Goal: Answer question/provide support: Share knowledge or assist other users

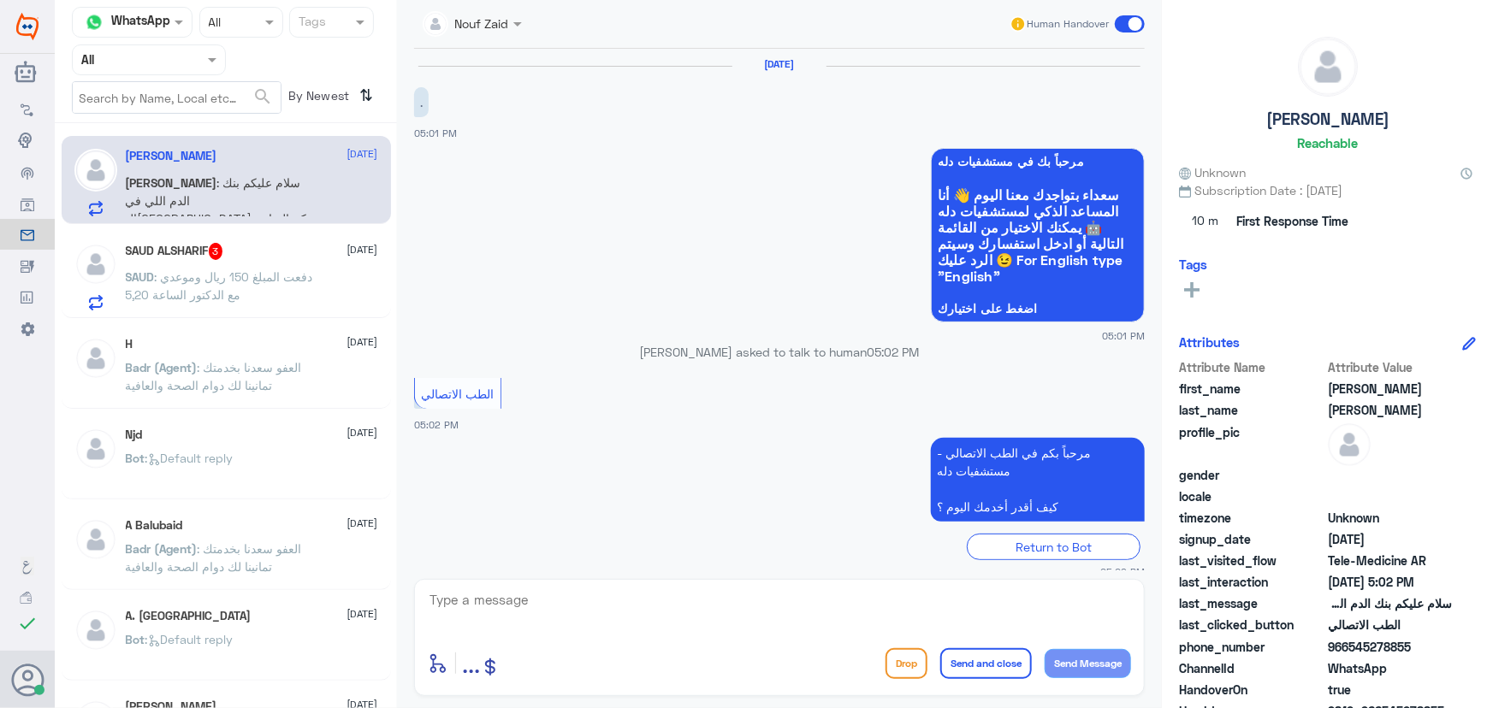
scroll to position [111, 0]
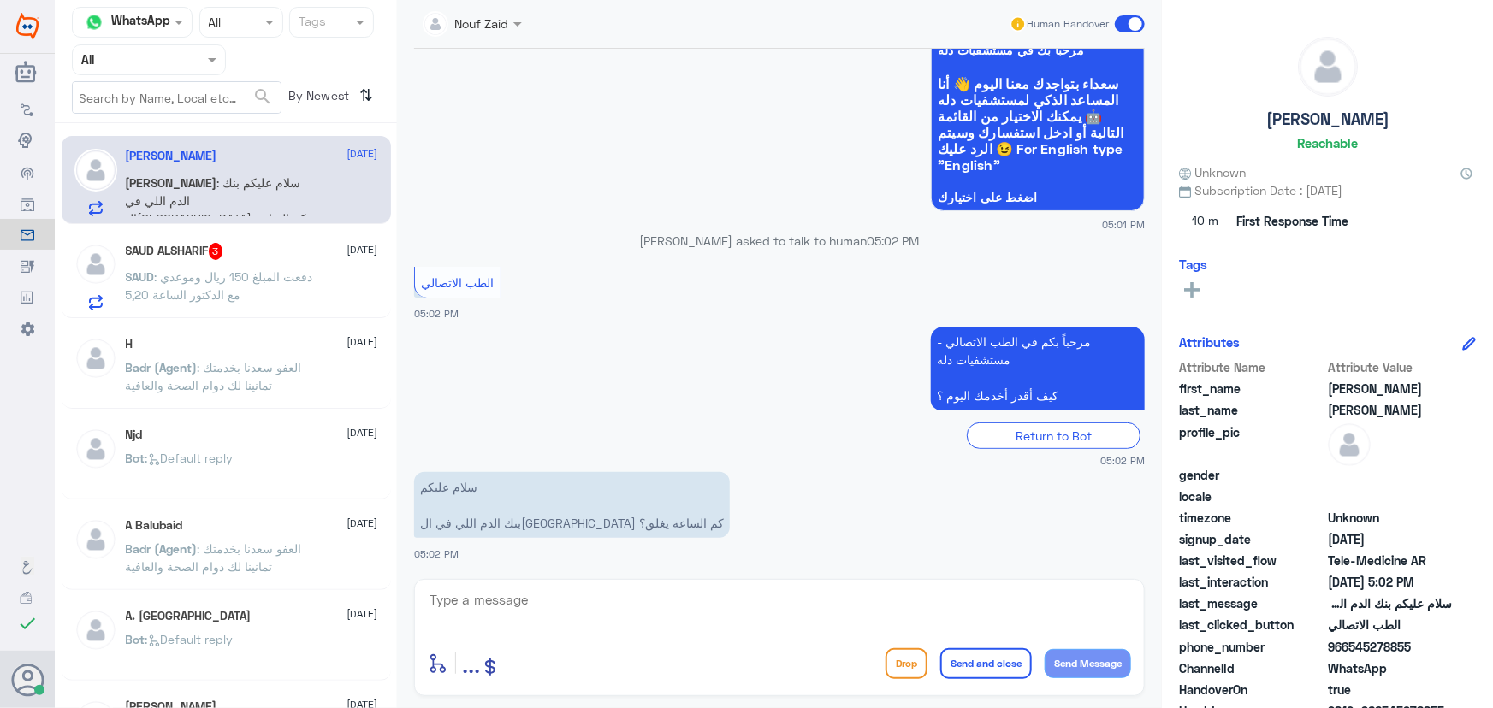
drag, startPoint x: 623, startPoint y: 632, endPoint x: 618, endPoint y: 608, distance: 24.5
click at [619, 619] on div at bounding box center [779, 612] width 703 height 46
click at [618, 607] on textarea at bounding box center [779, 610] width 703 height 42
type textarea "ؤ"
drag, startPoint x: 657, startPoint y: 600, endPoint x: 1354, endPoint y: 565, distance: 698.1
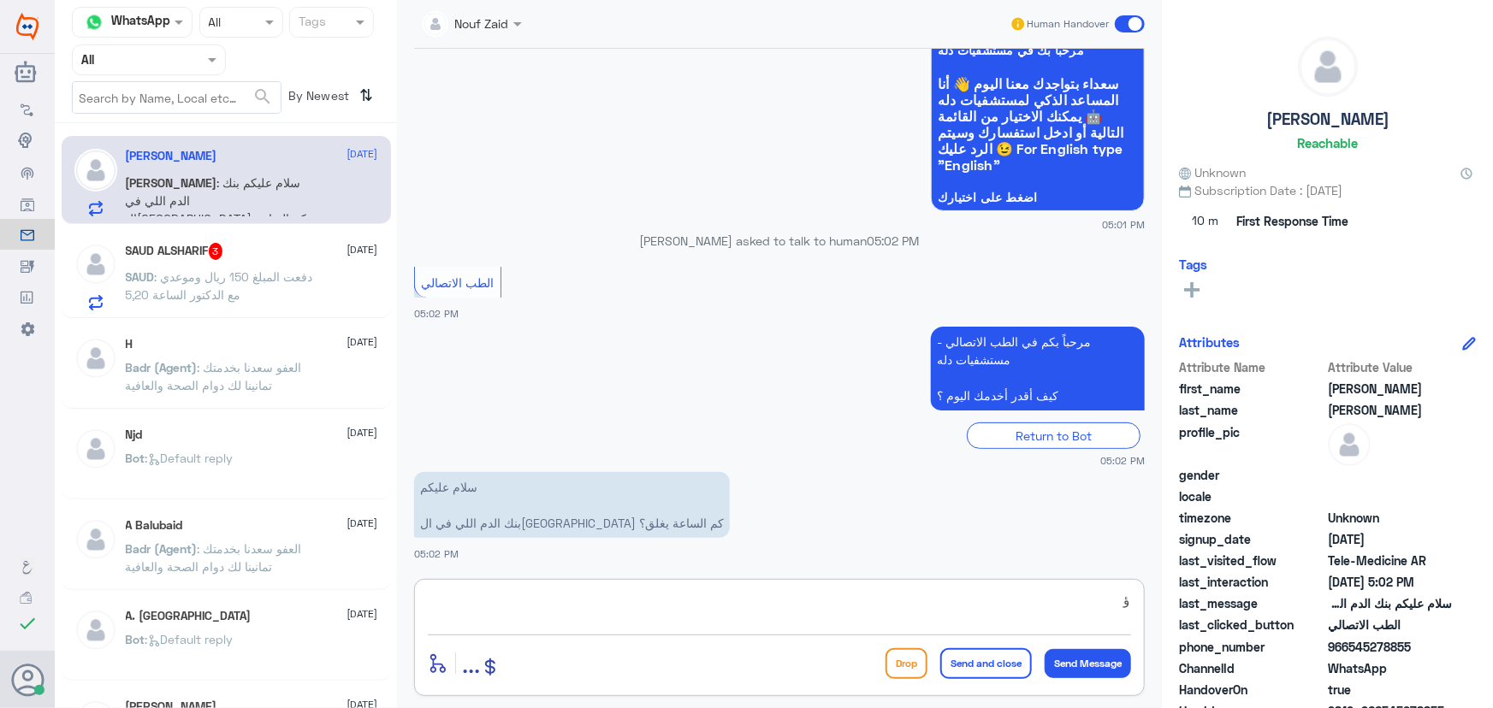
click at [1354, 565] on div "Channel WhatsApp Status × All Tags Agent Filter All search By Newest ⇅ محمد الب…" at bounding box center [774, 357] width 1438 height 714
click at [655, 607] on textarea at bounding box center [779, 610] width 703 height 42
paste textarea "مرحباً معك نوف من الطب الاتصالي"
type textarea "مرحباً معك نوف من الطب الاتصالي"
click at [1114, 659] on button "Send Message" at bounding box center [1088, 663] width 86 height 29
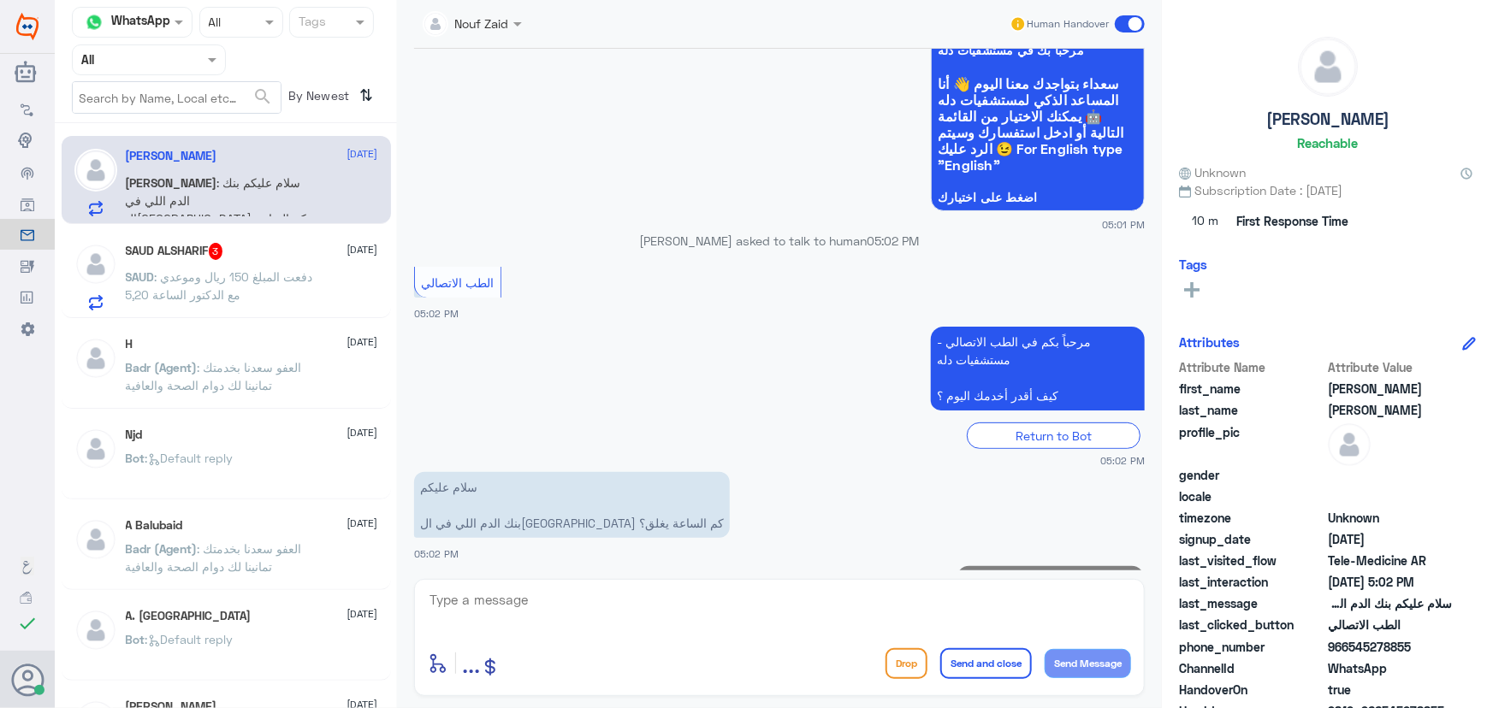
scroll to position [165, 0]
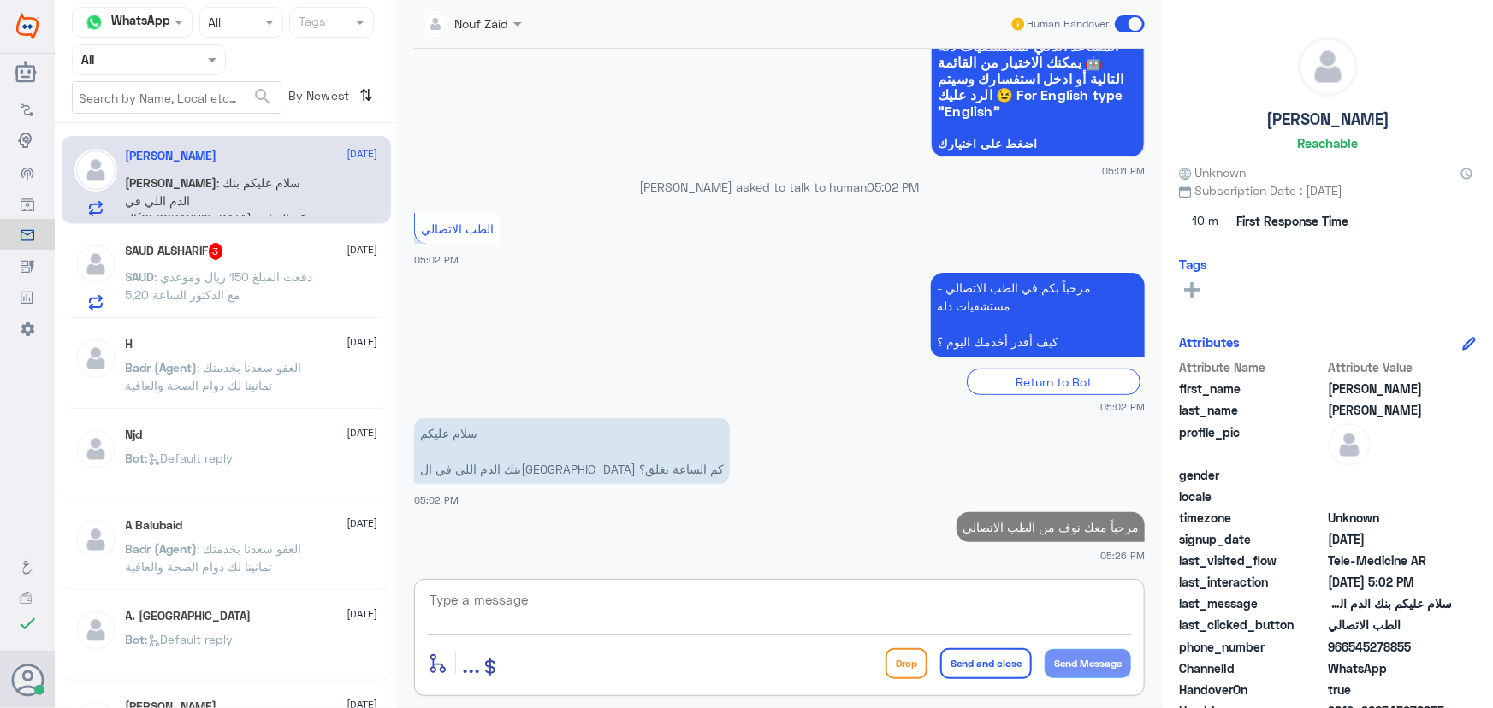
click at [1032, 616] on textarea at bounding box center [779, 610] width 703 height 42
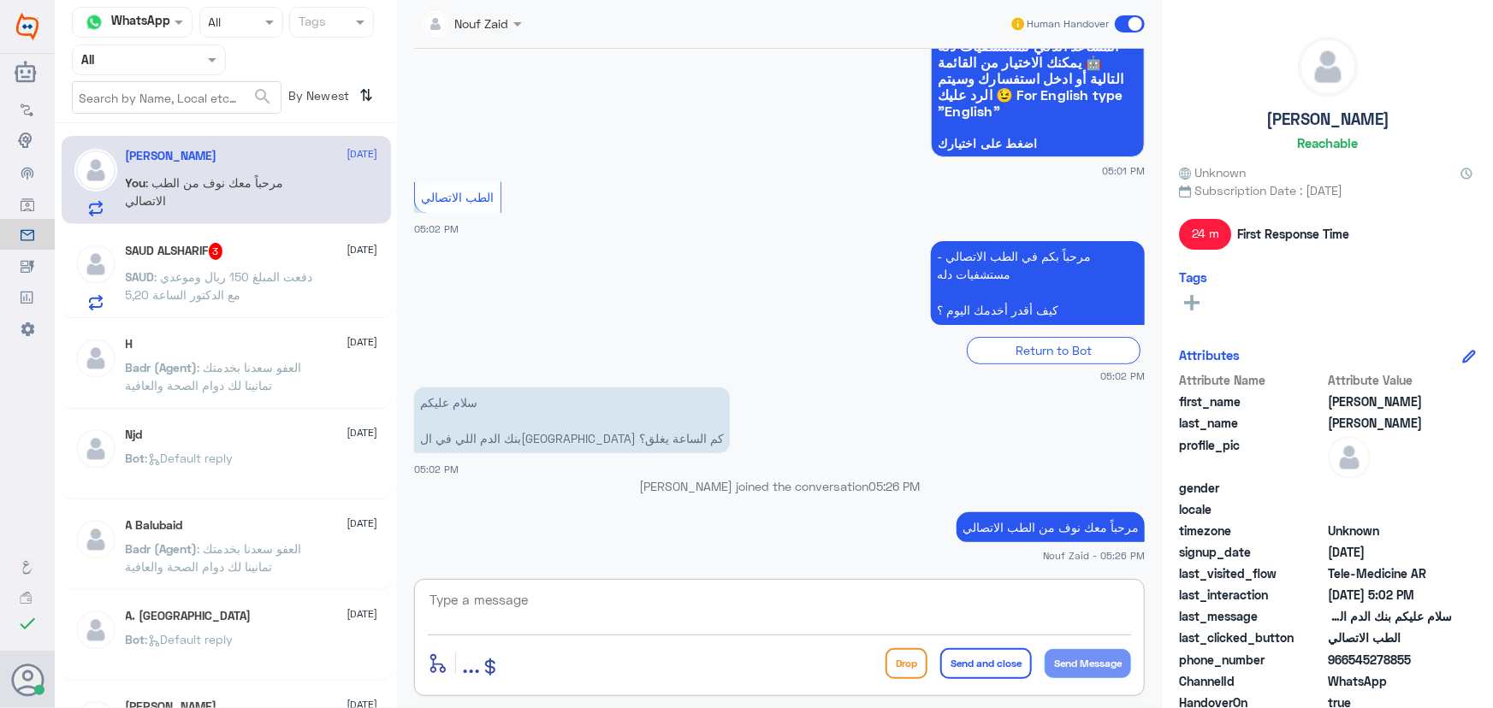
click at [708, 593] on textarea at bounding box center [779, 610] width 703 height 42
paste textarea "مرحباً معك نوف من الطب الاتصالي"
type textarea "مرحباً معك نوف من الطب الاتصالي"
drag, startPoint x: 968, startPoint y: 615, endPoint x: 1144, endPoint y: 609, distance: 176.3
click at [1144, 609] on div "مرحباً معك نوف من الطب الاتصالي enter flow name ... Drop Send and close Send Me…" at bounding box center [779, 637] width 731 height 117
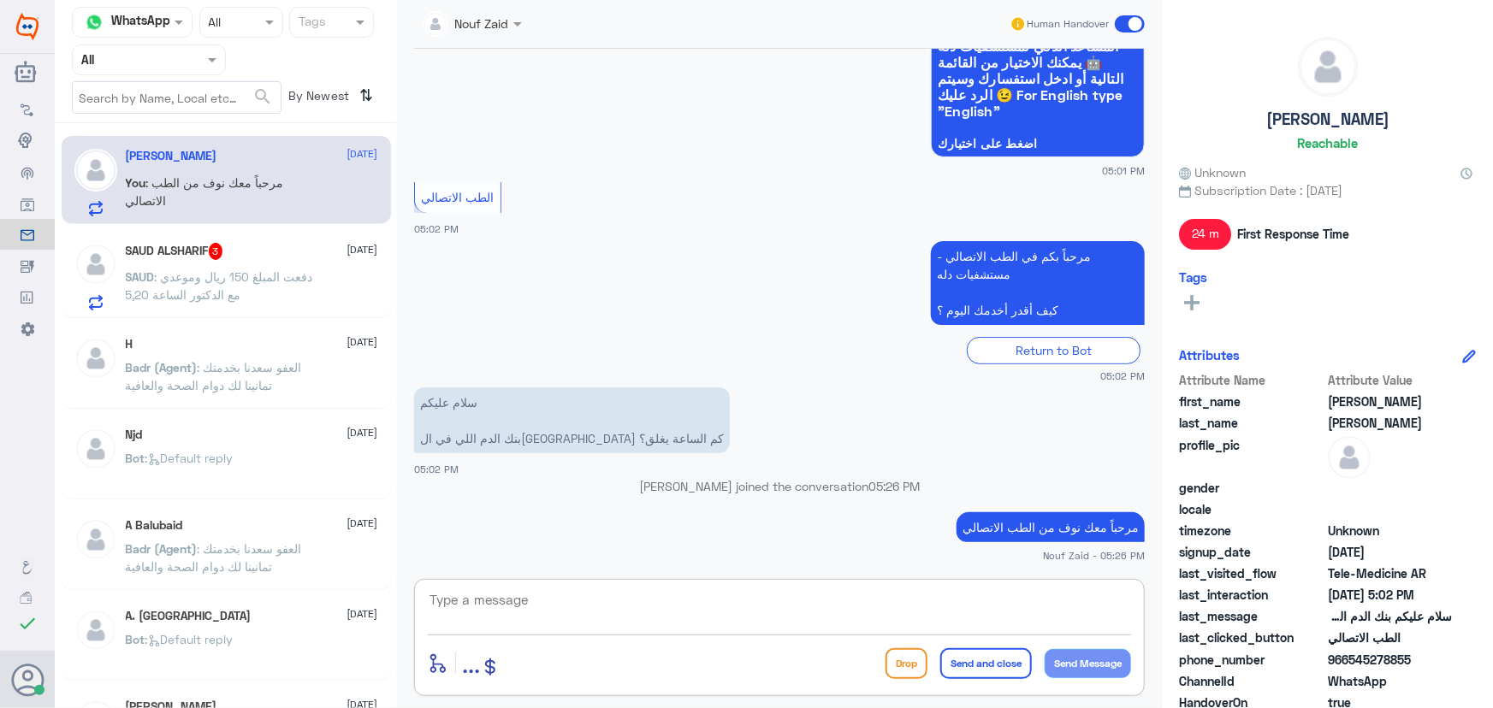
click at [637, 606] on textarea at bounding box center [779, 610] width 703 height 42
paste textarea "هنا الطب الاتصالي لكل مايخص الاستشارة الفورية من خلال التطبيق، يمكنك الاستفسار …"
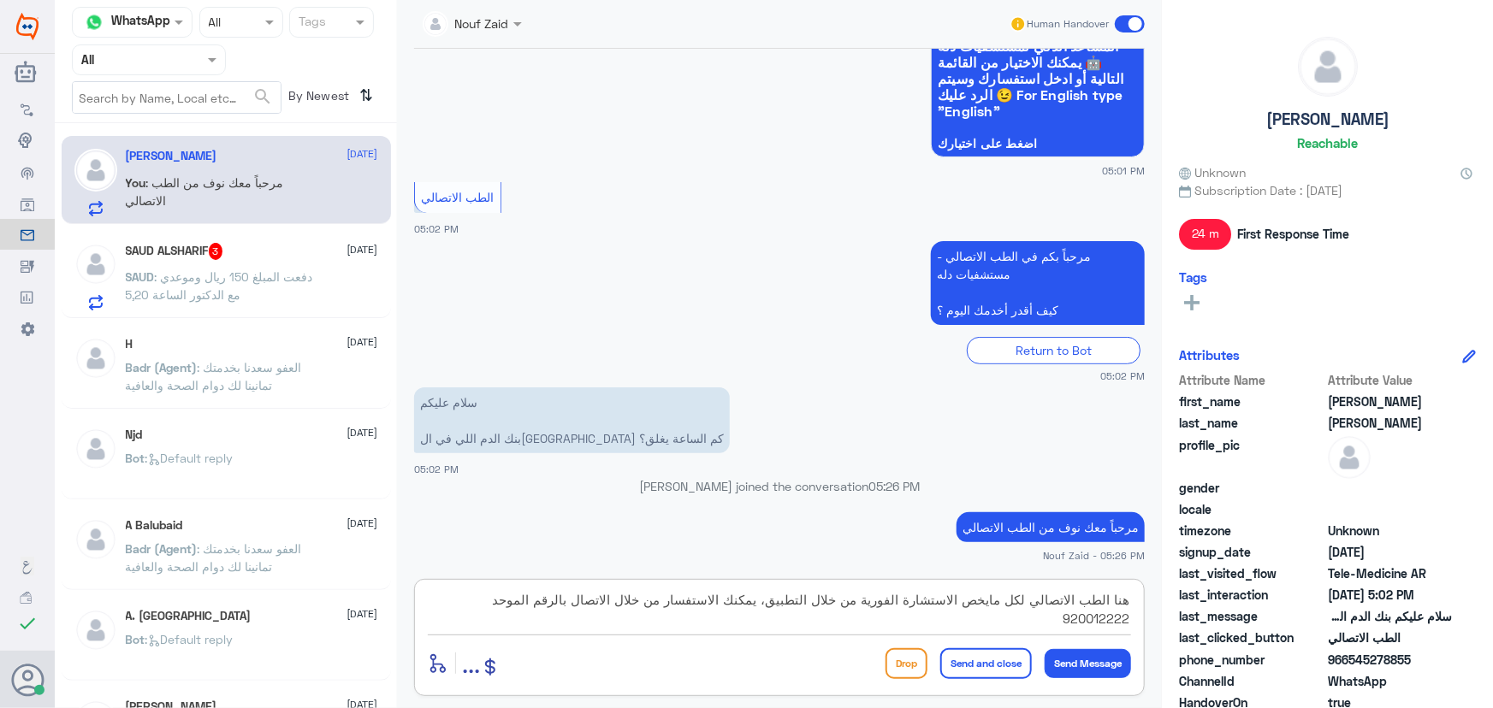
type textarea "هنا الطب الاتصالي لكل مايخص الاستشارة الفورية من خلال التطبيق، يمكنك الاستفسار …"
click at [978, 672] on button "Send and close" at bounding box center [986, 663] width 92 height 31
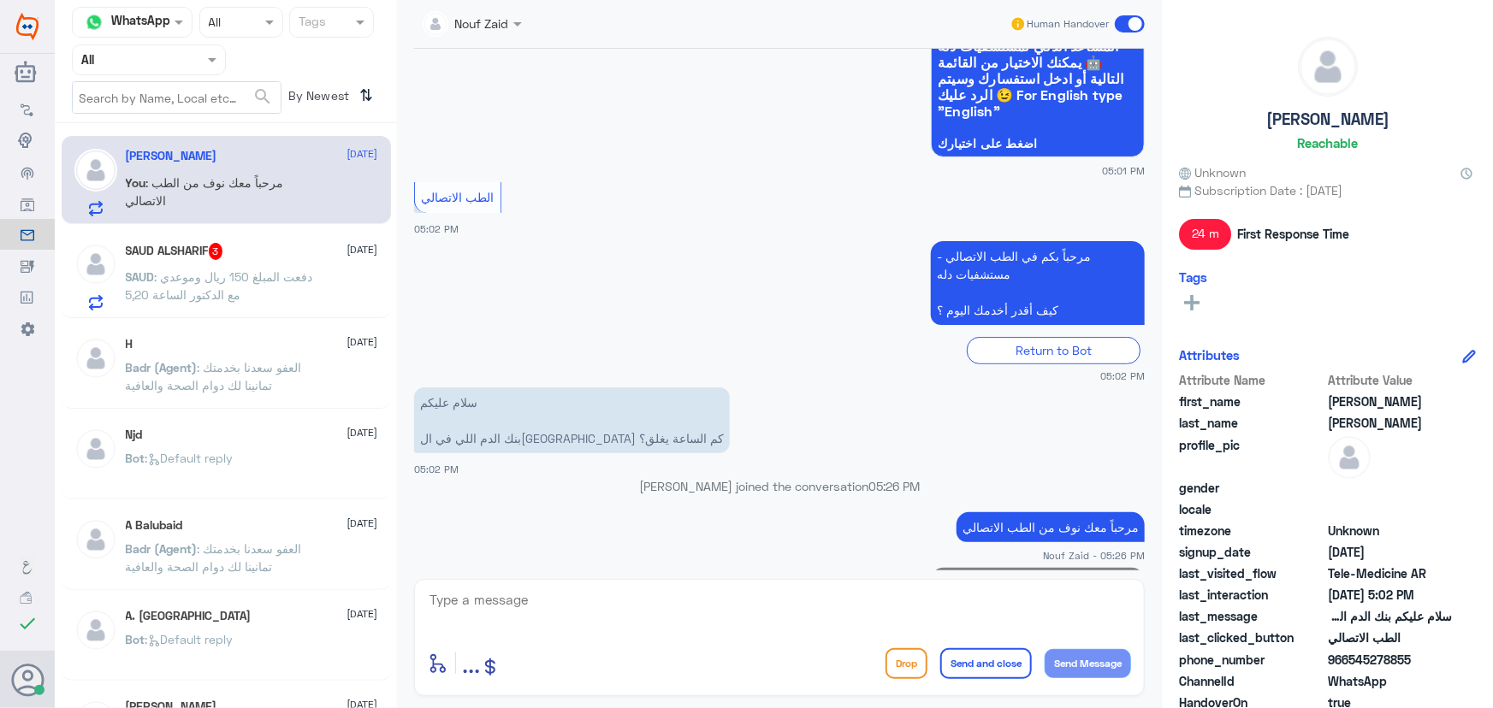
scroll to position [274, 0]
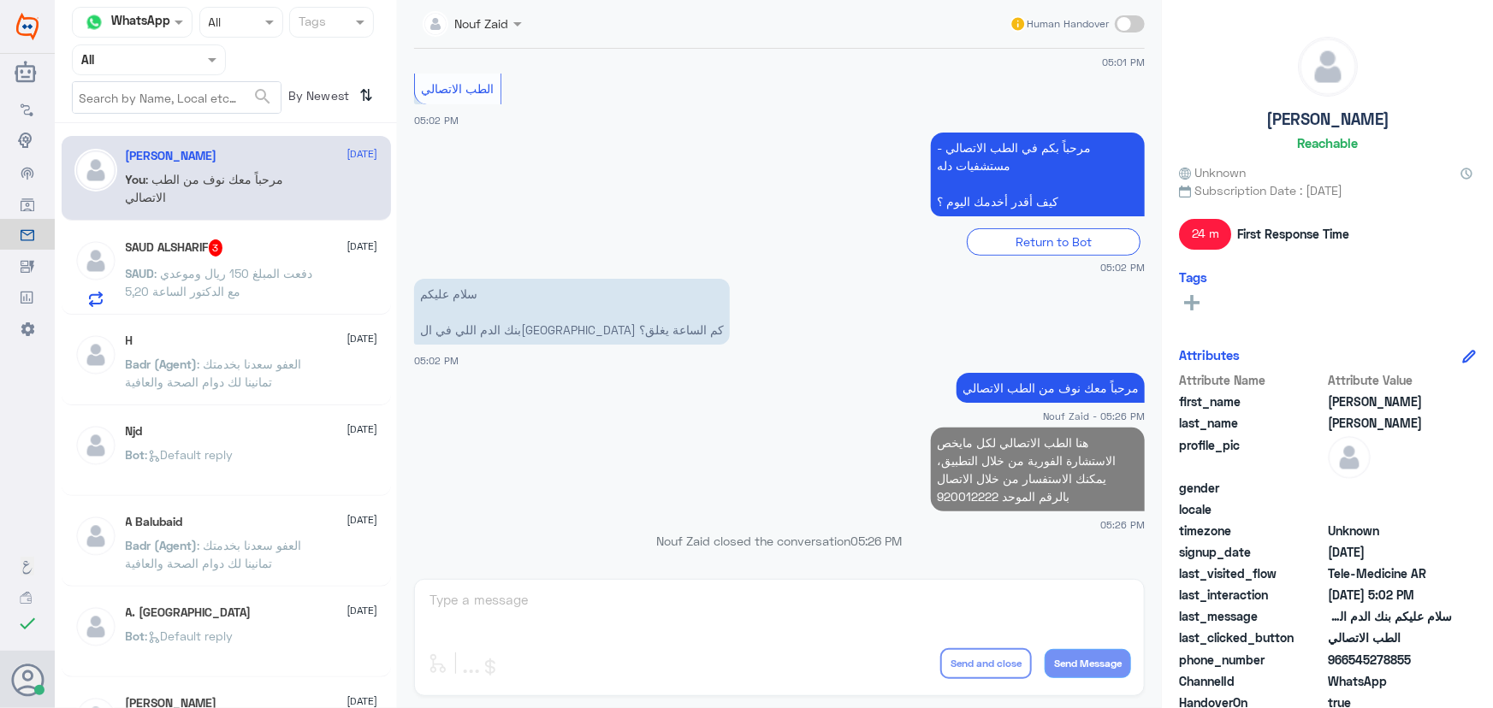
click at [154, 296] on span ": دفعت المبلغ 150 ريال وموعدي مع الدكتور الساعة 5,20" at bounding box center [219, 282] width 187 height 33
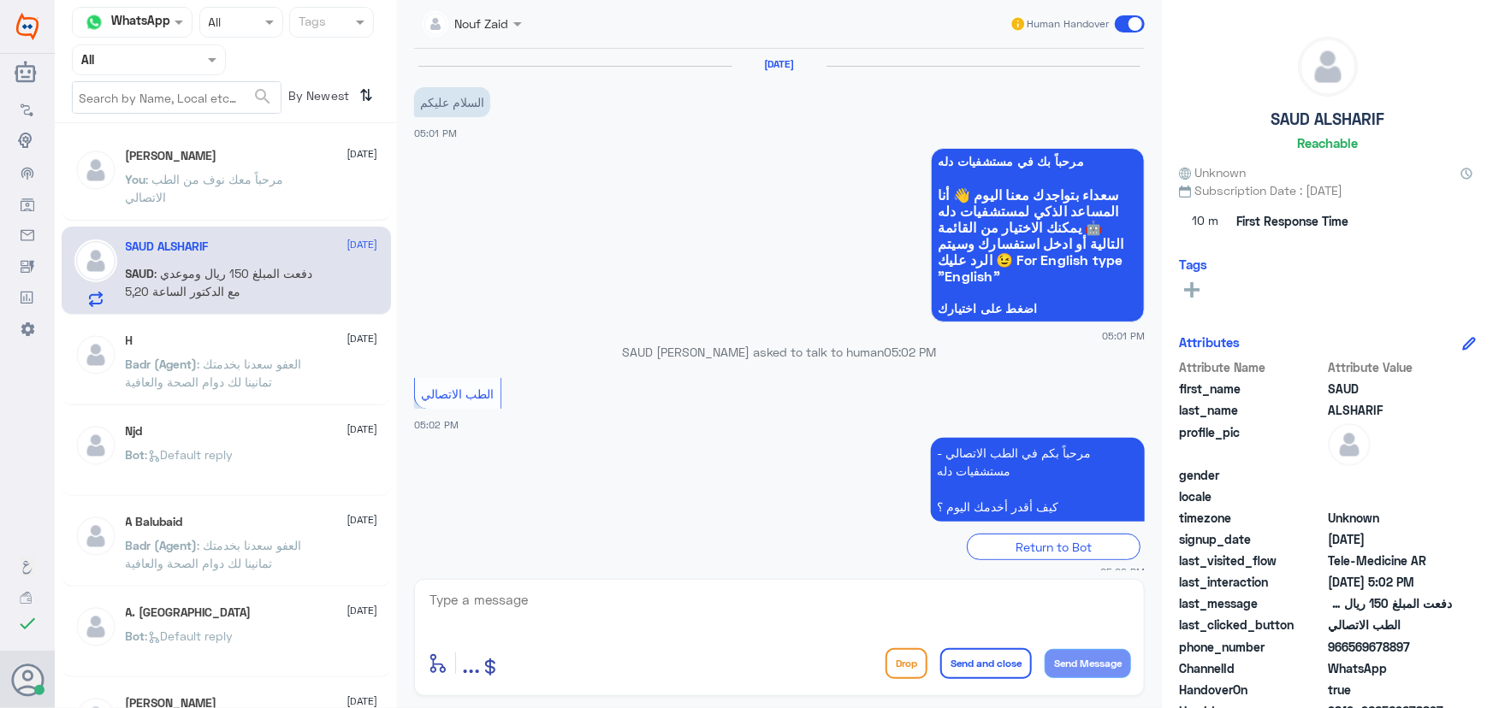
scroll to position [75, 0]
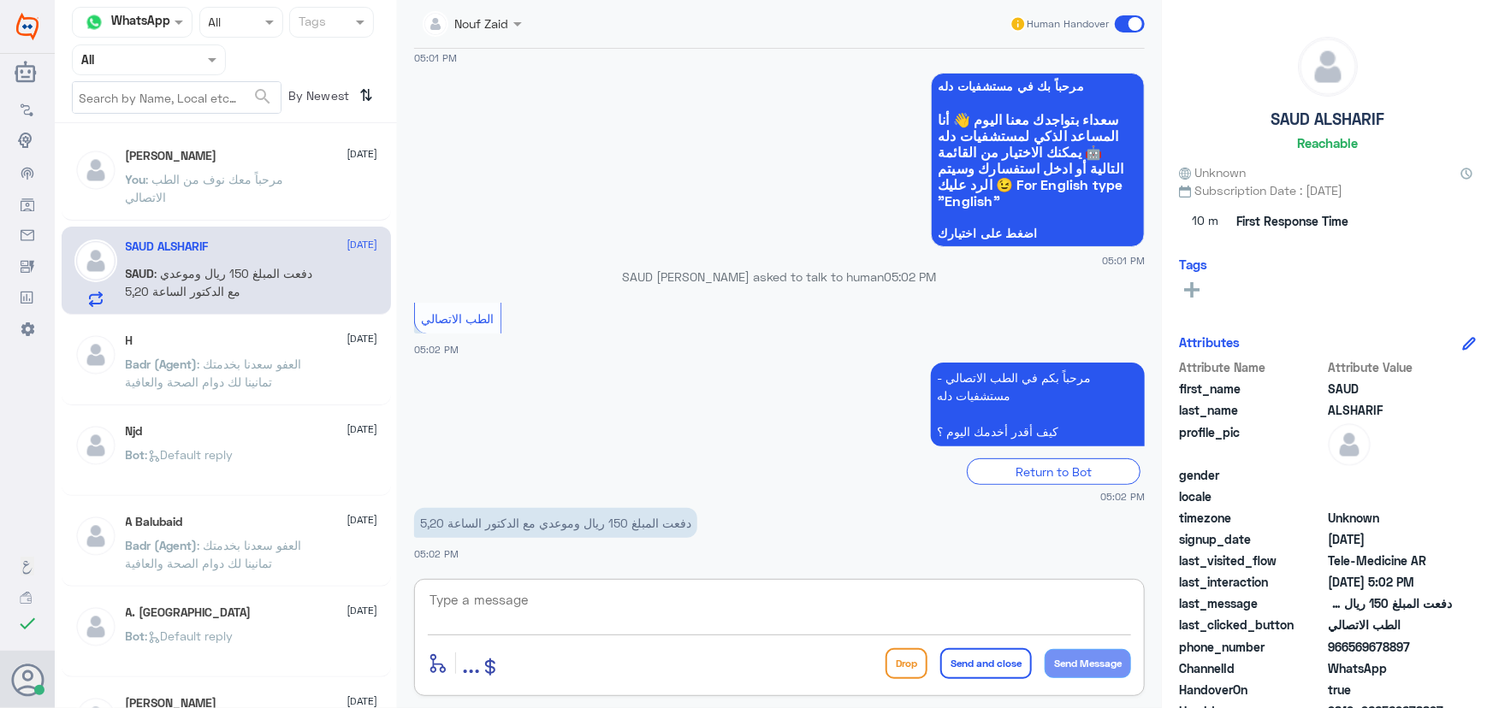
click at [509, 590] on textarea at bounding box center [779, 610] width 703 height 42
paste textarea "مرحباً معك نوف من الطب الاتصالي"
type textarea "مرحباً معك نوف من الطب الاتصالي"
click at [1095, 657] on button "Send Message" at bounding box center [1088, 663] width 86 height 29
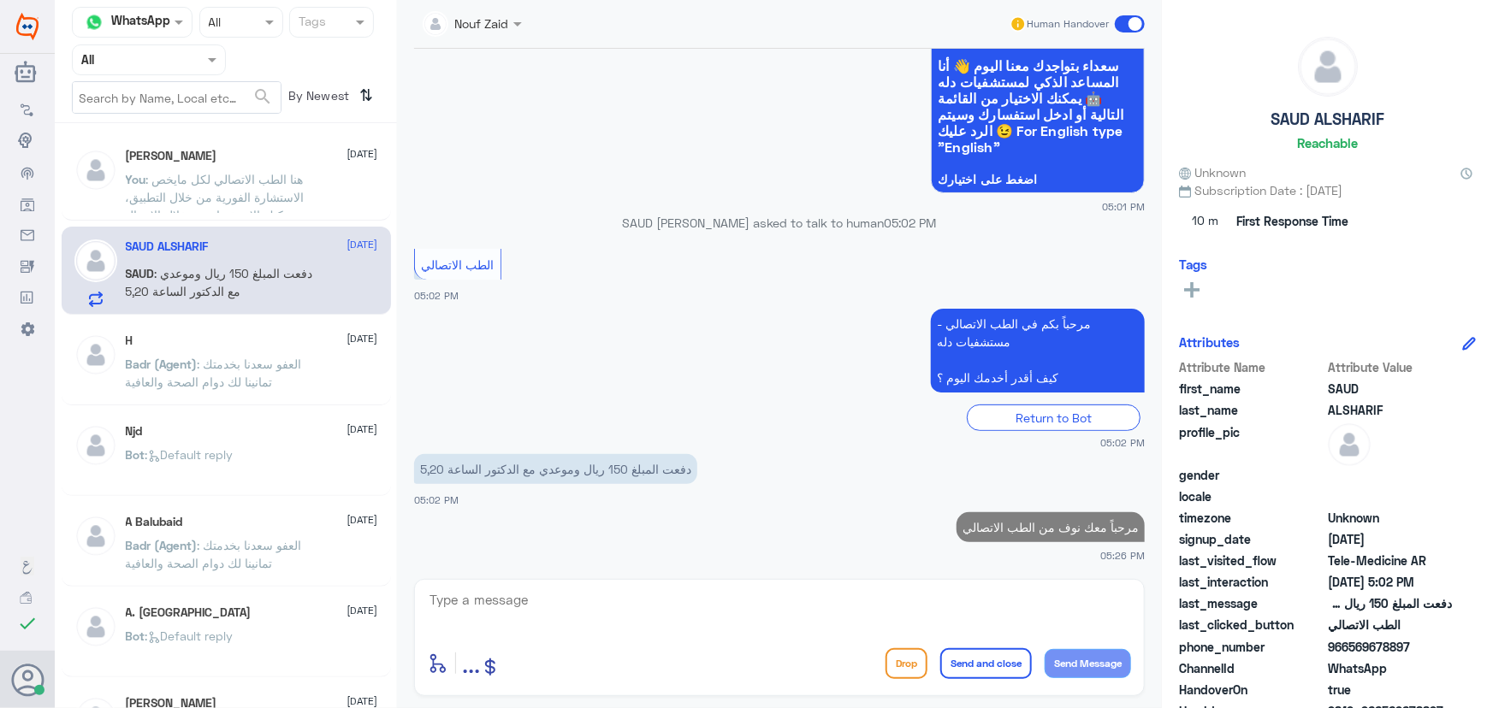
drag, startPoint x: 1351, startPoint y: 646, endPoint x: 1412, endPoint y: 648, distance: 60.8
click at [1412, 648] on span "966569678897" at bounding box center [1390, 647] width 124 height 18
copy span "569678897"
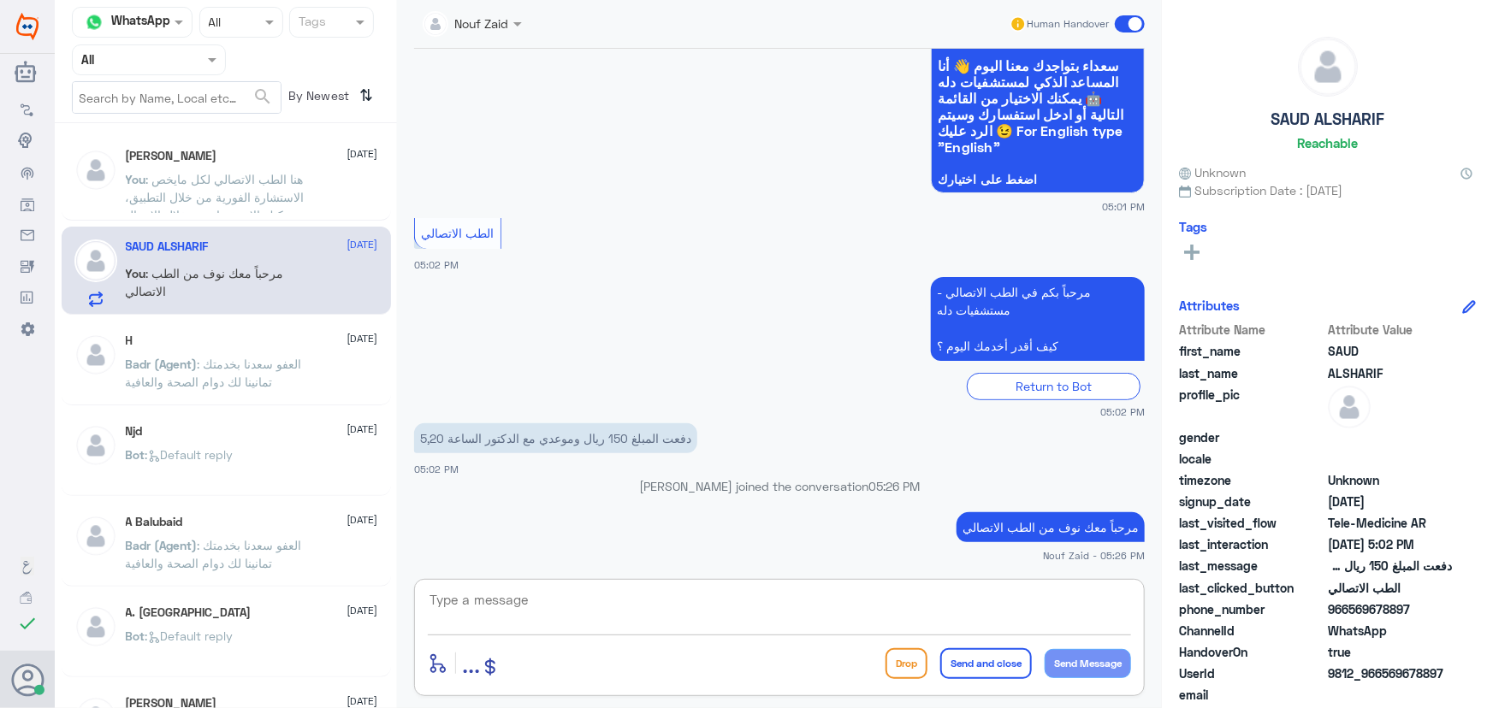
click at [814, 595] on textarea at bounding box center [779, 610] width 703 height 42
click at [863, 604] on textarea at bounding box center [779, 610] width 703 height 42
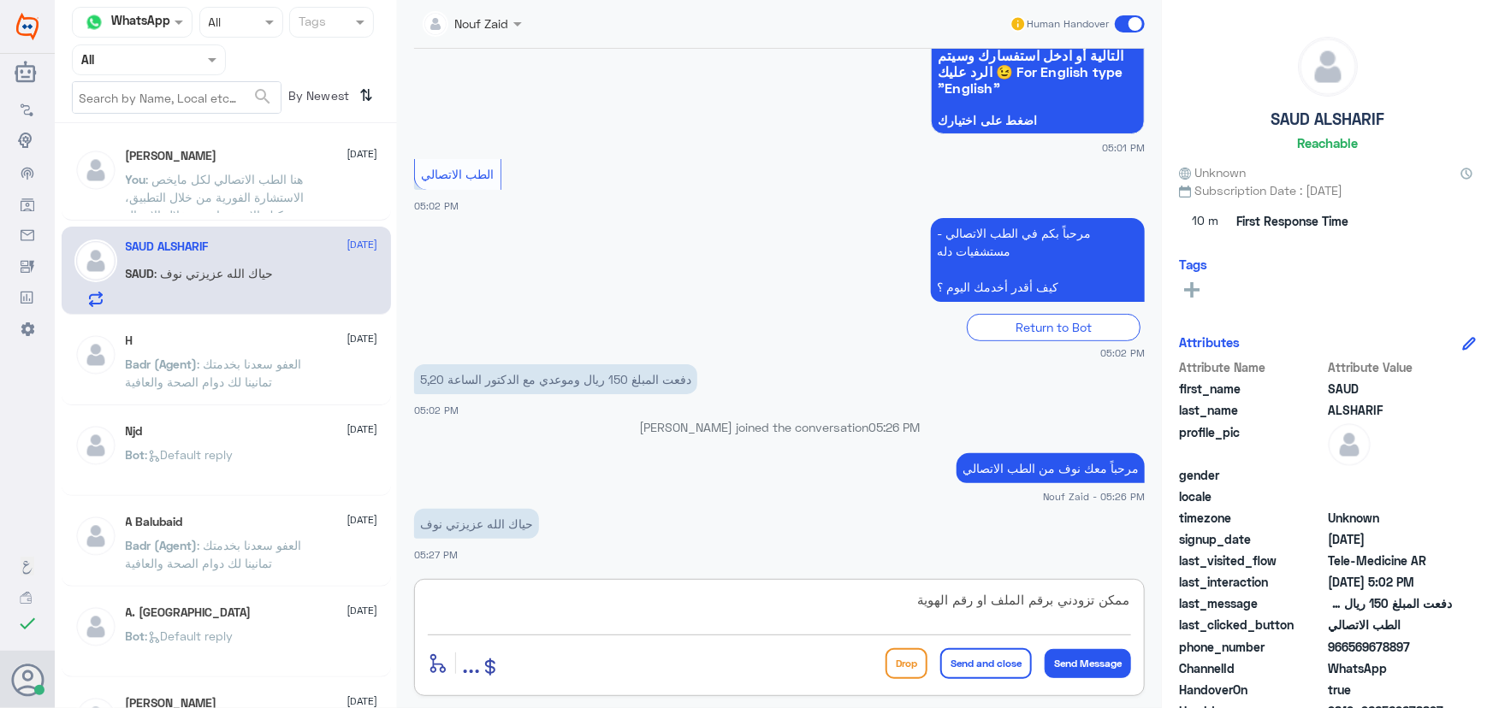
type textarea "ممكن تزودني برقم الملف او رقم الهوية"
drag, startPoint x: 775, startPoint y: 602, endPoint x: 1173, endPoint y: 617, distance: 398.1
click at [1172, 617] on div "Channel WhatsApp Status × All Tags Agent Filter All search By Newest ⇅ محمد الب…" at bounding box center [774, 357] width 1438 height 714
click at [714, 607] on textarea at bounding box center [779, 610] width 703 height 42
click at [693, 600] on textarea at bounding box center [779, 610] width 703 height 42
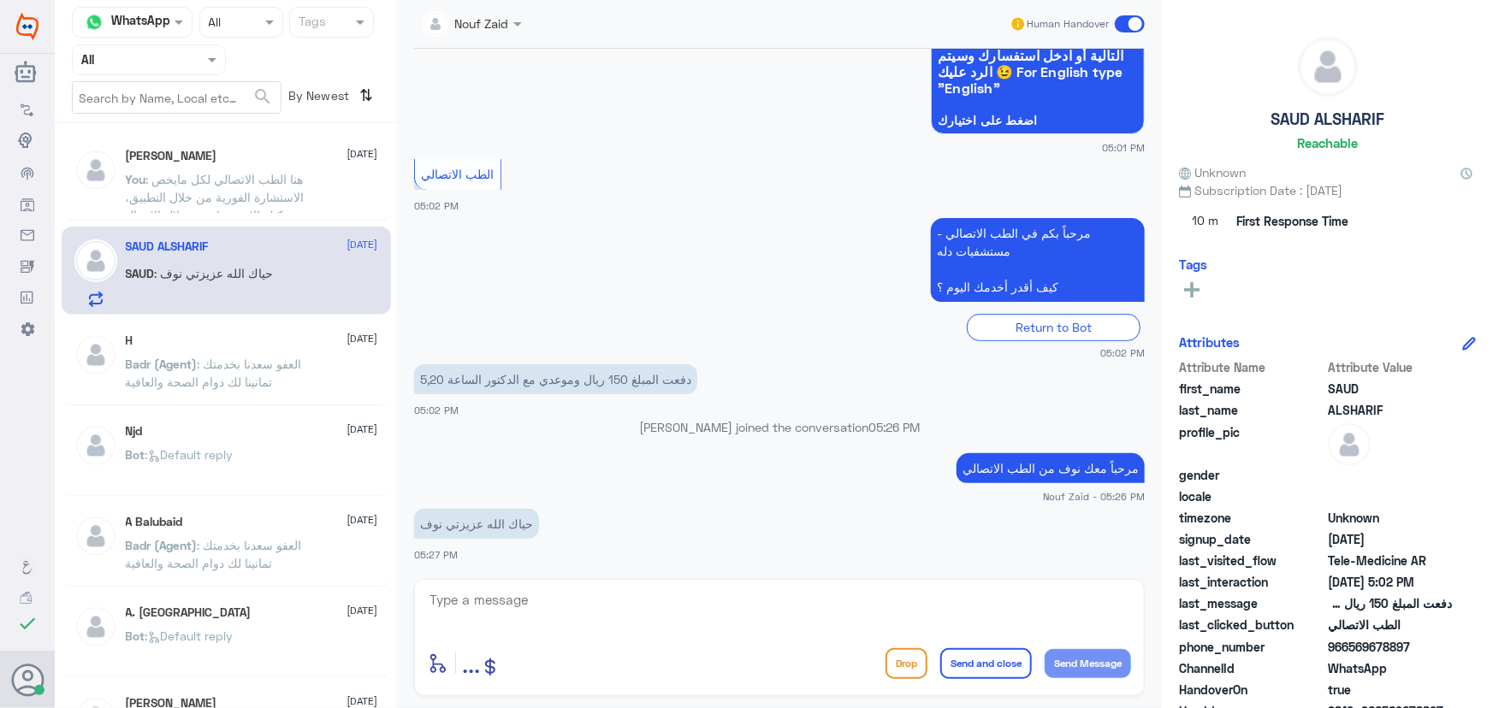
click at [1352, 644] on span "966569678897" at bounding box center [1390, 647] width 124 height 18
click at [652, 614] on textarea at bounding box center [779, 610] width 703 height 42
type textarea "هل واجهتم اي إشكالية في دخول الموعد"
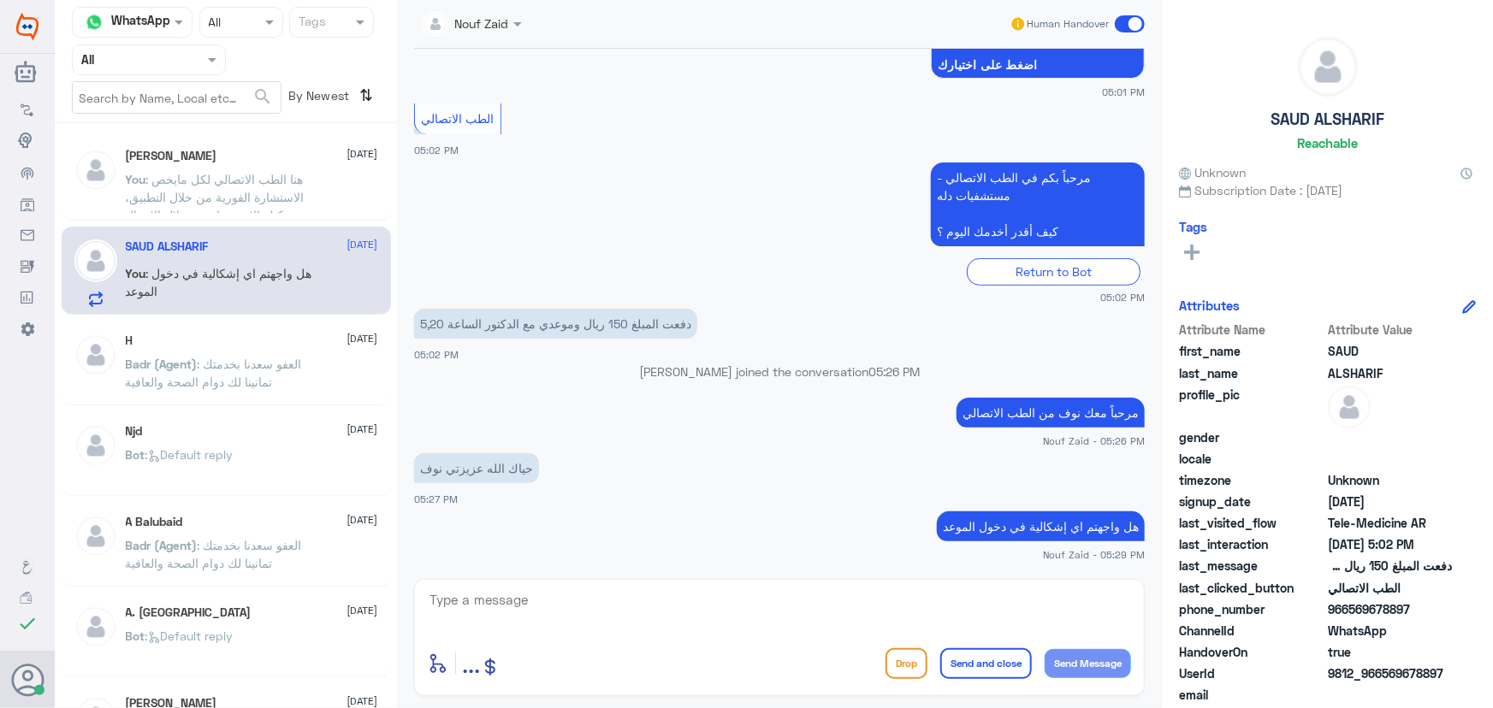
click at [221, 191] on span ": هنا الطب الاتصالي لكل مايخص الاستشارة الفورية من خلال التطبيق، يمكنك الاستفسا…" at bounding box center [215, 206] width 179 height 68
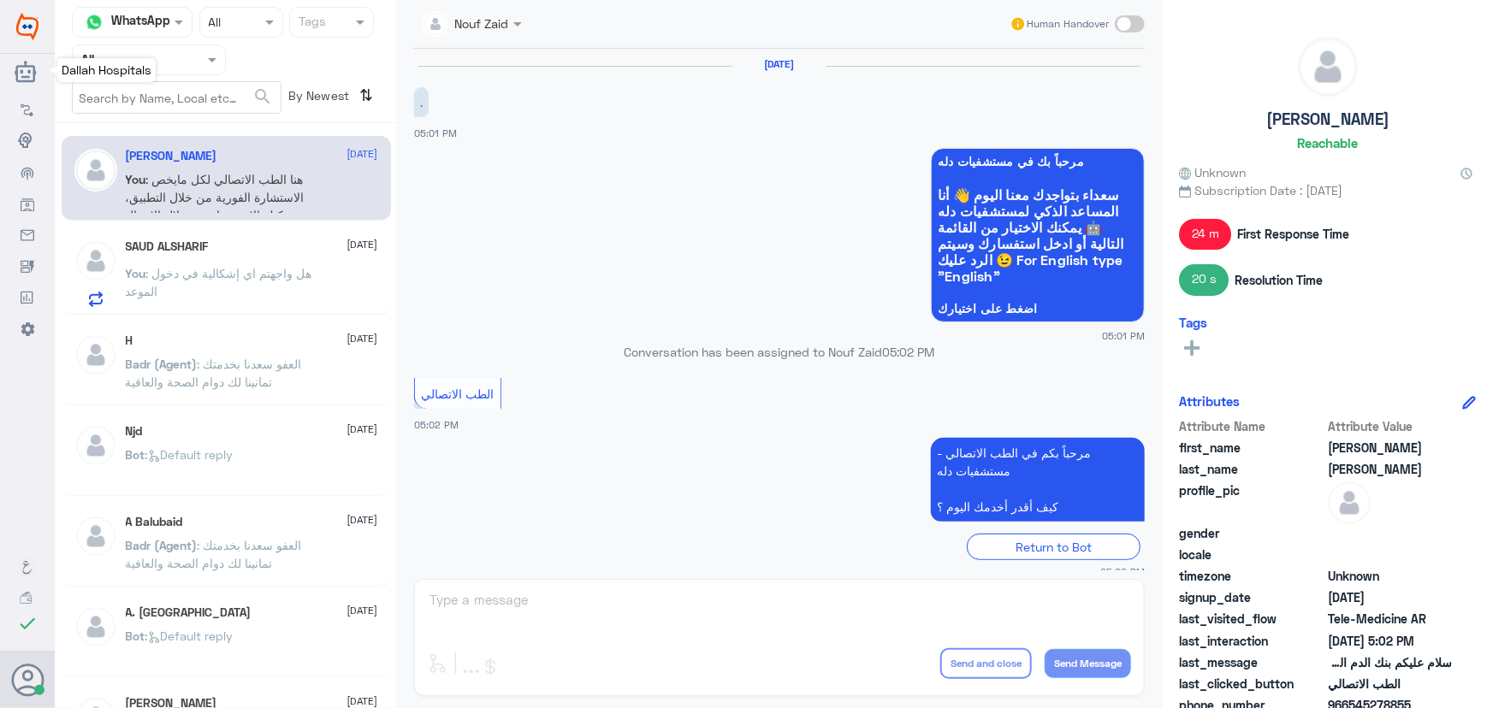
scroll to position [336, 0]
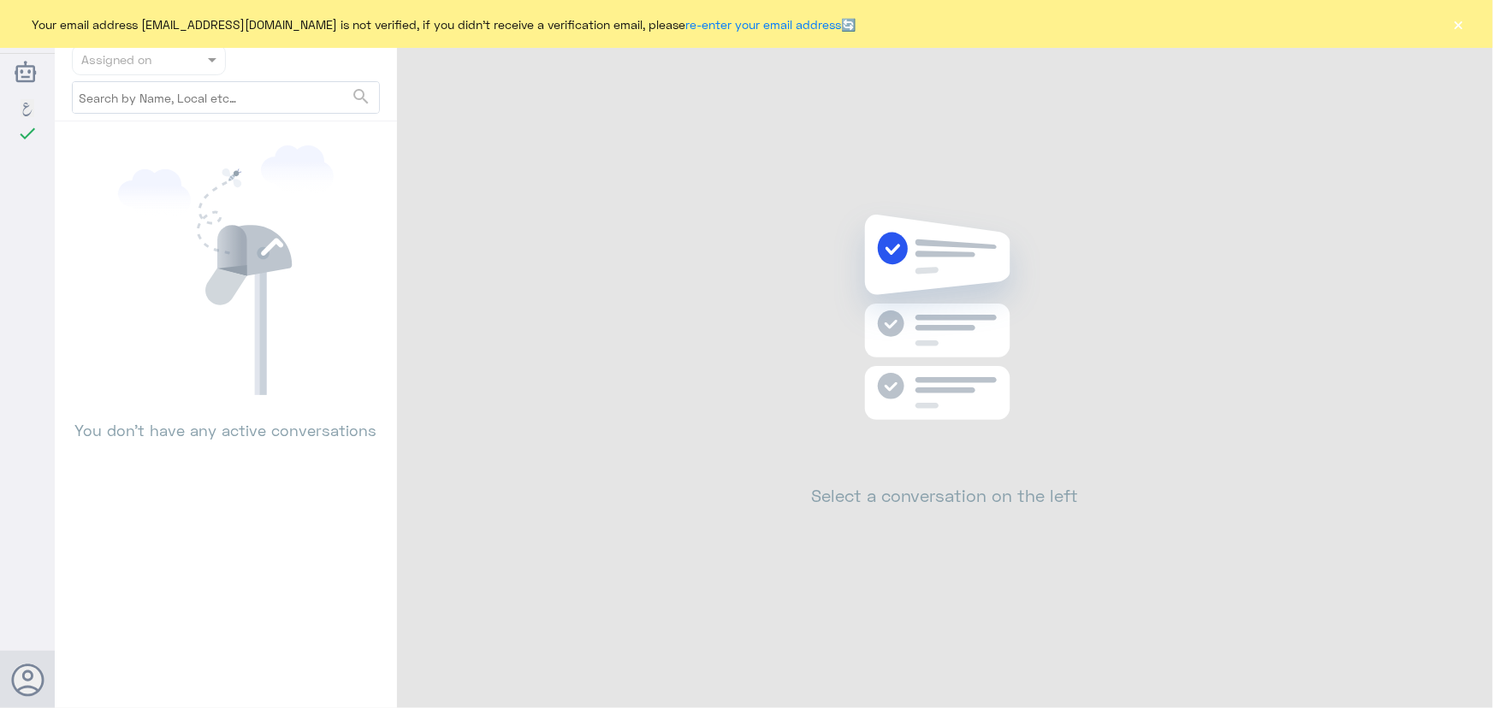
click at [1473, 20] on div "Your email address n_zaid@DallahHealth.com is not verified, if you didn't recei…" at bounding box center [746, 24] width 1493 height 48
click at [1463, 26] on button "×" at bounding box center [1458, 23] width 17 height 17
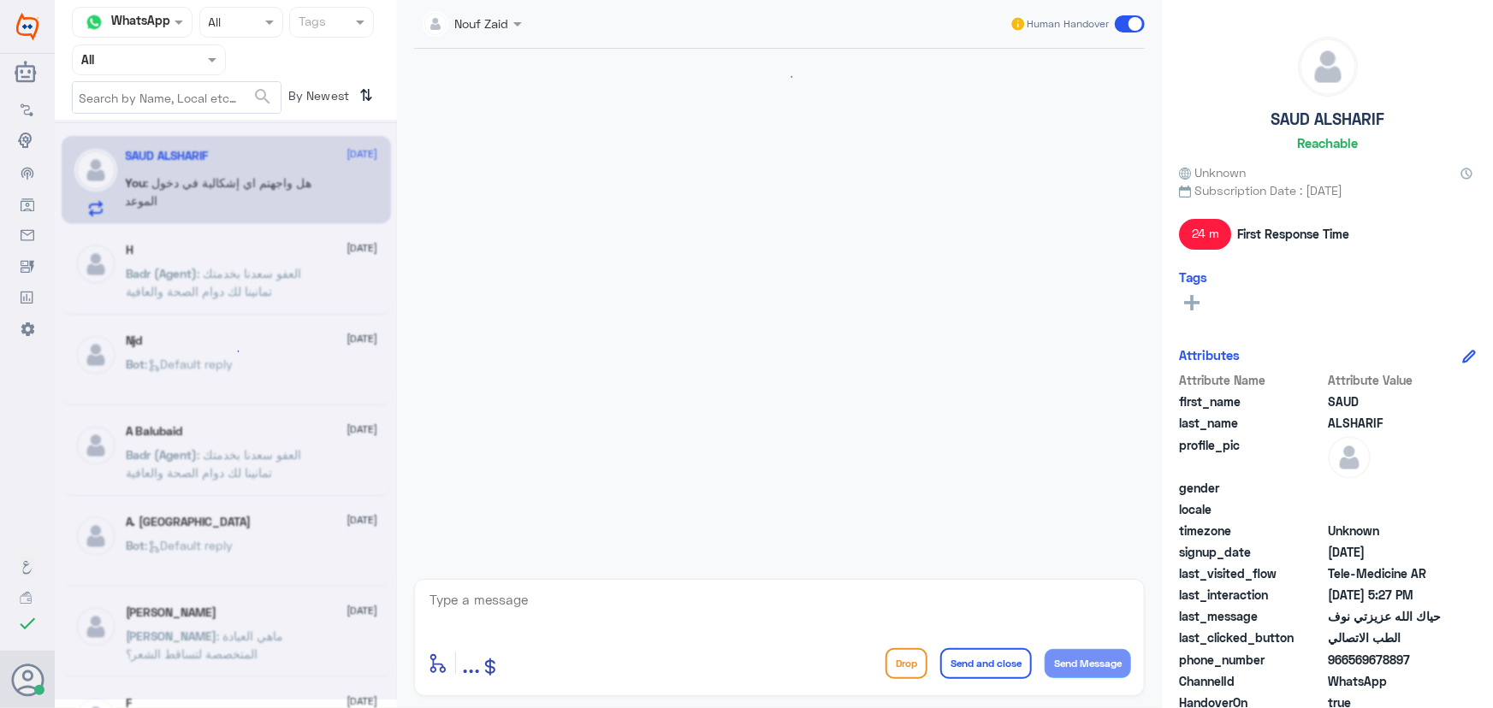
scroll to position [292, 0]
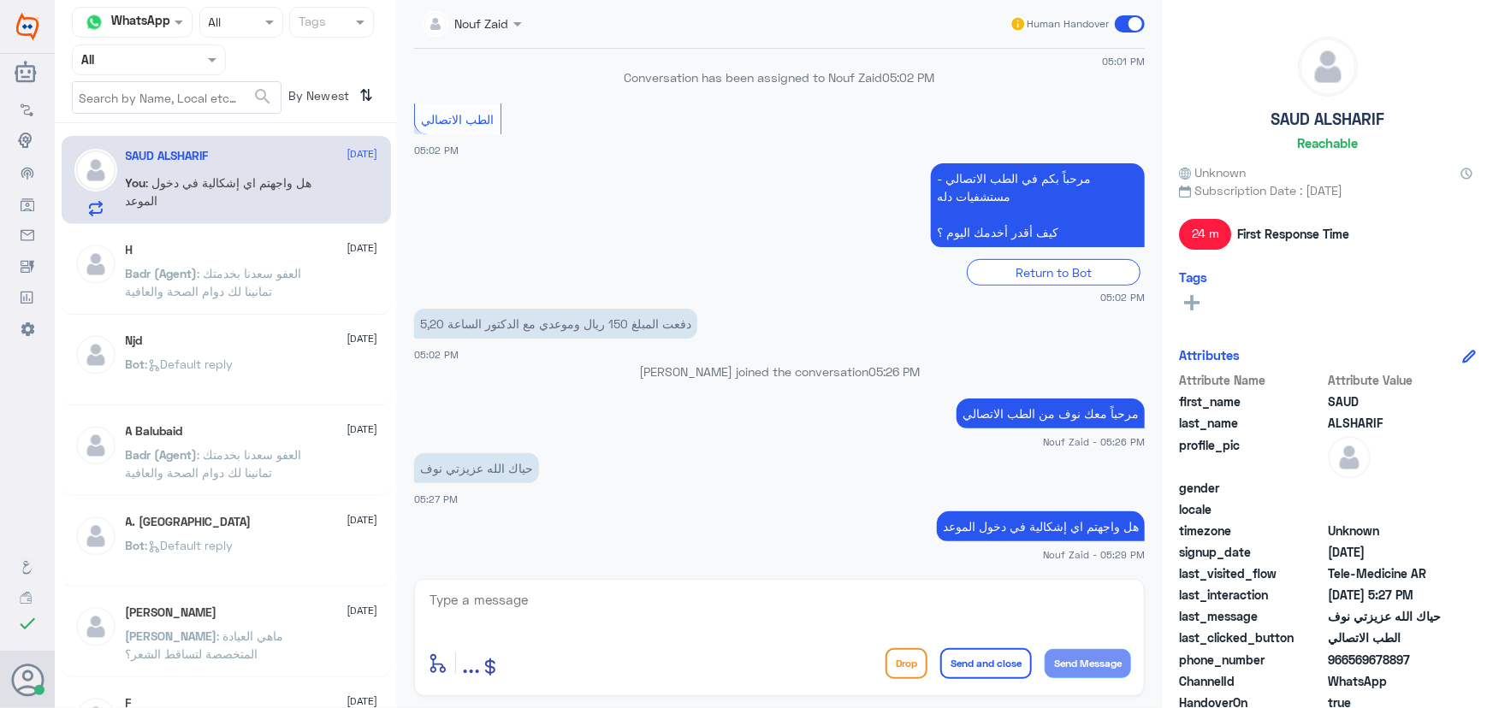
drag, startPoint x: 1352, startPoint y: 661, endPoint x: 1443, endPoint y: 666, distance: 91.6
click at [1443, 666] on span "966569678897" at bounding box center [1390, 660] width 124 height 18
copy span "569678897"
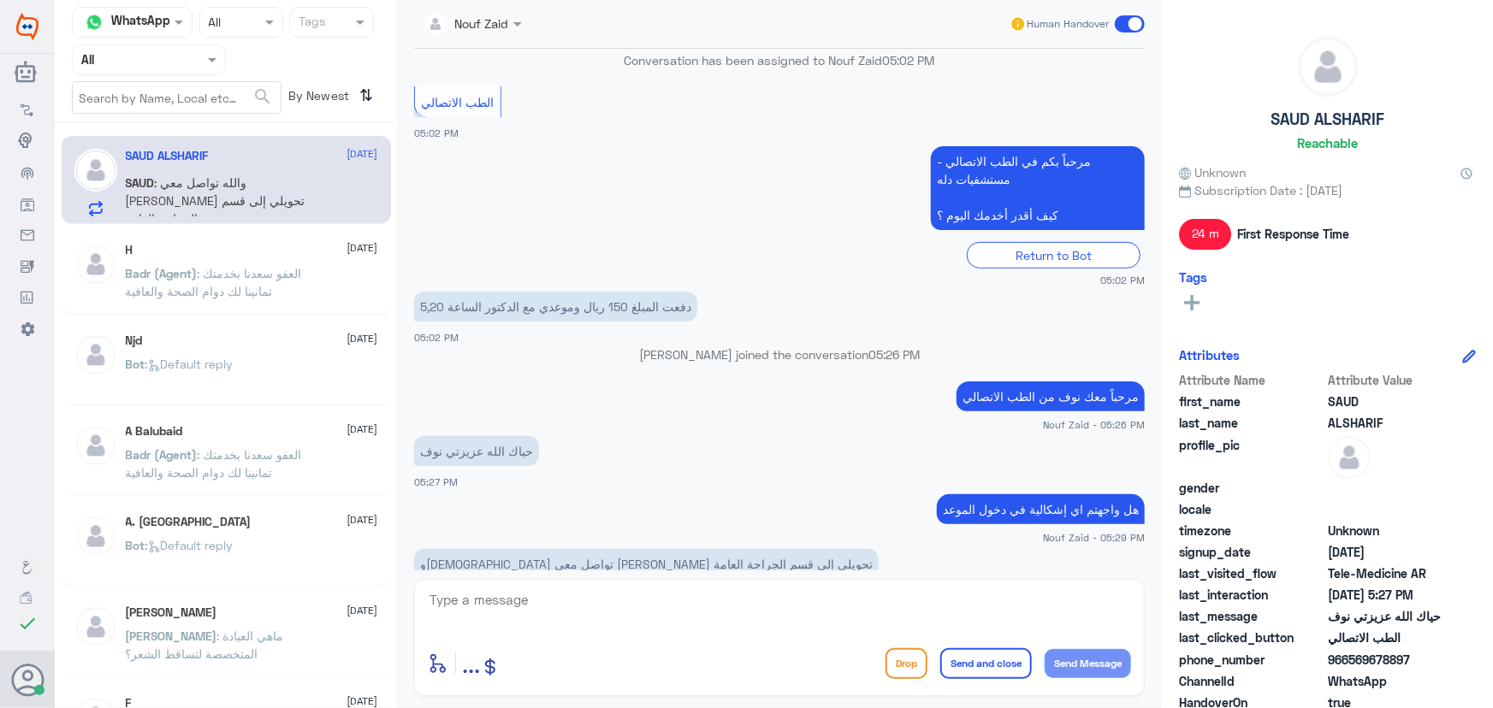
scroll to position [351, 0]
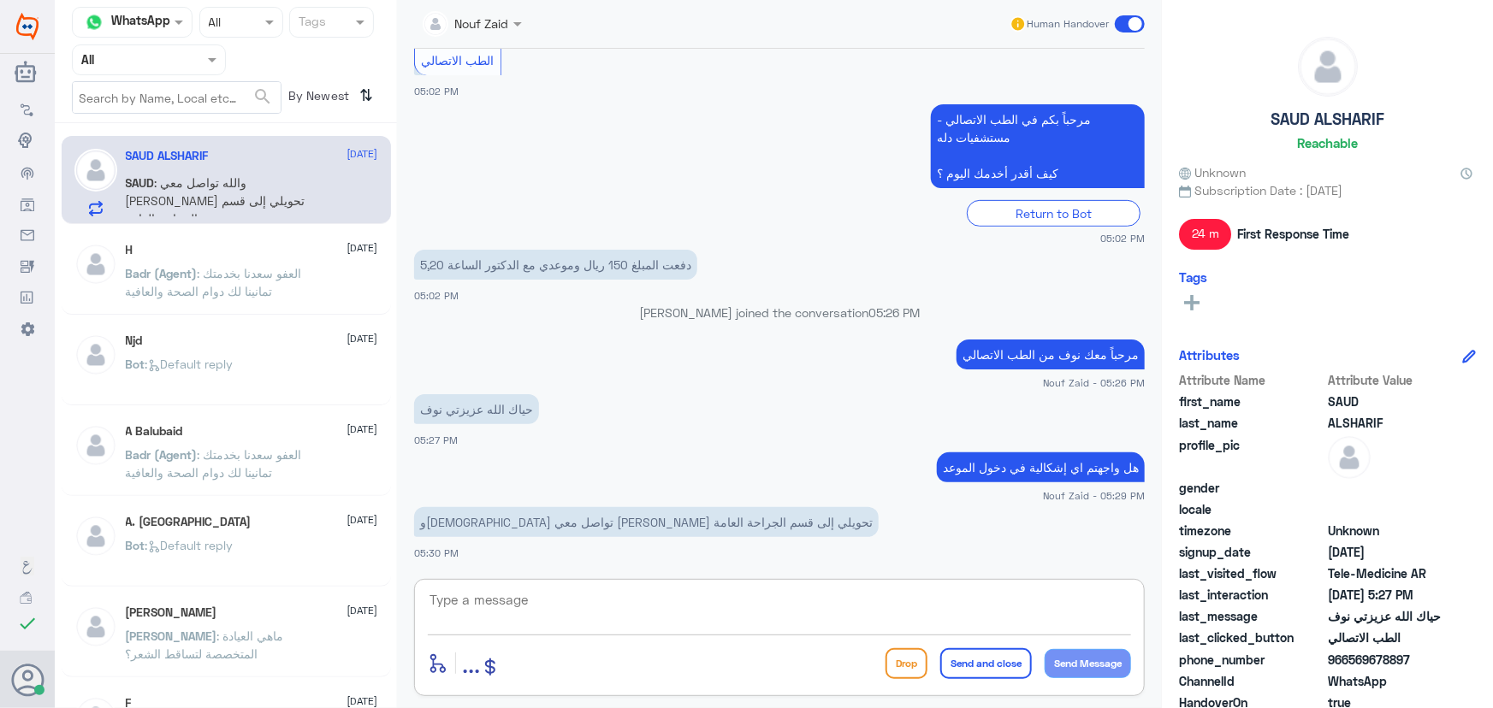
click at [577, 612] on textarea at bounding box center [779, 610] width 703 height 42
click at [583, 592] on textarea at bounding box center [779, 610] width 703 height 42
type textarea "ه"
click at [684, 601] on textarea at bounding box center [779, 610] width 703 height 42
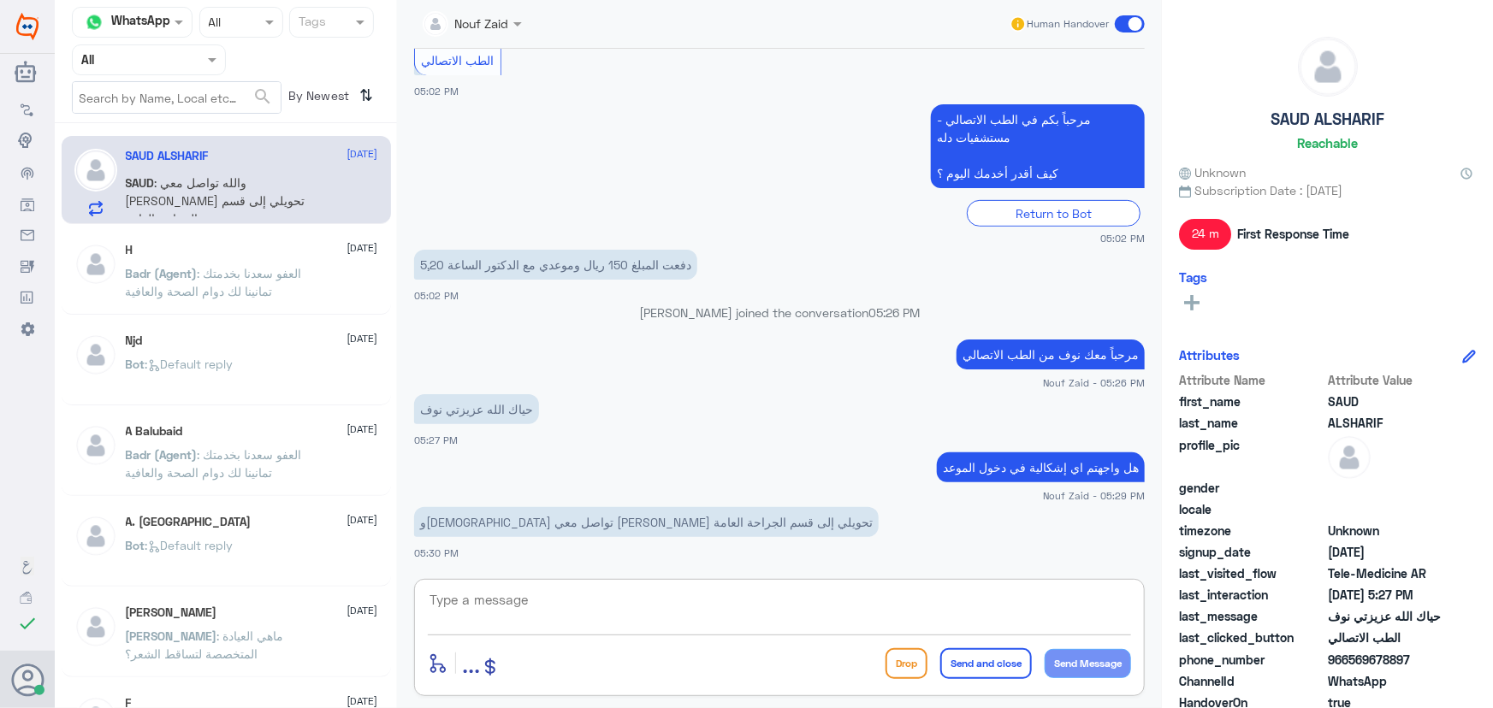
click at [601, 607] on textarea at bounding box center [779, 610] width 703 height 42
click at [721, 607] on textarea at bounding box center [779, 610] width 703 height 42
type textarea "ه"
type textarea "اي خدمة اخرى؟"
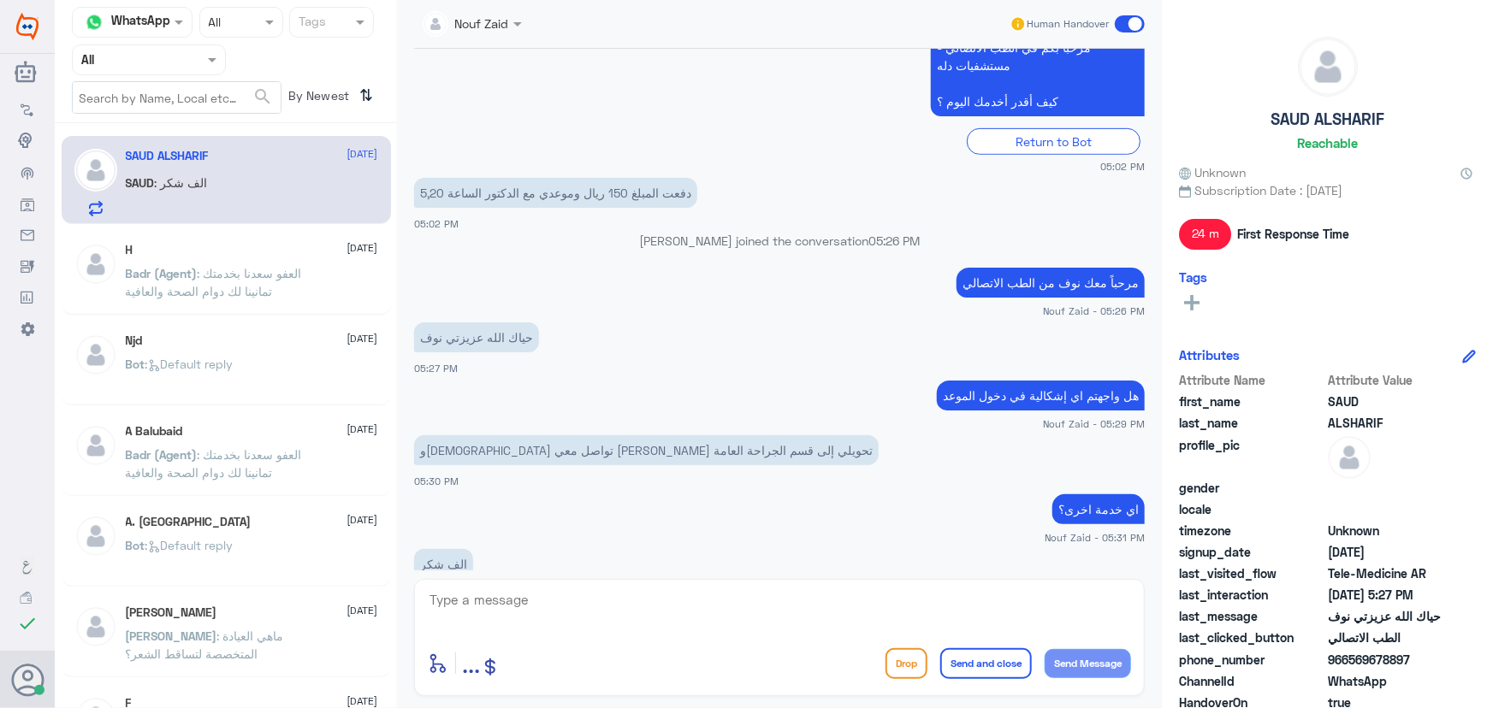
scroll to position [464, 0]
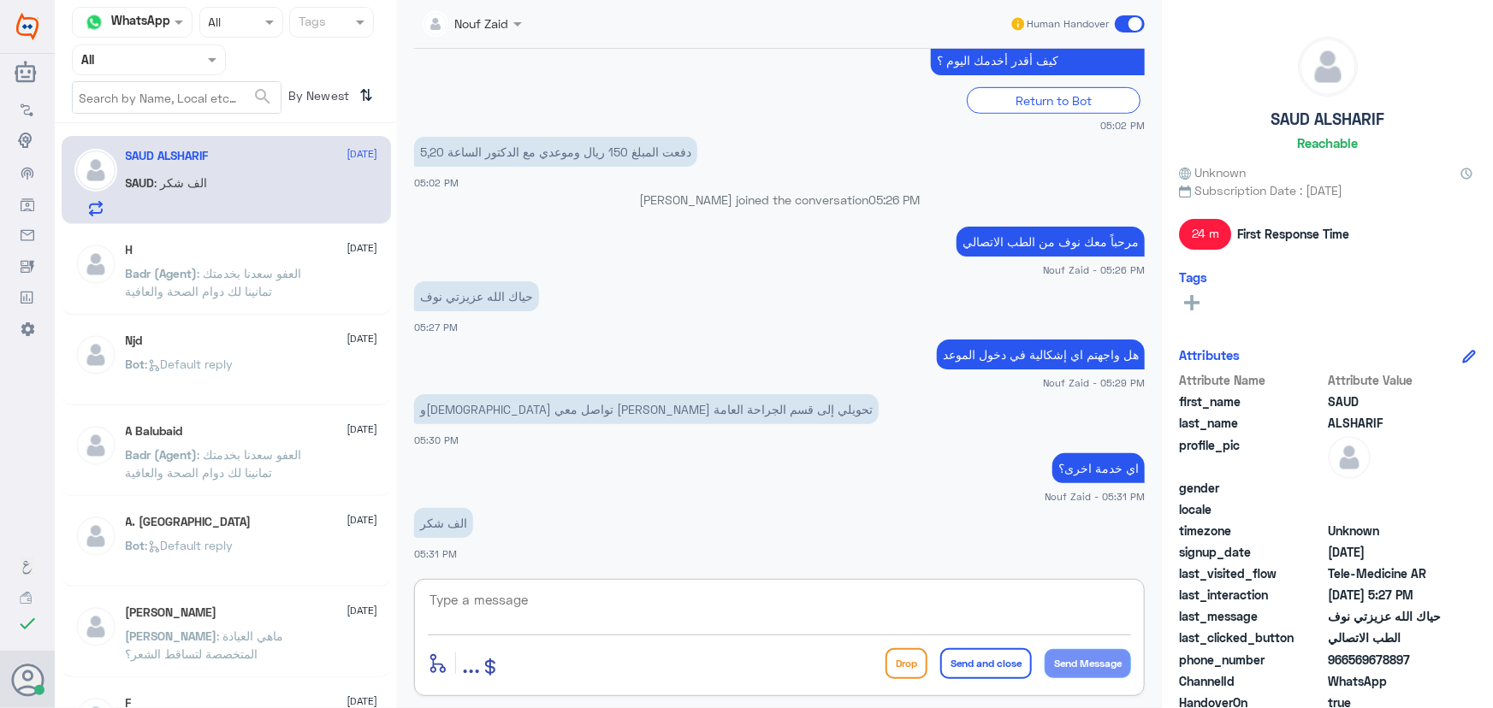
click at [617, 589] on textarea at bounding box center [779, 610] width 703 height 42
type textarea "سعدنا بخدمتك"
click at [950, 677] on button "Send and close" at bounding box center [986, 663] width 92 height 31
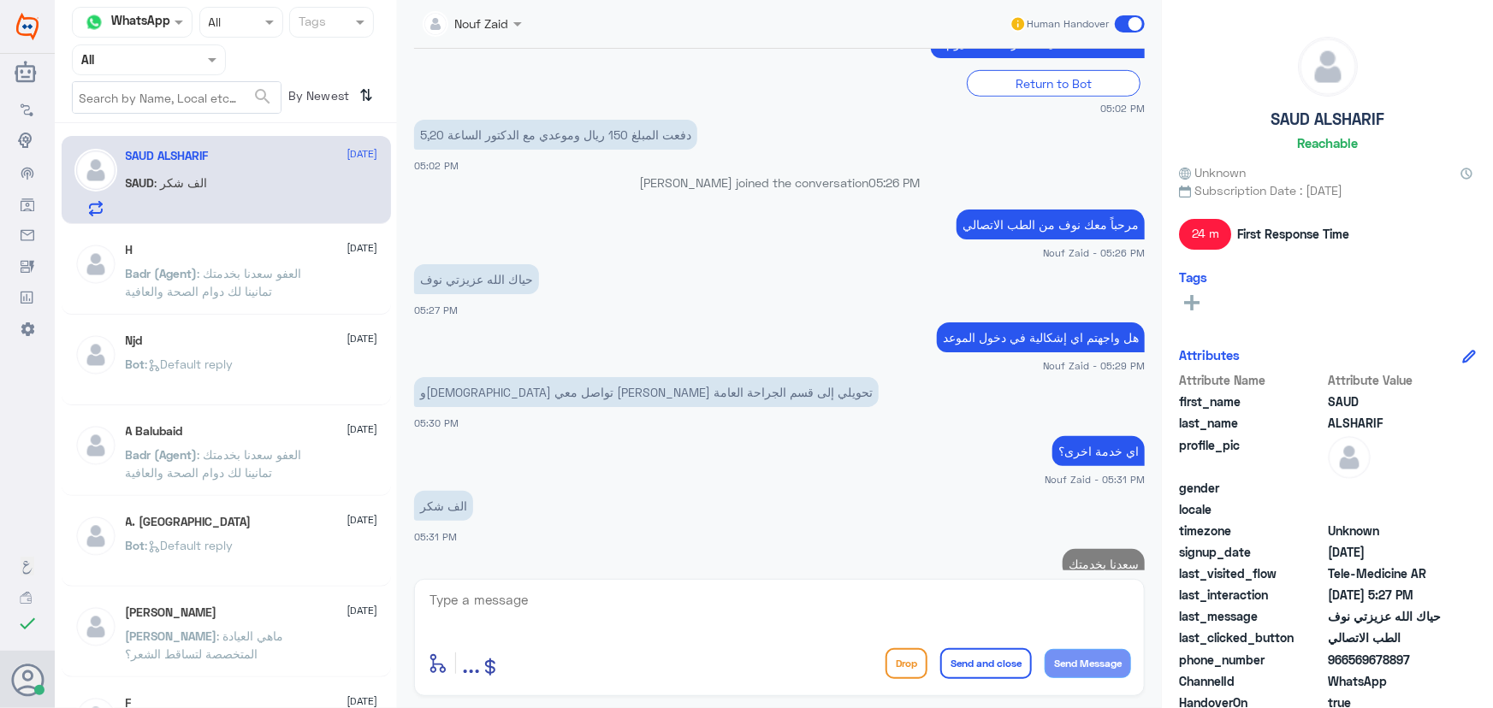
scroll to position [518, 0]
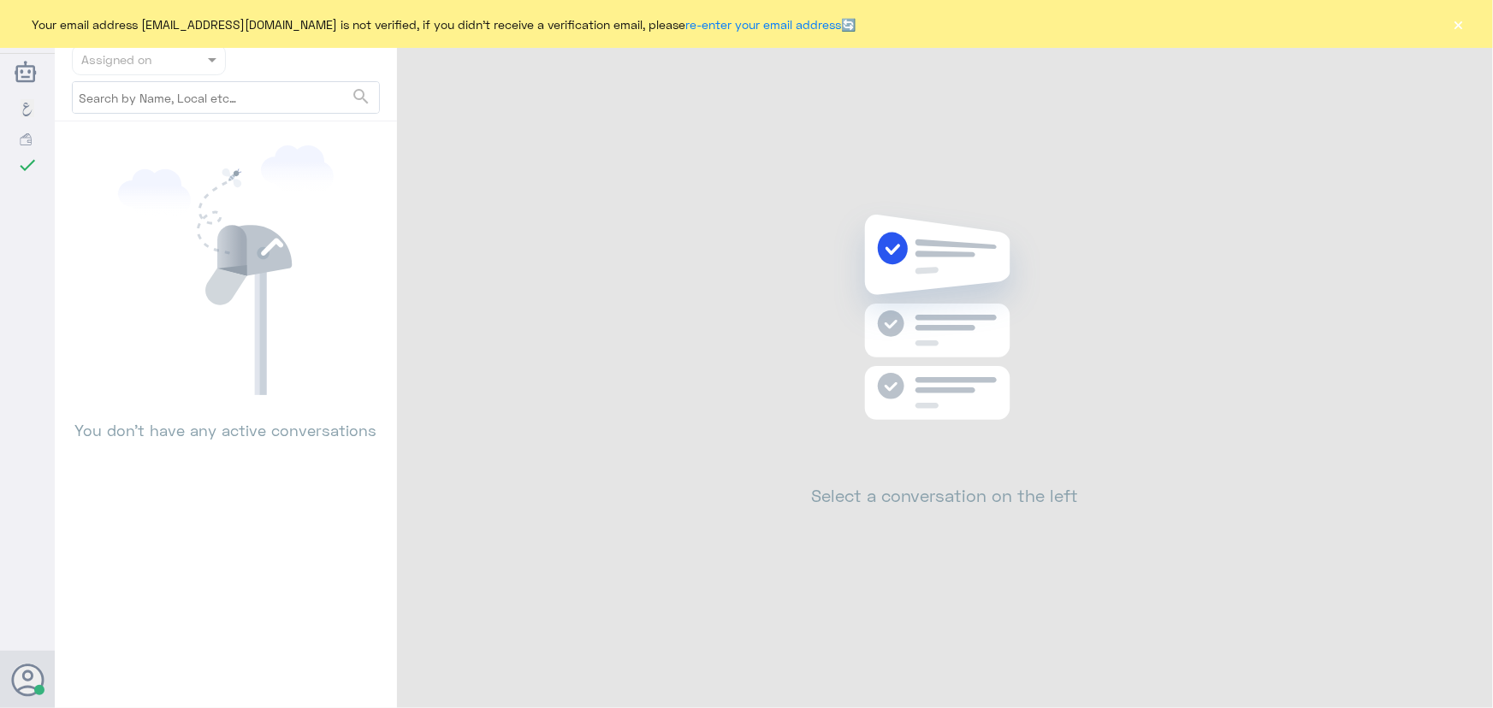
click at [1451, 25] on button "×" at bounding box center [1458, 23] width 17 height 17
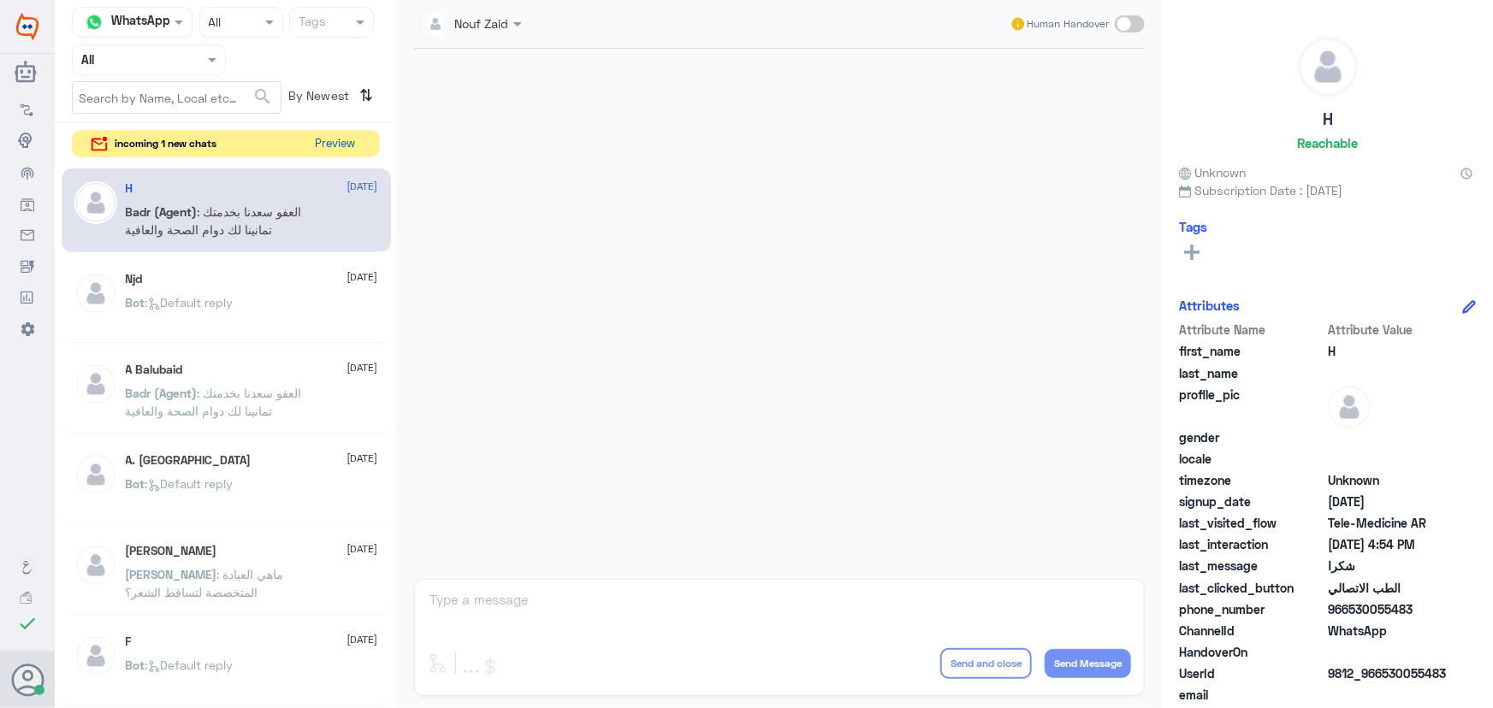
click at [345, 144] on button "Preview" at bounding box center [335, 144] width 53 height 27
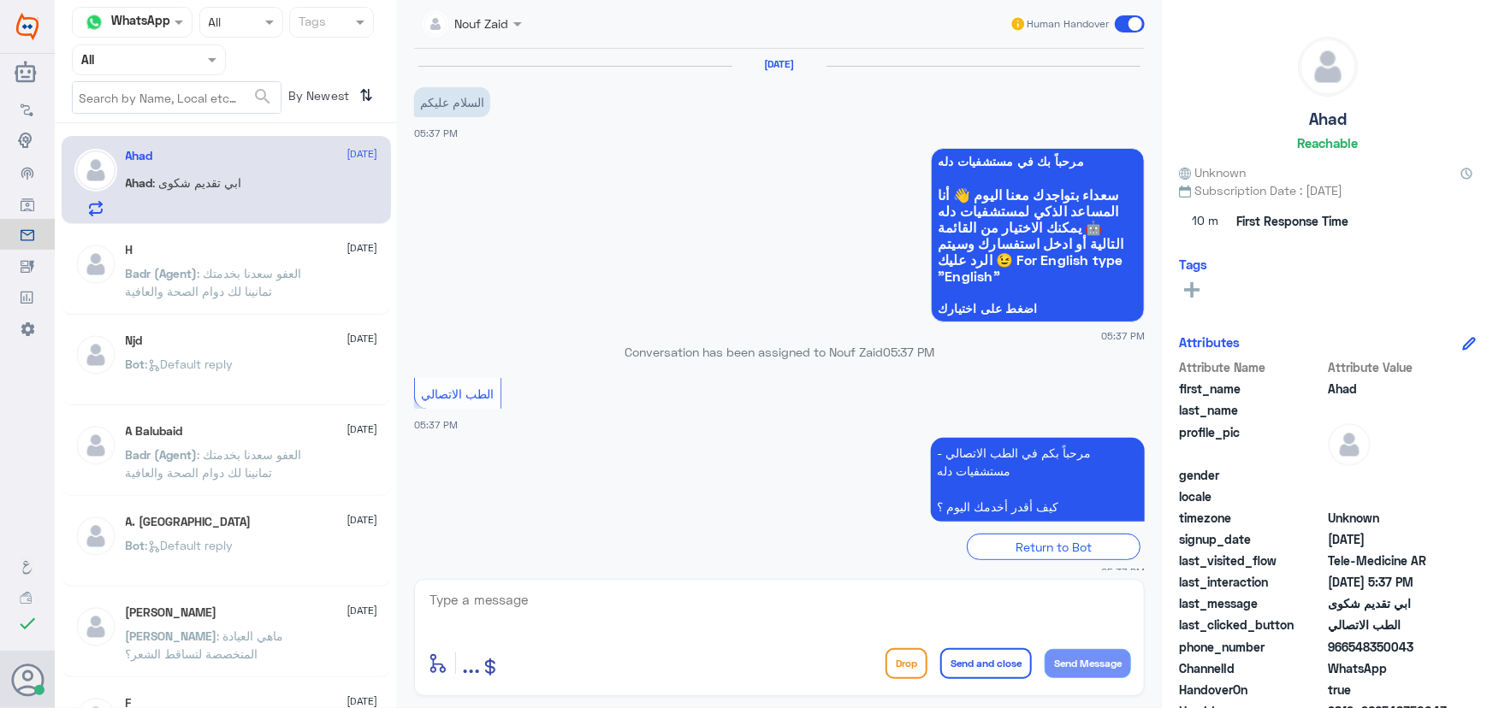
scroll to position [75, 0]
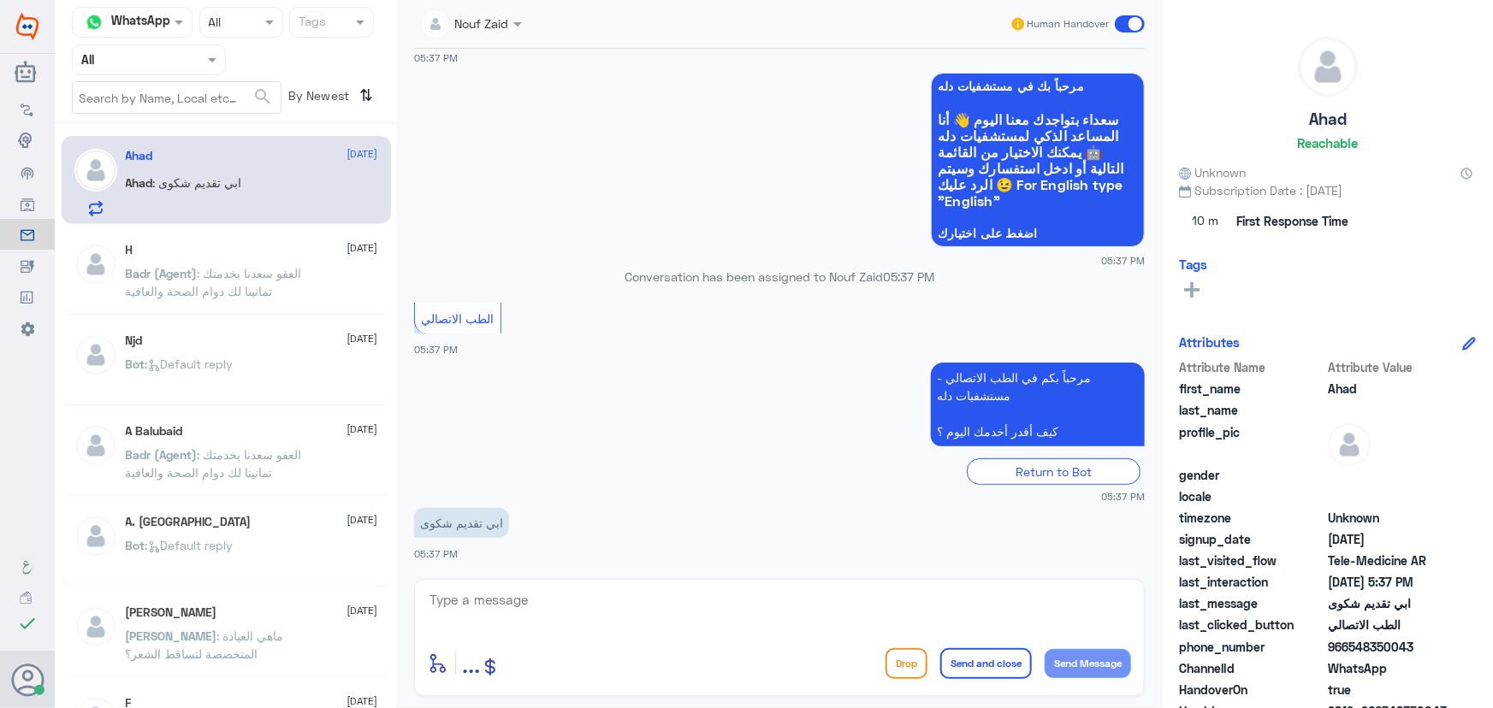
click at [587, 602] on textarea at bounding box center [779, 610] width 703 height 42
paste textarea "مرحباً معك نوف من الطب الاتصالي"
type textarea "مرحباً معك نوف من الطب الاتصالي"
click at [1109, 667] on button "Send Message" at bounding box center [1088, 663] width 86 height 29
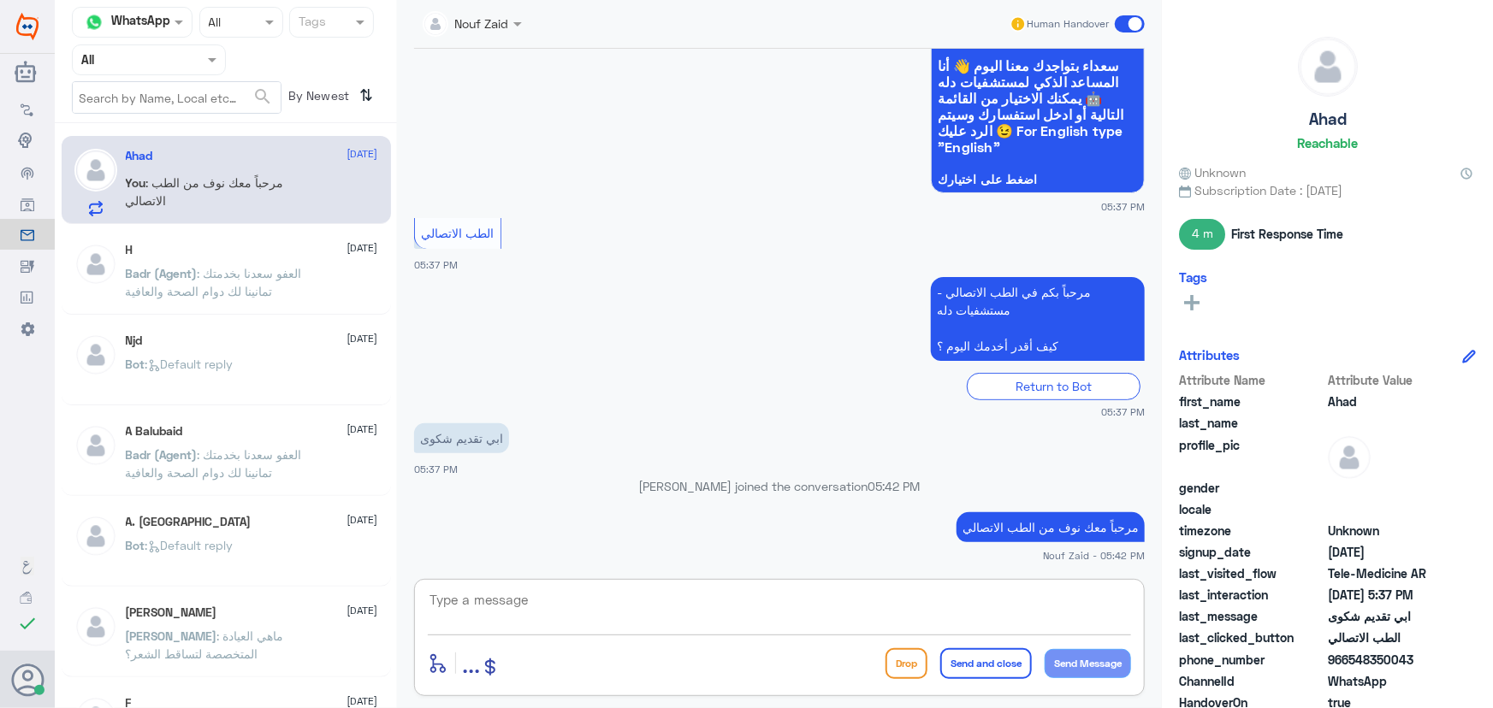
click at [605, 609] on textarea at bounding box center [779, 610] width 703 height 42
type textarea "هل الشكوى تخص الطب الاتصالي؟"
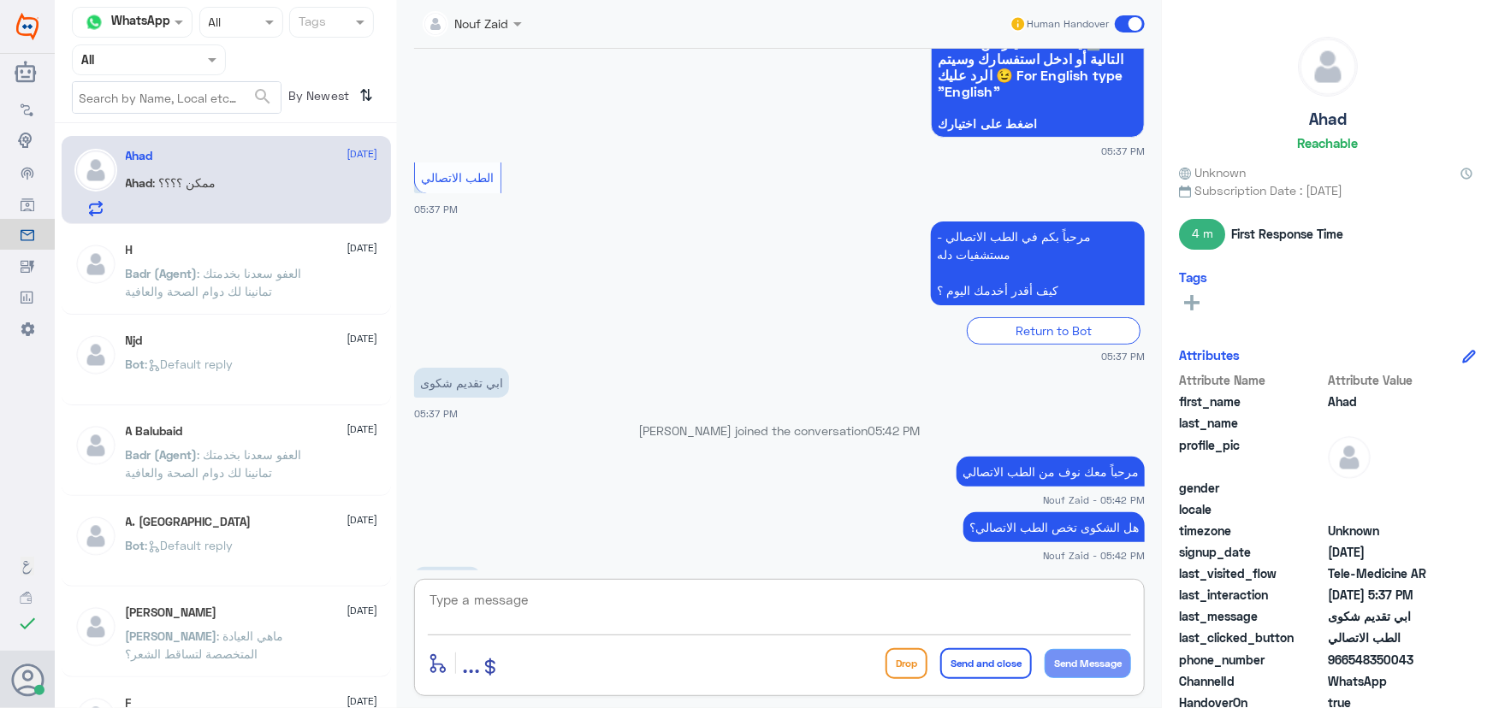
scroll to position [301, 0]
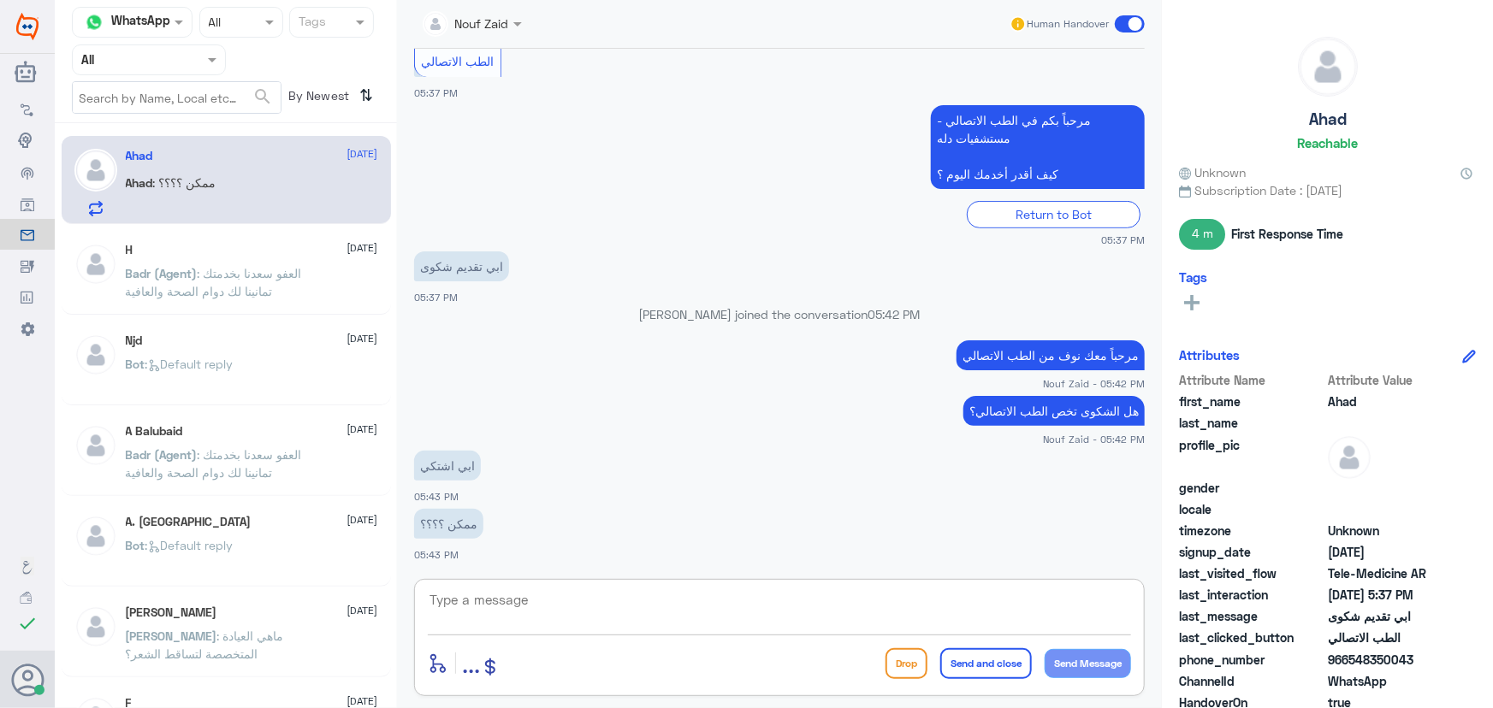
click at [548, 607] on textarea at bounding box center [779, 610] width 703 height 42
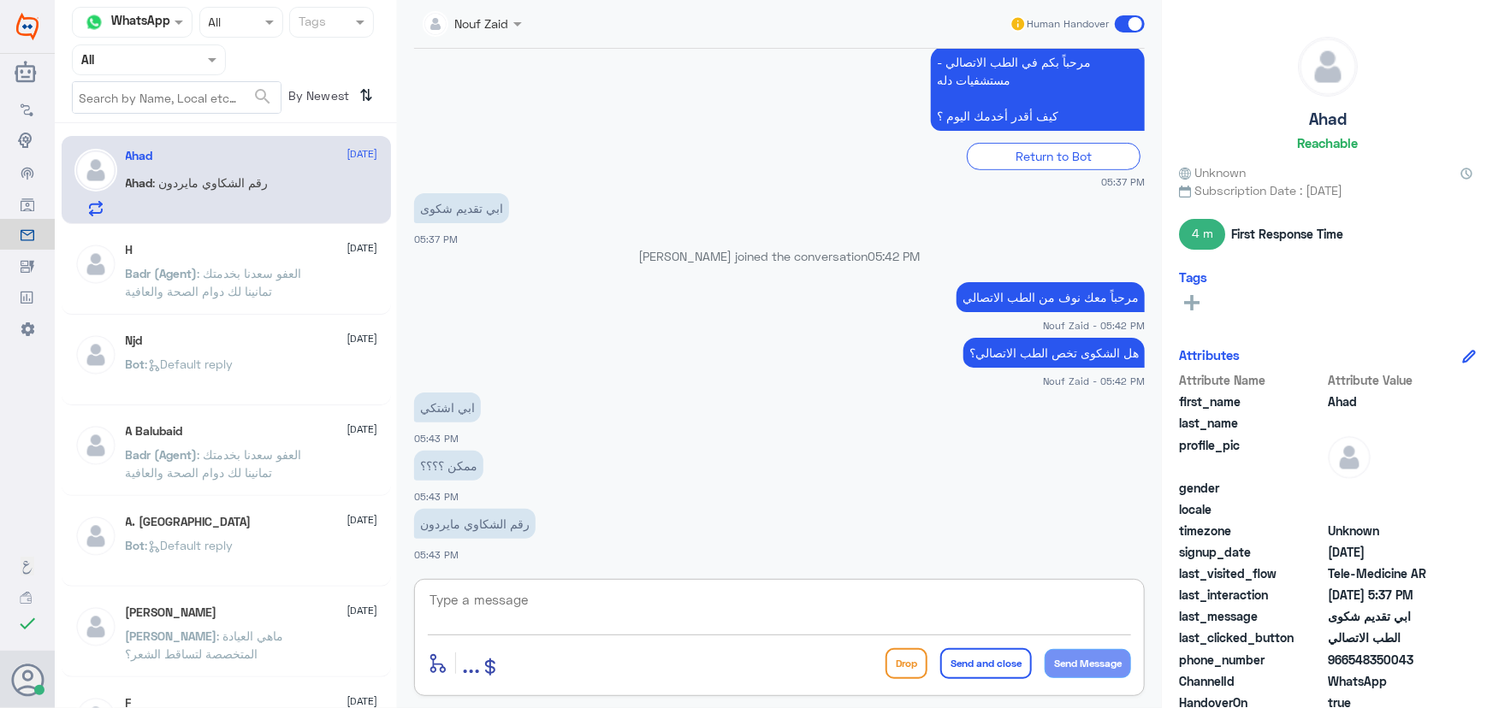
click at [517, 605] on textarea at bounding box center [779, 610] width 703 height 42
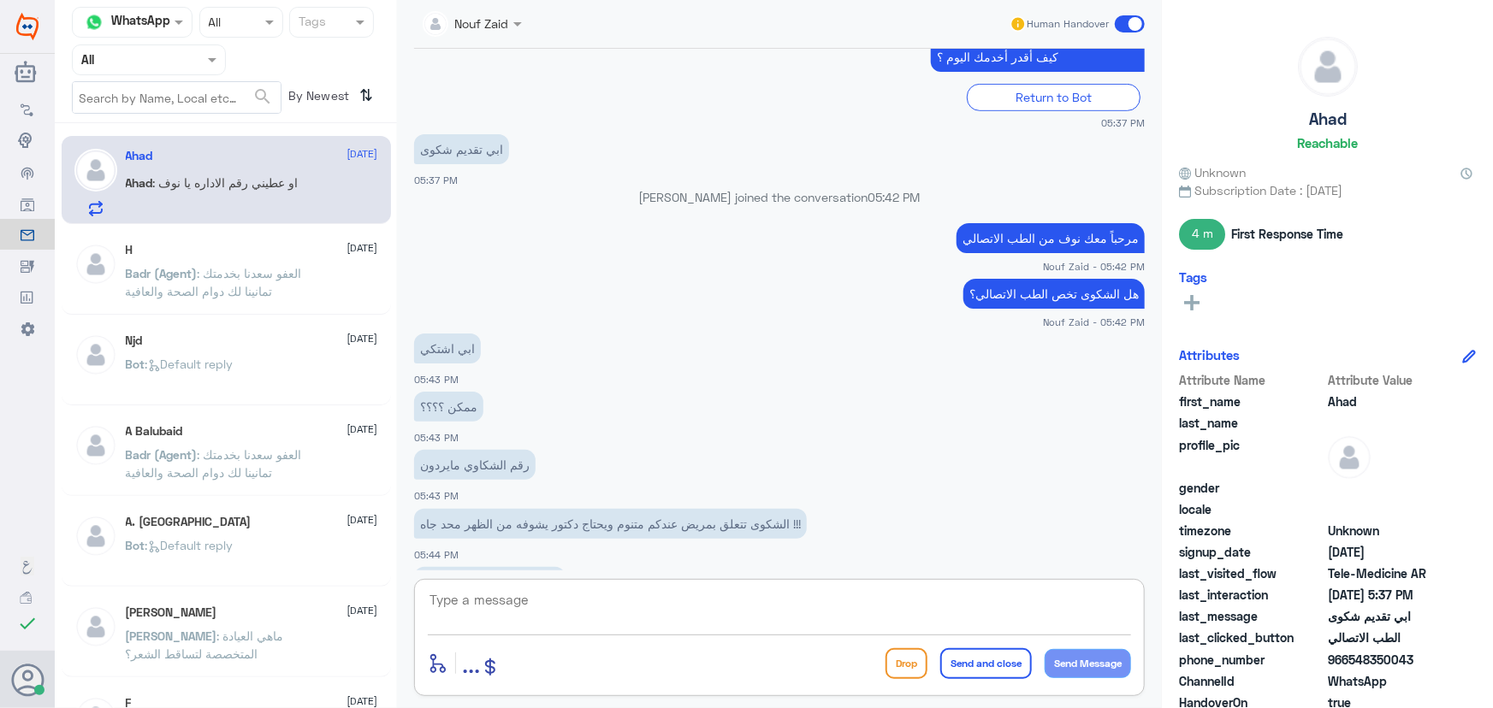
scroll to position [477, 0]
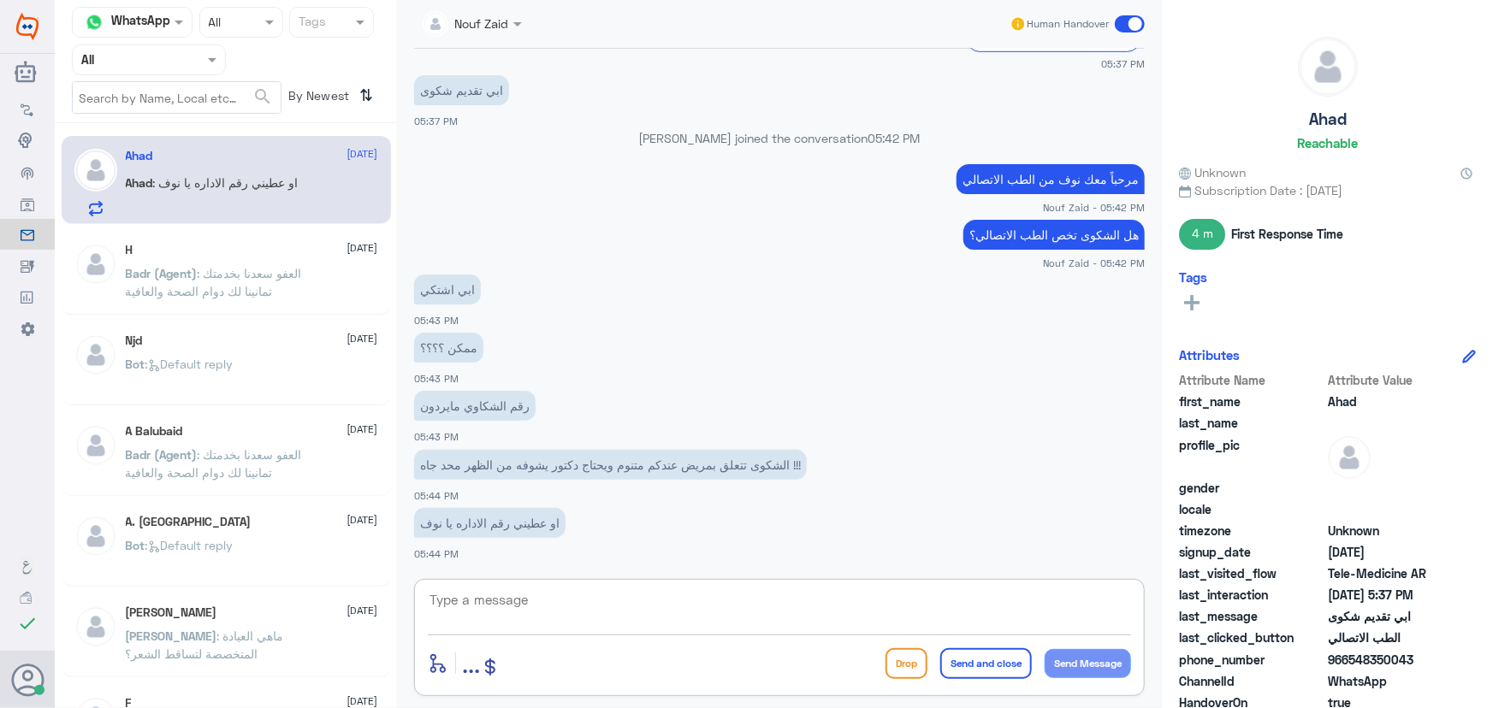
click at [526, 599] on textarea at bounding box center [779, 610] width 703 height 42
click at [660, 605] on textarea at bounding box center [779, 610] width 703 height 42
paste textarea "هنا الطب الاتصالي لكل مايخص الاستشارة الفورية من خلال التطبيق، يمكنك الاستفسار …"
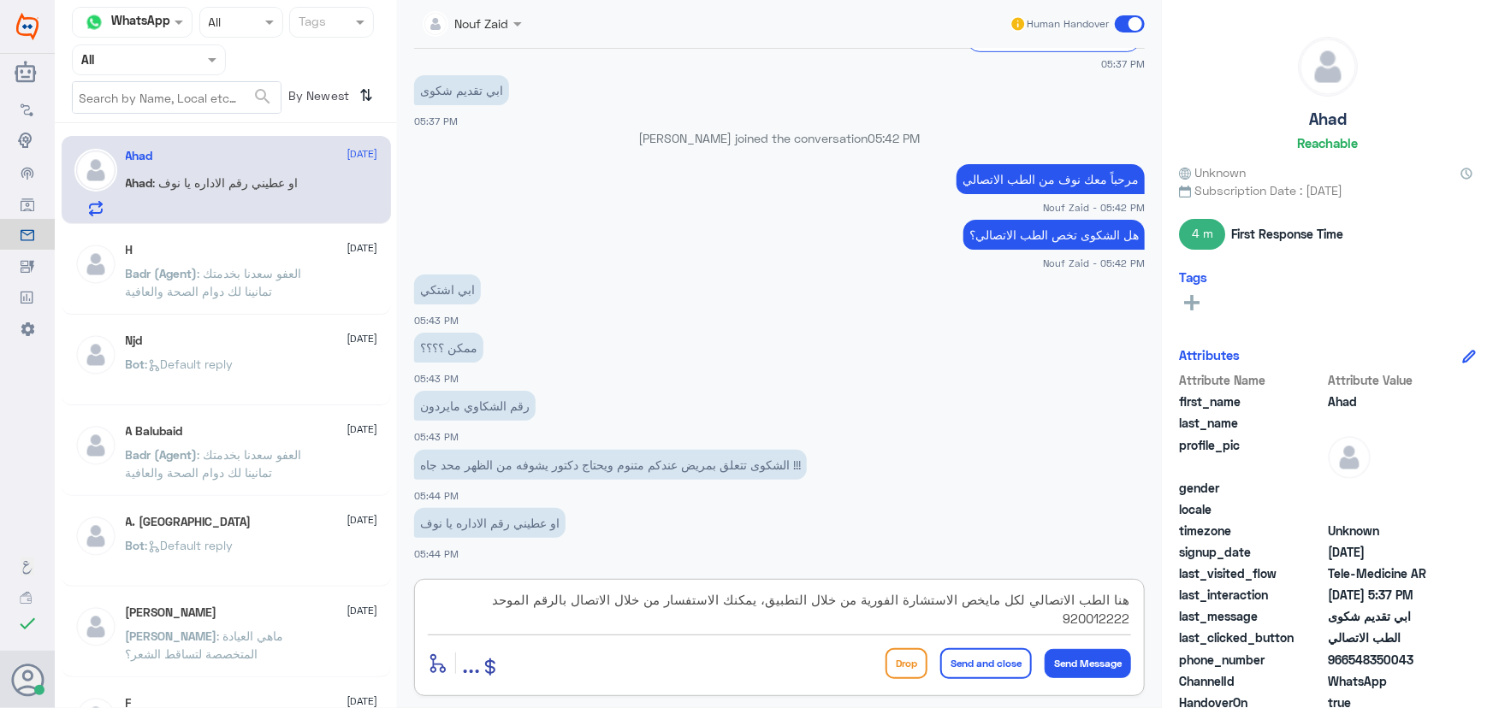
type textarea "هنا الطب الاتصالي لكل مايخص الاستشارة الفورية من خلال التطبيق، يمكنك الاستفسار …"
click at [983, 672] on button "Send and close" at bounding box center [986, 663] width 92 height 31
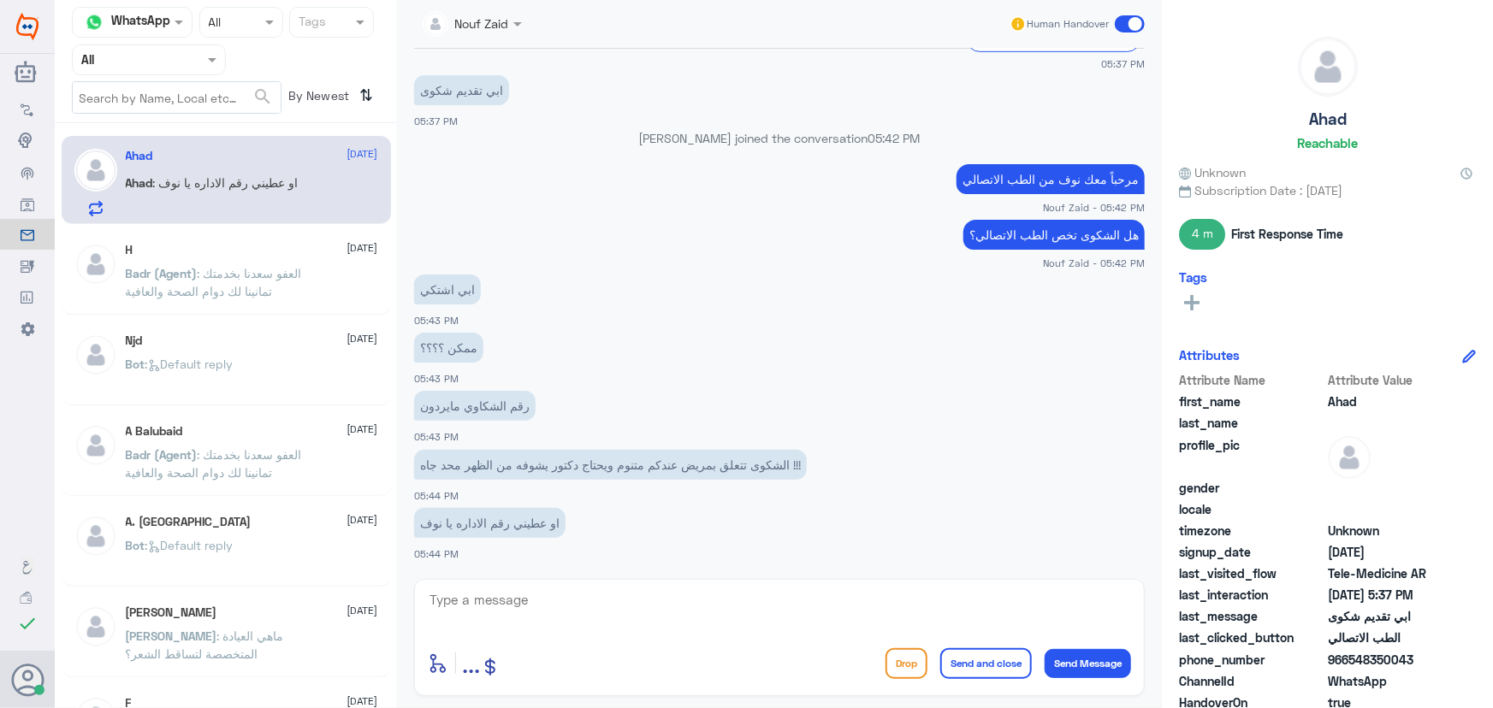
scroll to position [585, 0]
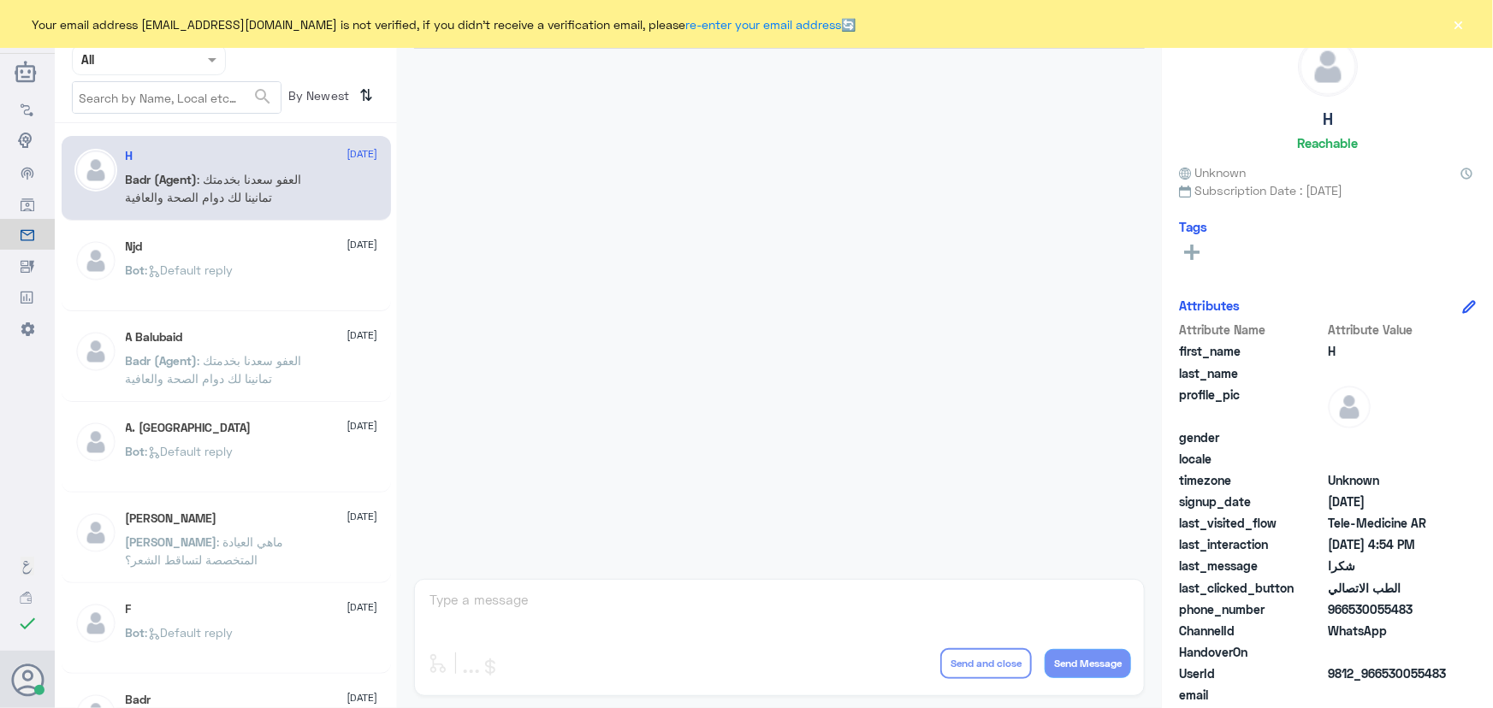
click at [1464, 27] on button "×" at bounding box center [1458, 23] width 17 height 17
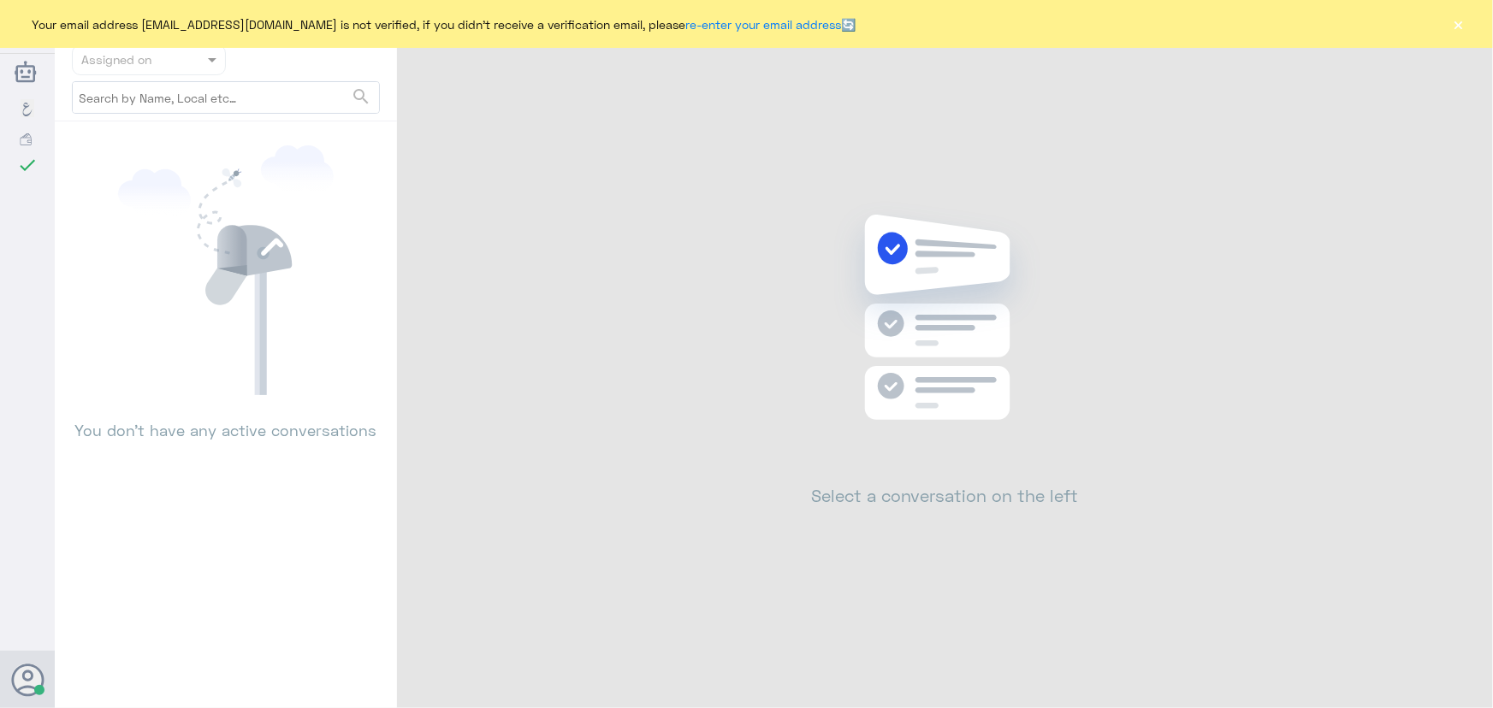
click at [1454, 21] on button "×" at bounding box center [1458, 23] width 17 height 17
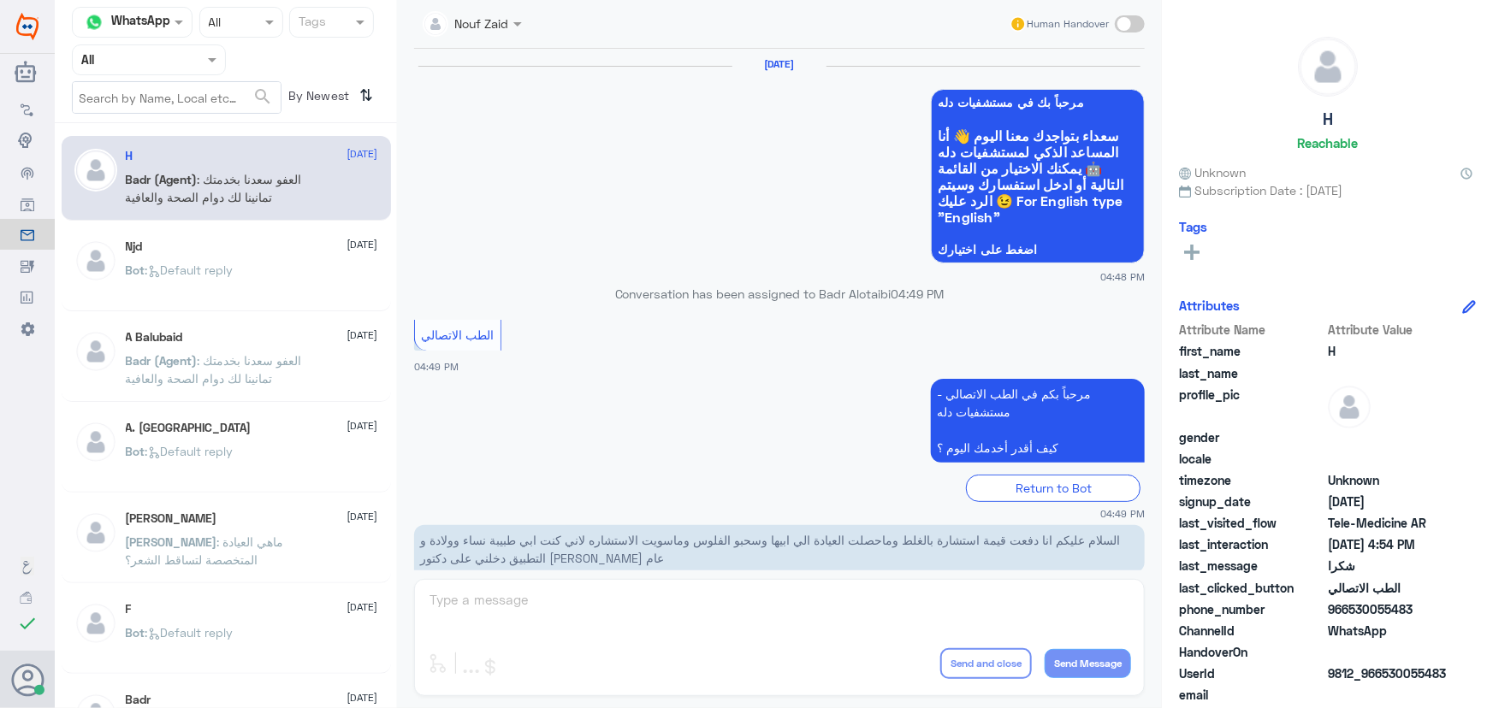
scroll to position [814, 0]
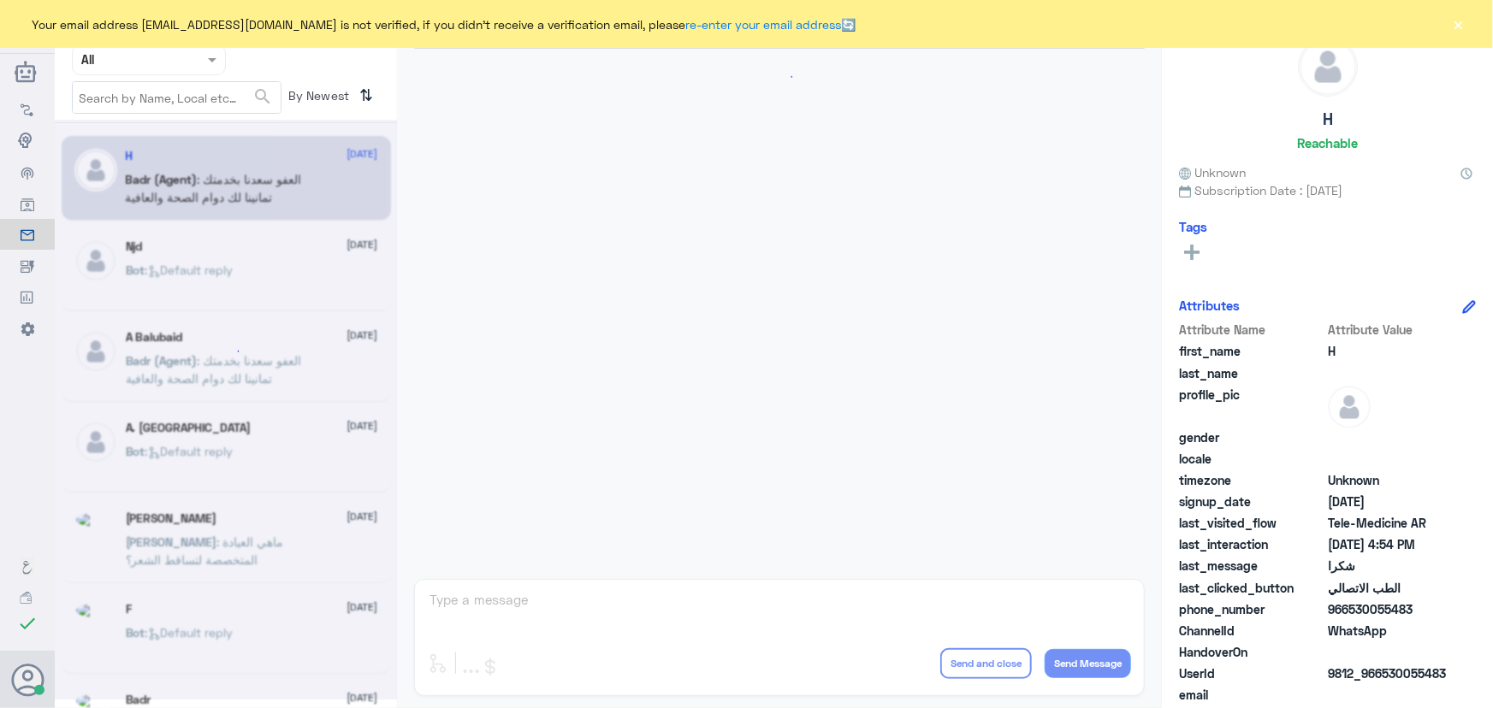
scroll to position [814, 0]
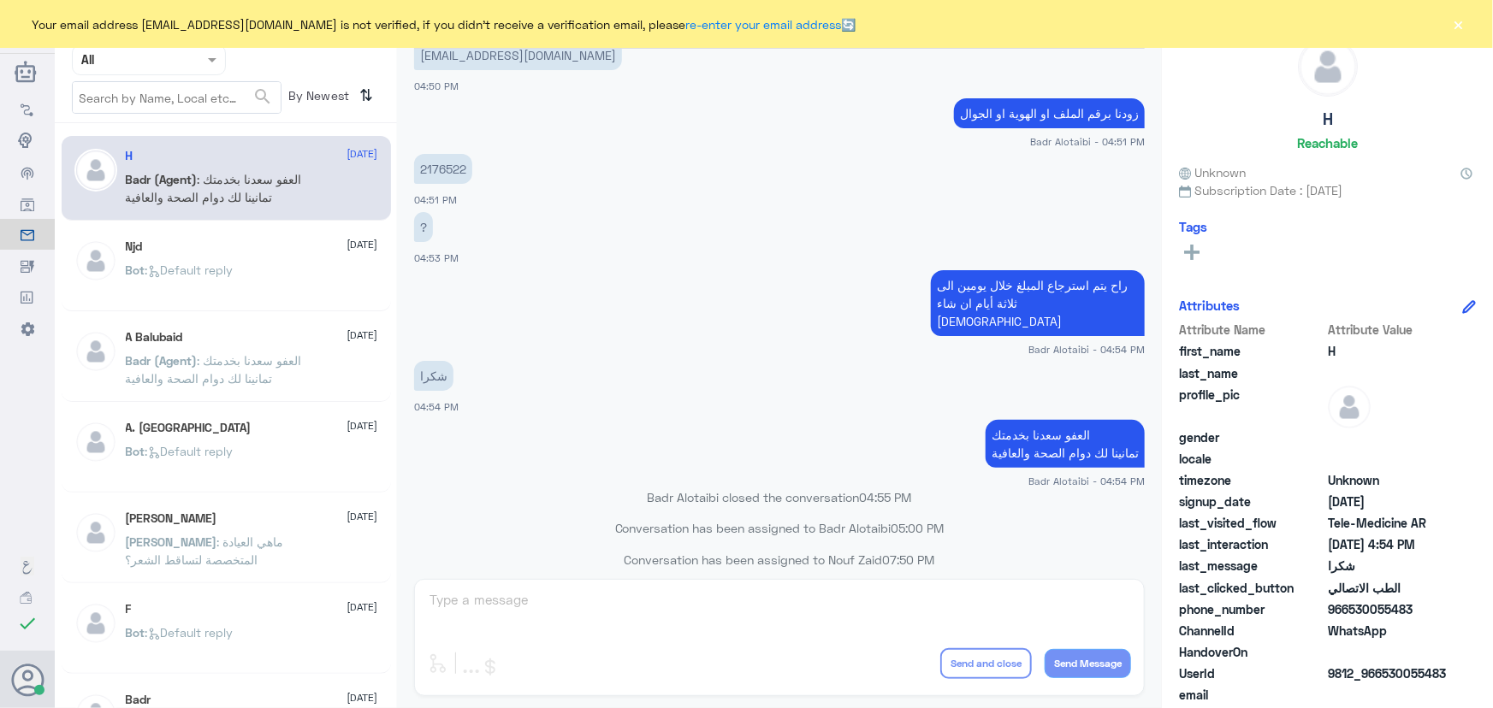
click at [1458, 17] on button "×" at bounding box center [1458, 23] width 17 height 17
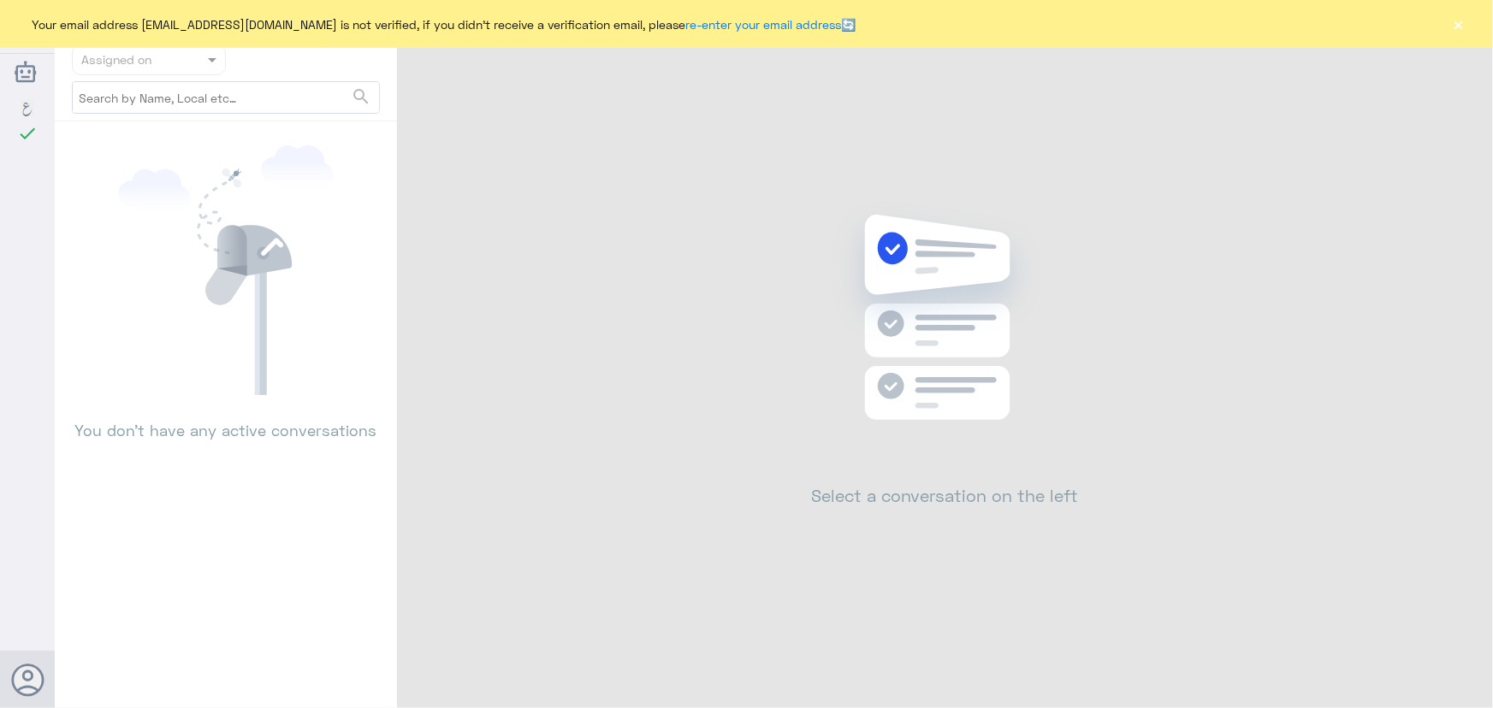
click at [1460, 24] on button "×" at bounding box center [1458, 23] width 17 height 17
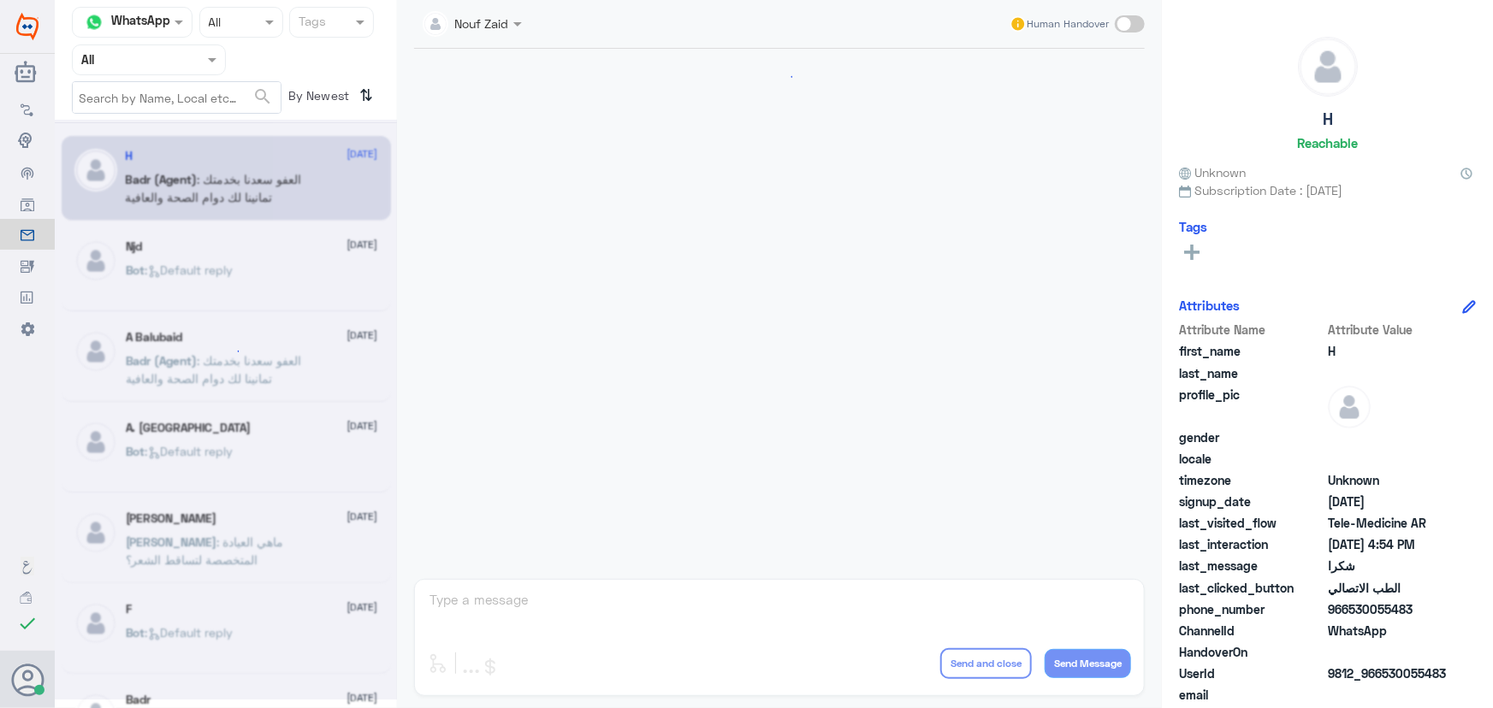
scroll to position [814, 0]
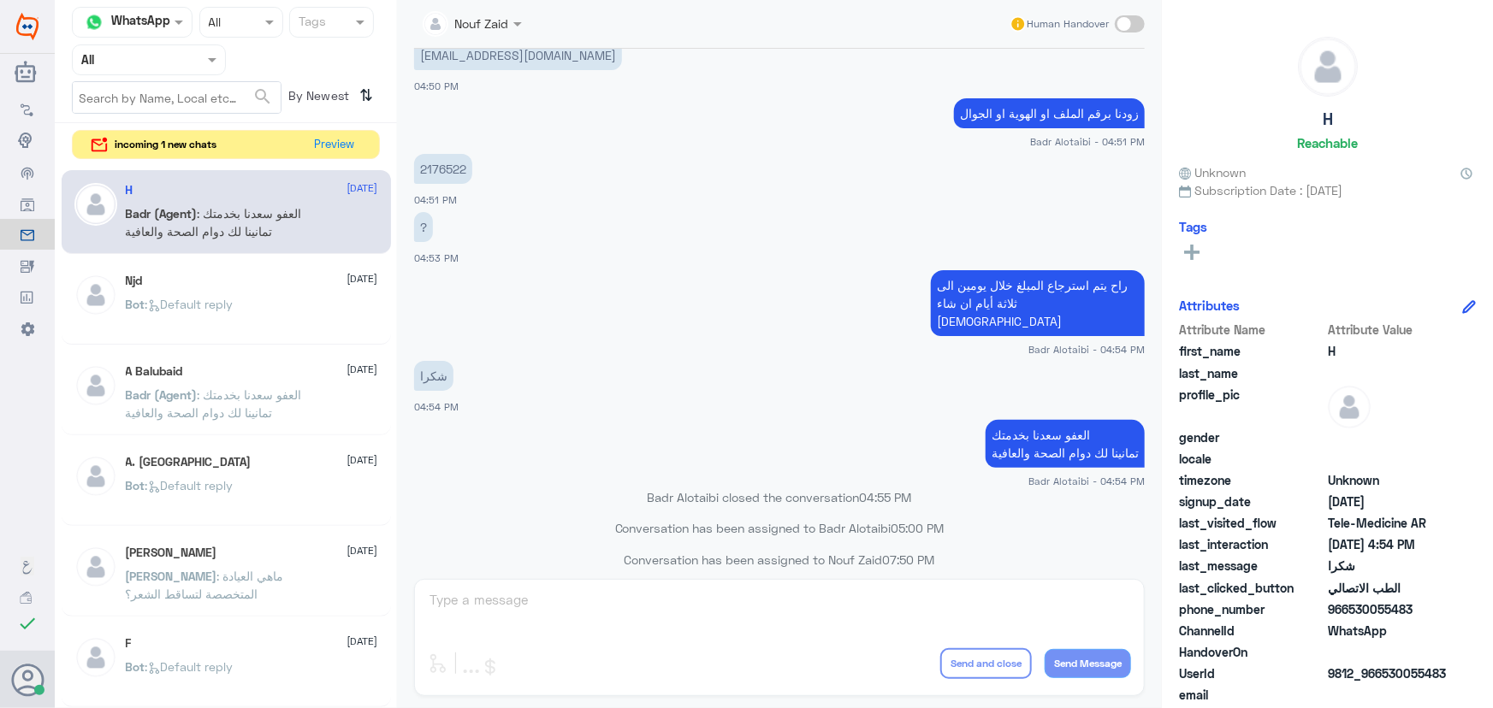
click at [338, 125] on div "Channel WhatsApp Status × All Tags Agent Filter All search By Newest ⇅ incoming…" at bounding box center [226, 357] width 342 height 714
click at [340, 138] on button "Preview" at bounding box center [335, 144] width 53 height 27
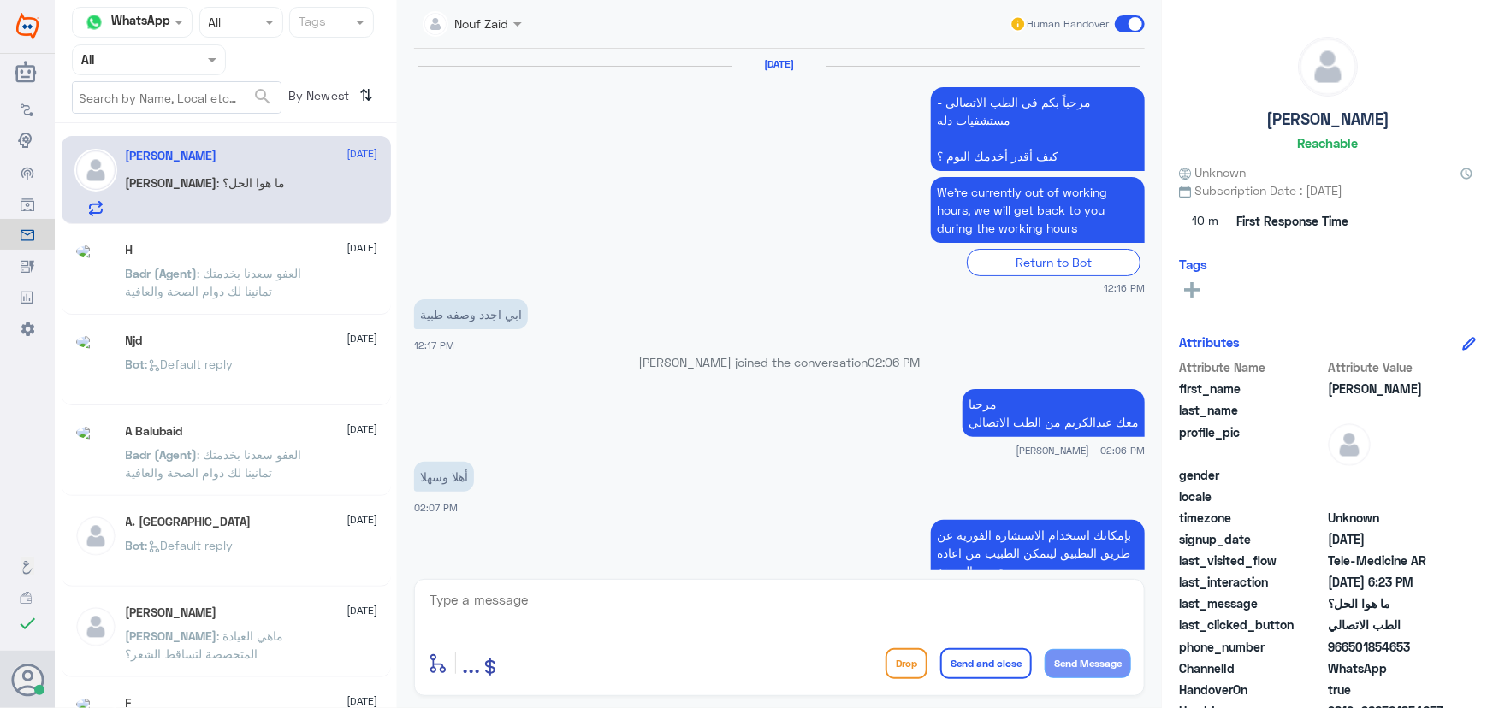
scroll to position [1177, 0]
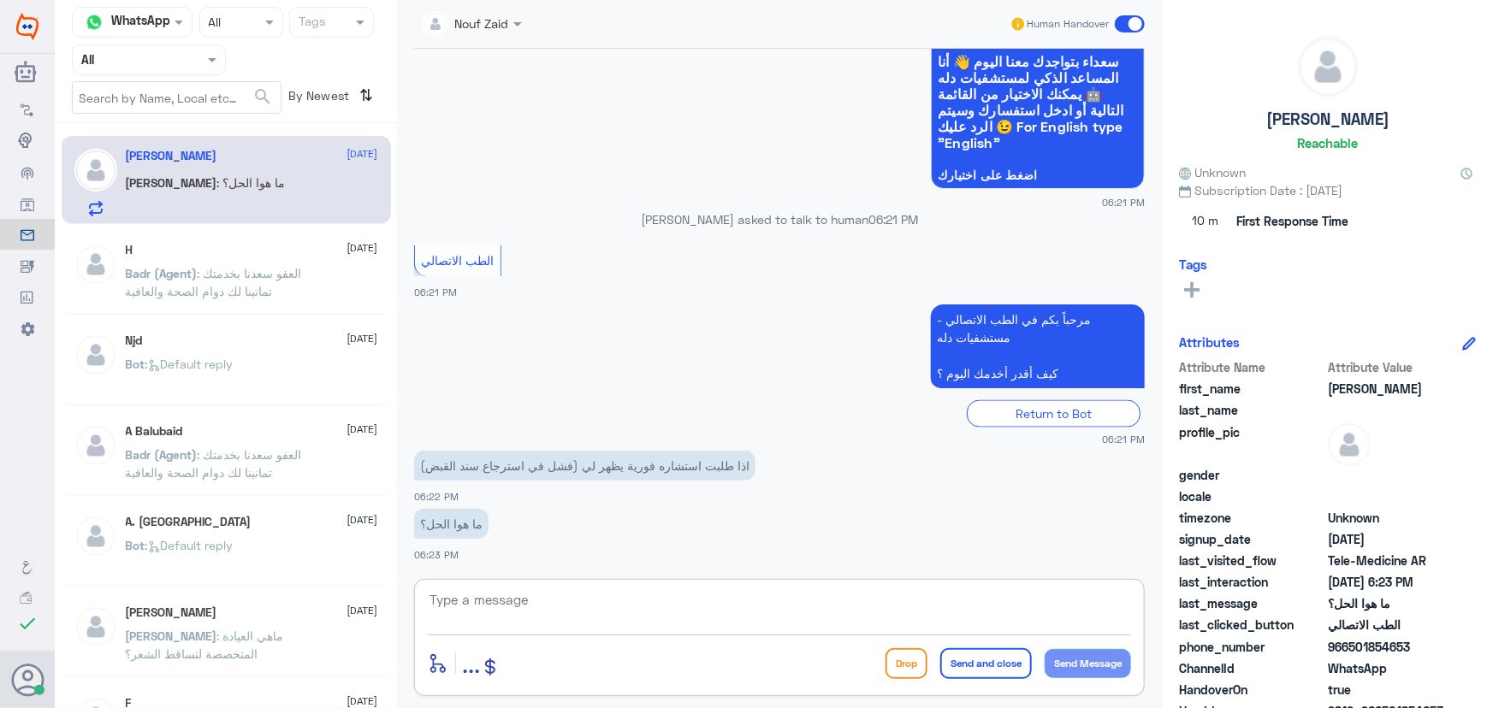
click at [572, 604] on textarea at bounding box center [779, 610] width 703 height 42
paste textarea "مرحباً معك نوف من الطب الاتصالي"
type textarea "مرحباً معك نوف من الطب الاتصالي"
click at [1089, 661] on button "Send Message" at bounding box center [1088, 663] width 86 height 29
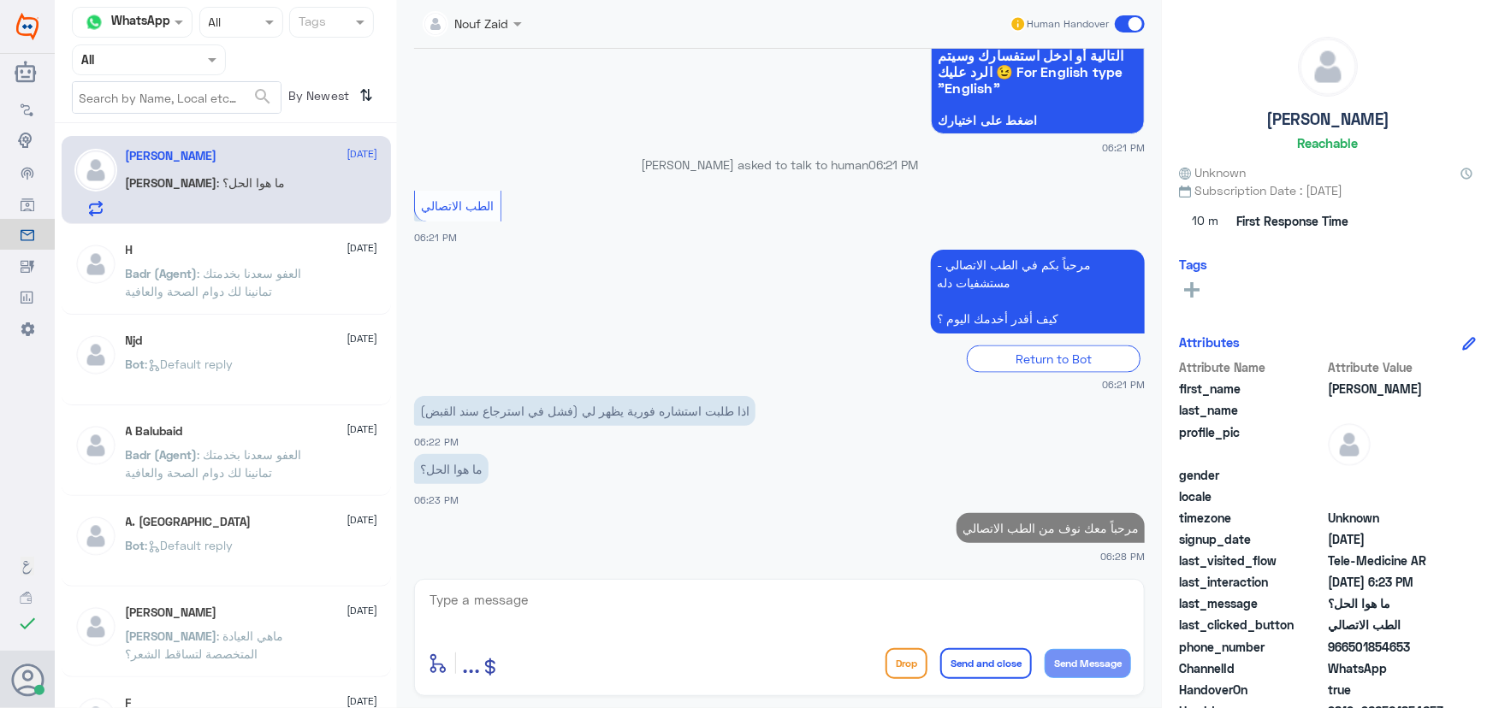
drag, startPoint x: 830, startPoint y: 573, endPoint x: 807, endPoint y: 601, distance: 36.5
click at [820, 583] on div "Nouf Zaid Human Handover 29 Aug 2025 مرحباً بكم في الطب الاتصالي - مستشفيات دله…" at bounding box center [779, 357] width 765 height 714
click at [806, 602] on textarea at bounding box center [779, 610] width 703 height 42
type textarea "ي"
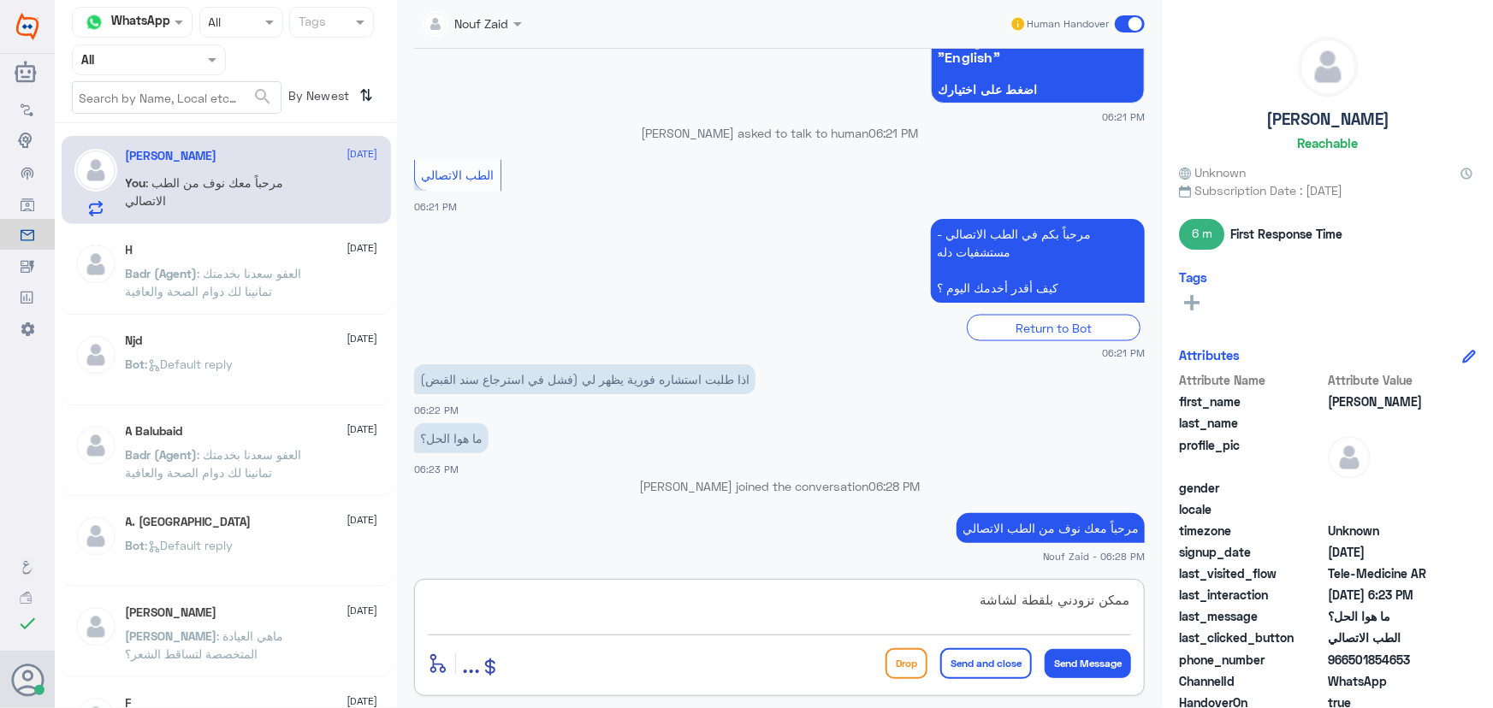
type textarea "ممكن تزودني بلقطة لشاشة"
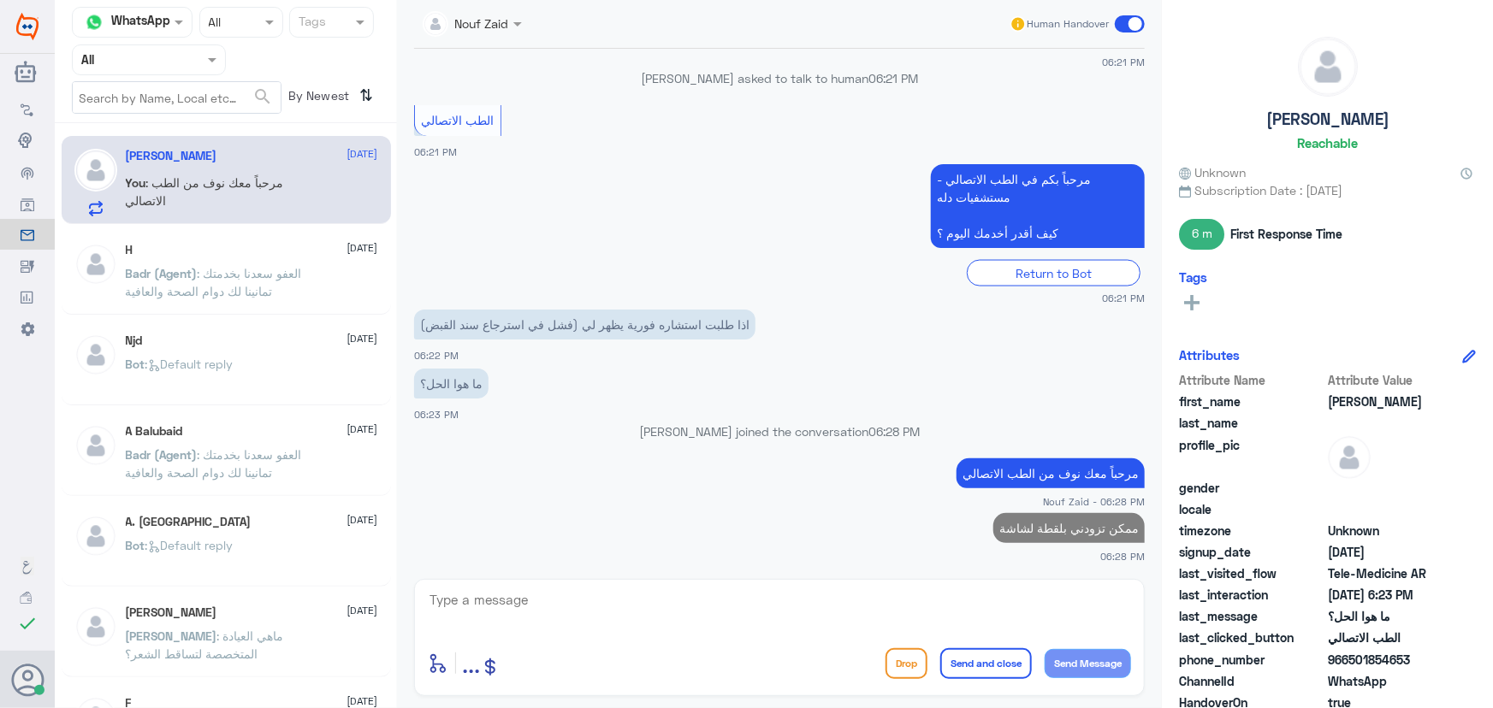
drag, startPoint x: 1347, startPoint y: 657, endPoint x: 1423, endPoint y: 662, distance: 76.3
click at [1423, 662] on span "966501854653" at bounding box center [1390, 660] width 124 height 18
copy span "501854653"
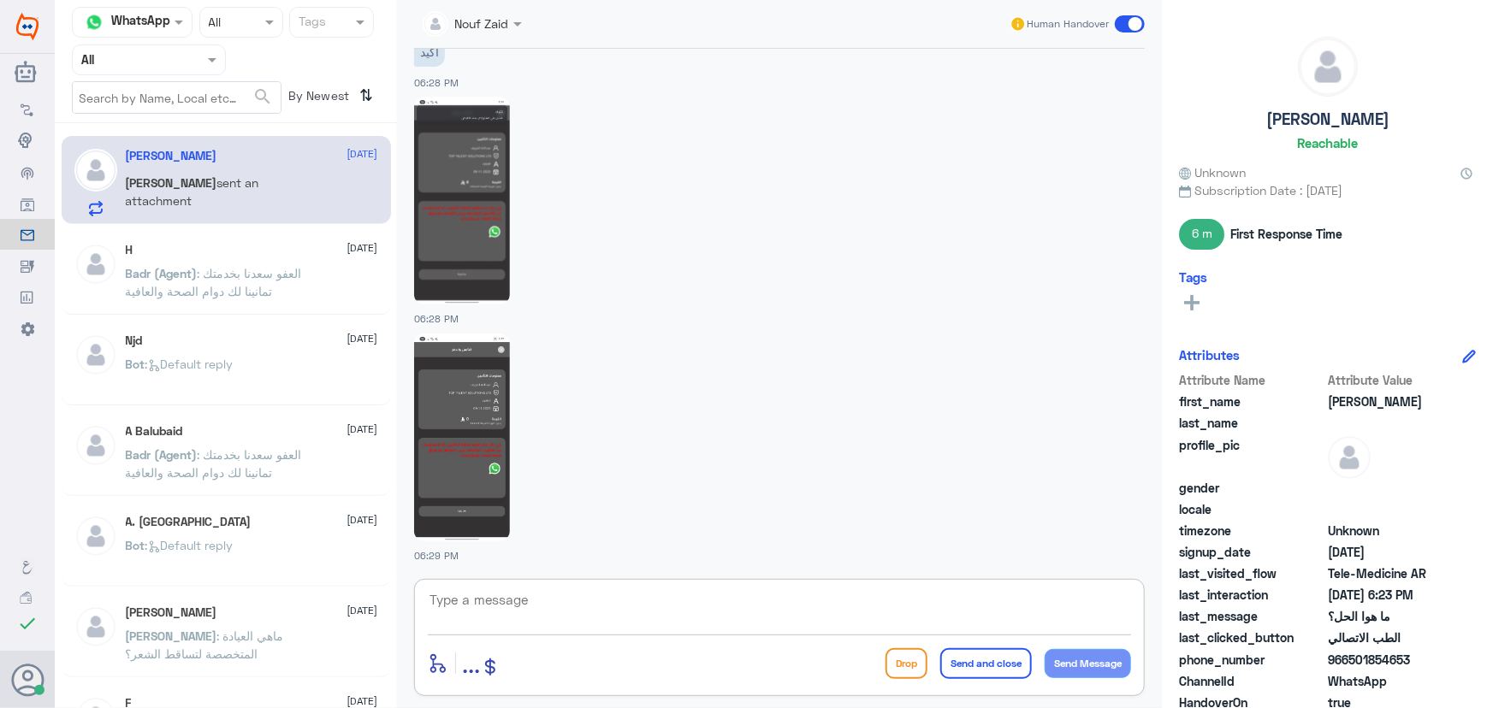
click at [611, 611] on textarea at bounding box center [779, 610] width 703 height 42
click at [651, 599] on textarea at bounding box center [779, 610] width 703 height 42
click at [503, 596] on textarea at bounding box center [779, 610] width 703 height 42
type textarea "ح"
type textarea "ا"
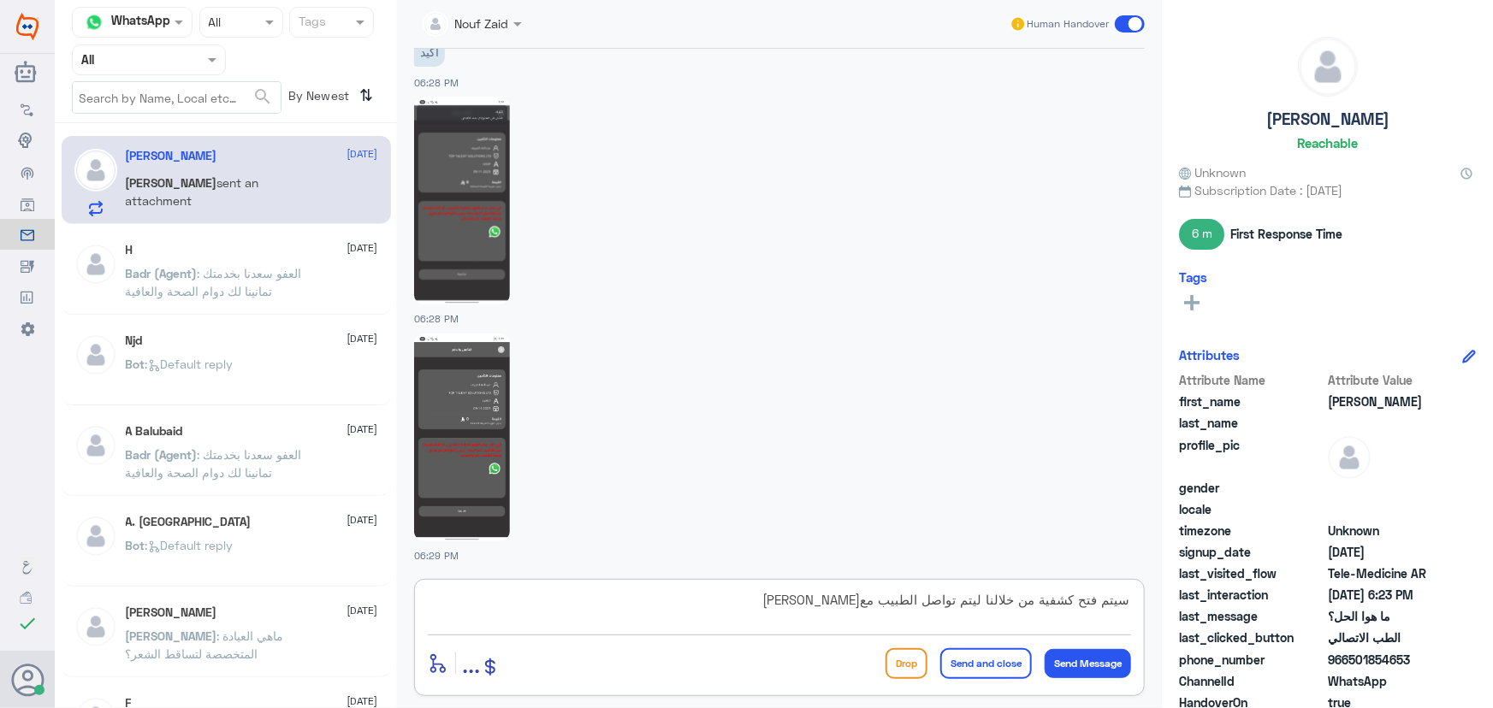
type textarea "سيتم فتح كشفية من خلالنا ليتم تواصل الطبيب معك"
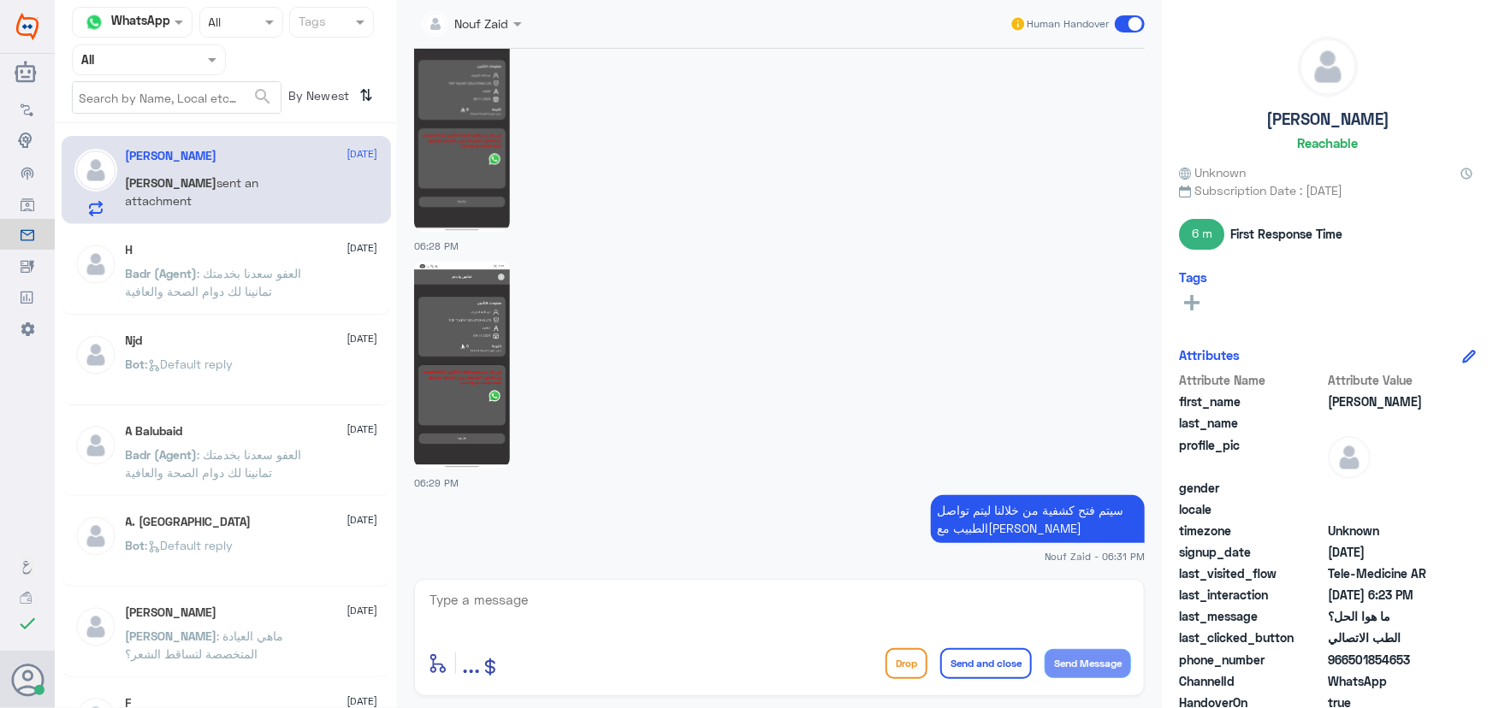
click at [455, 293] on img at bounding box center [462, 365] width 96 height 208
click at [494, 130] on img at bounding box center [462, 128] width 96 height 208
click at [198, 179] on span "sent an attachment" at bounding box center [192, 191] width 133 height 33
click at [192, 287] on span ": العفو سعدنا بخدمتك تمانينا لك دوام الصحة والعافية" at bounding box center [214, 282] width 176 height 33
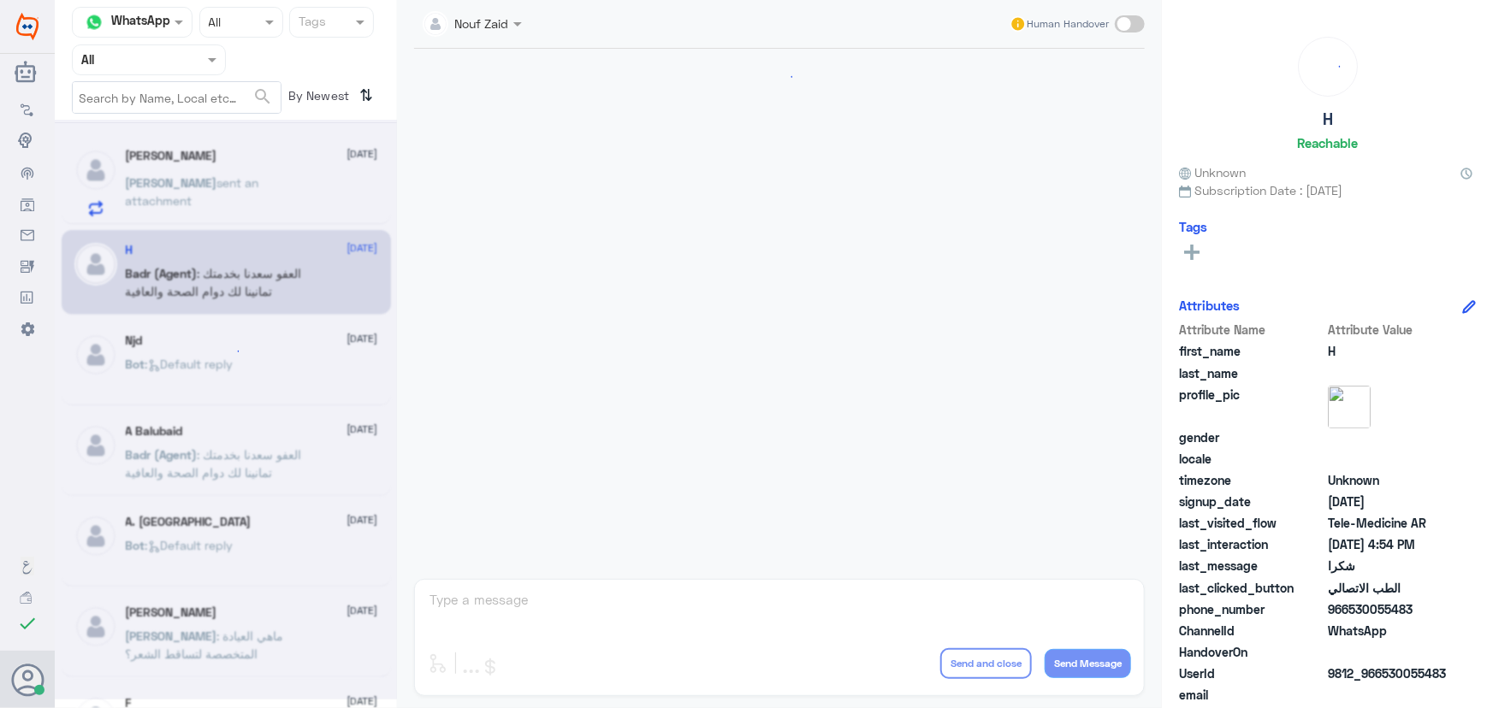
scroll to position [814, 0]
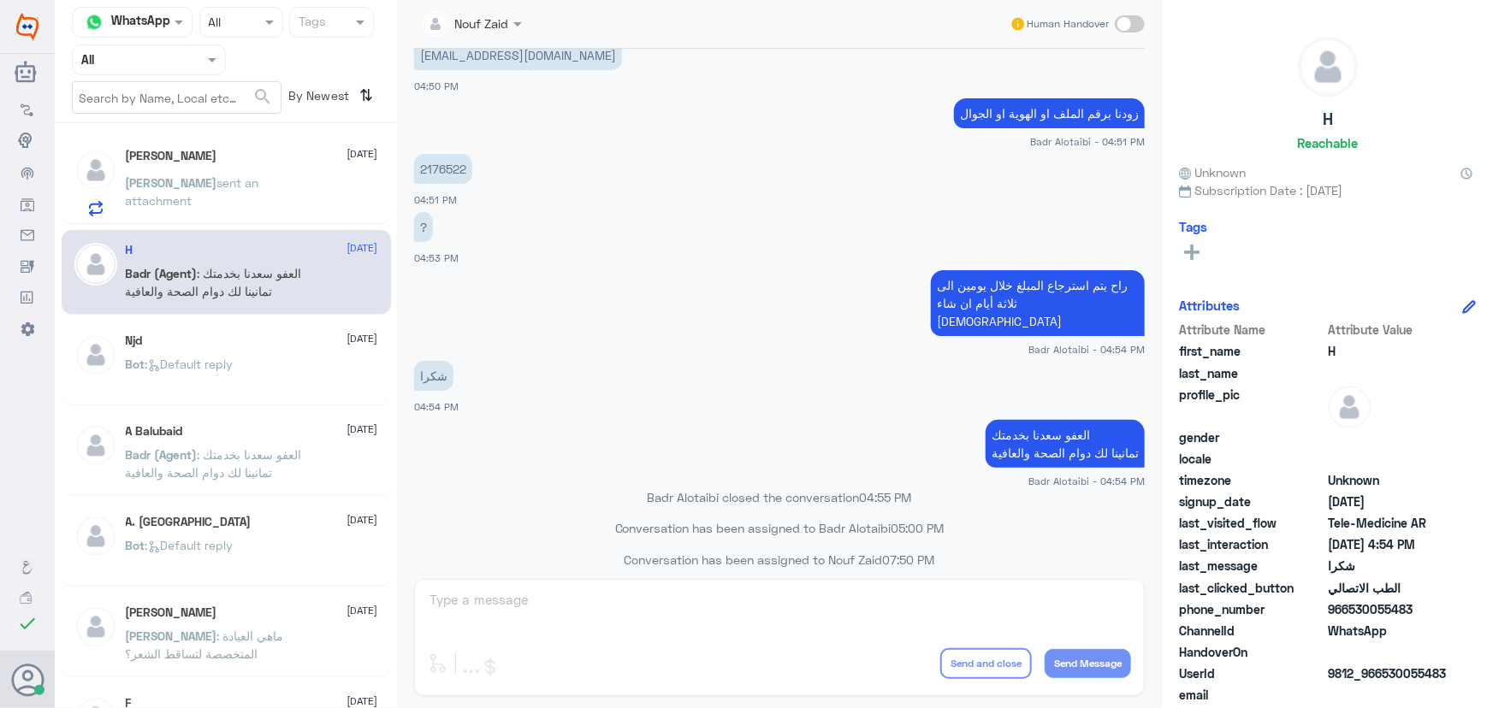
click at [226, 187] on span "sent an attachment" at bounding box center [192, 191] width 133 height 33
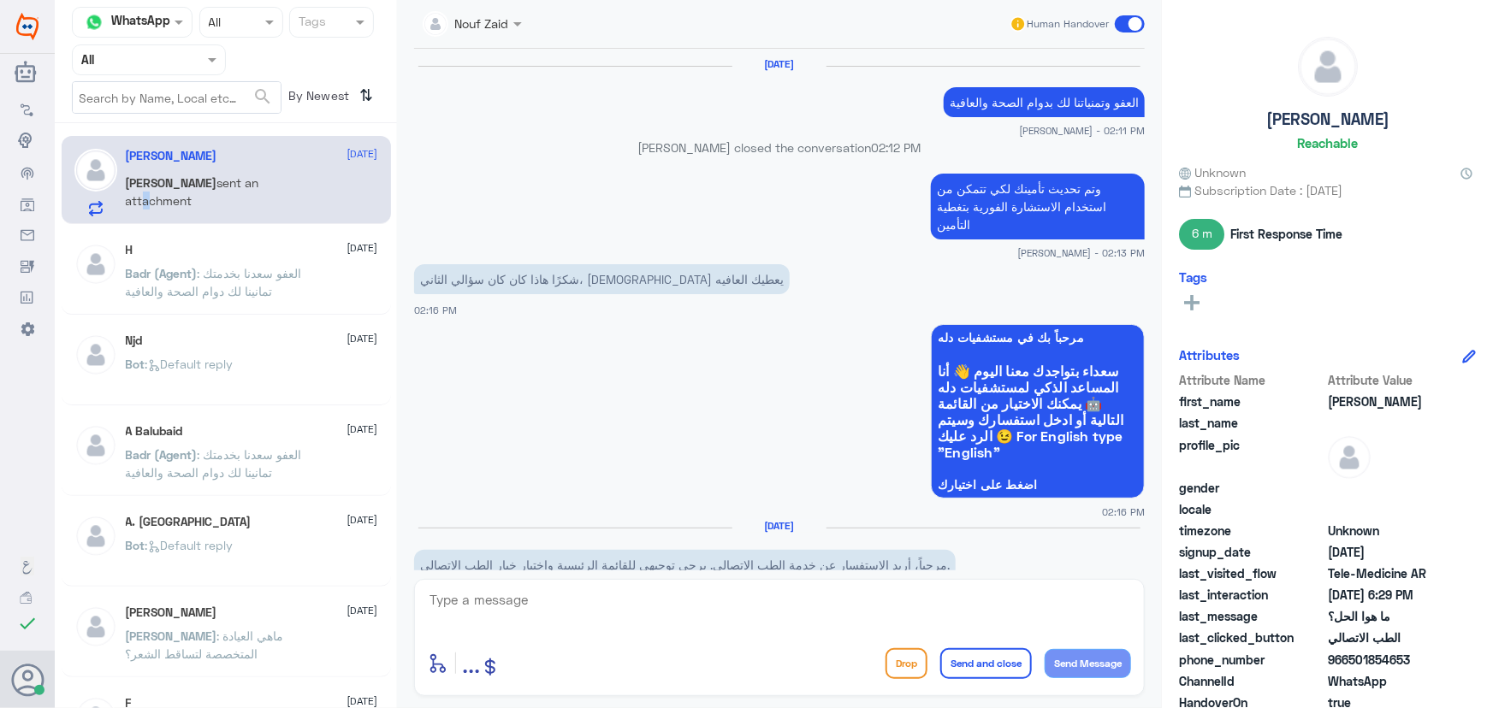
scroll to position [1341, 0]
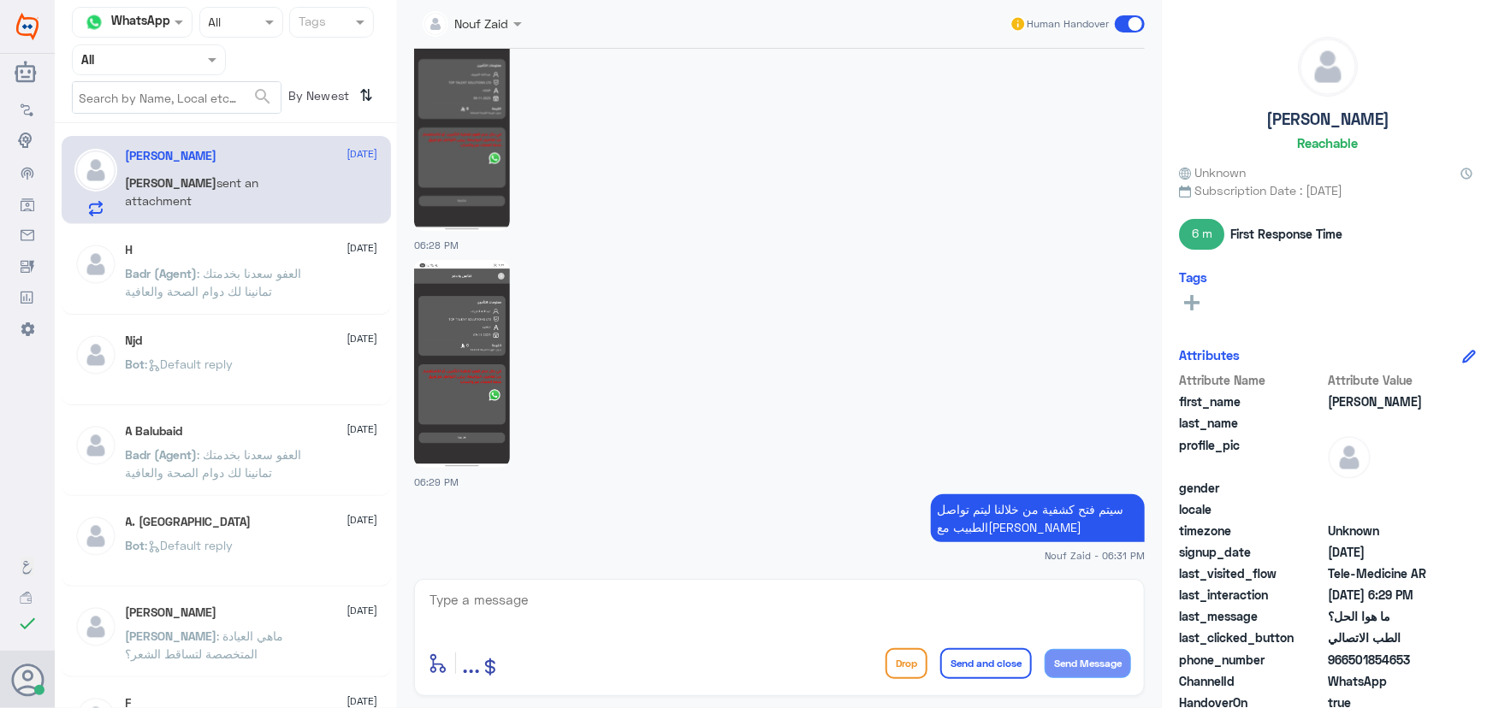
click at [275, 259] on div "H 10 August Badr (Agent) : العفو سعدنا بخدمتك تمانينا لك دوام الصحة والعافية" at bounding box center [252, 275] width 252 height 64
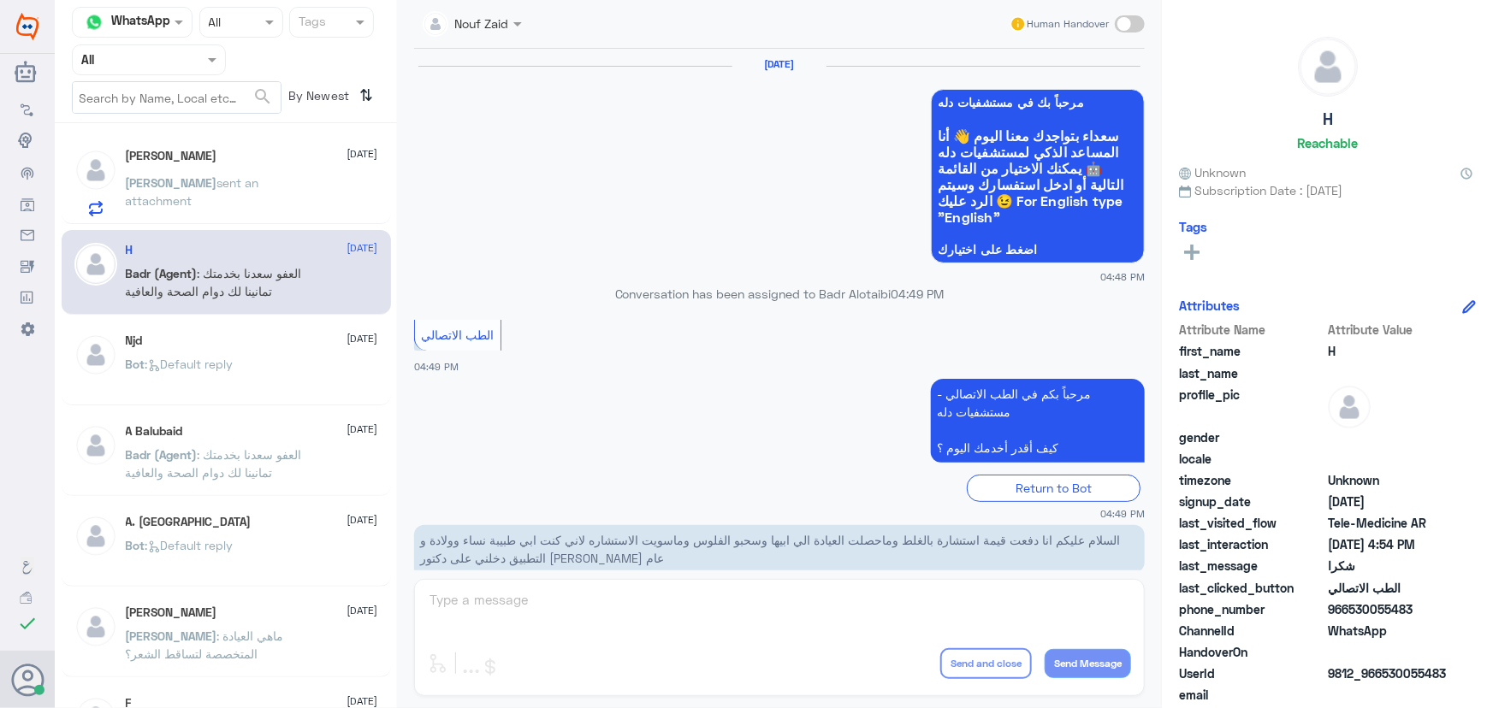
scroll to position [814, 0]
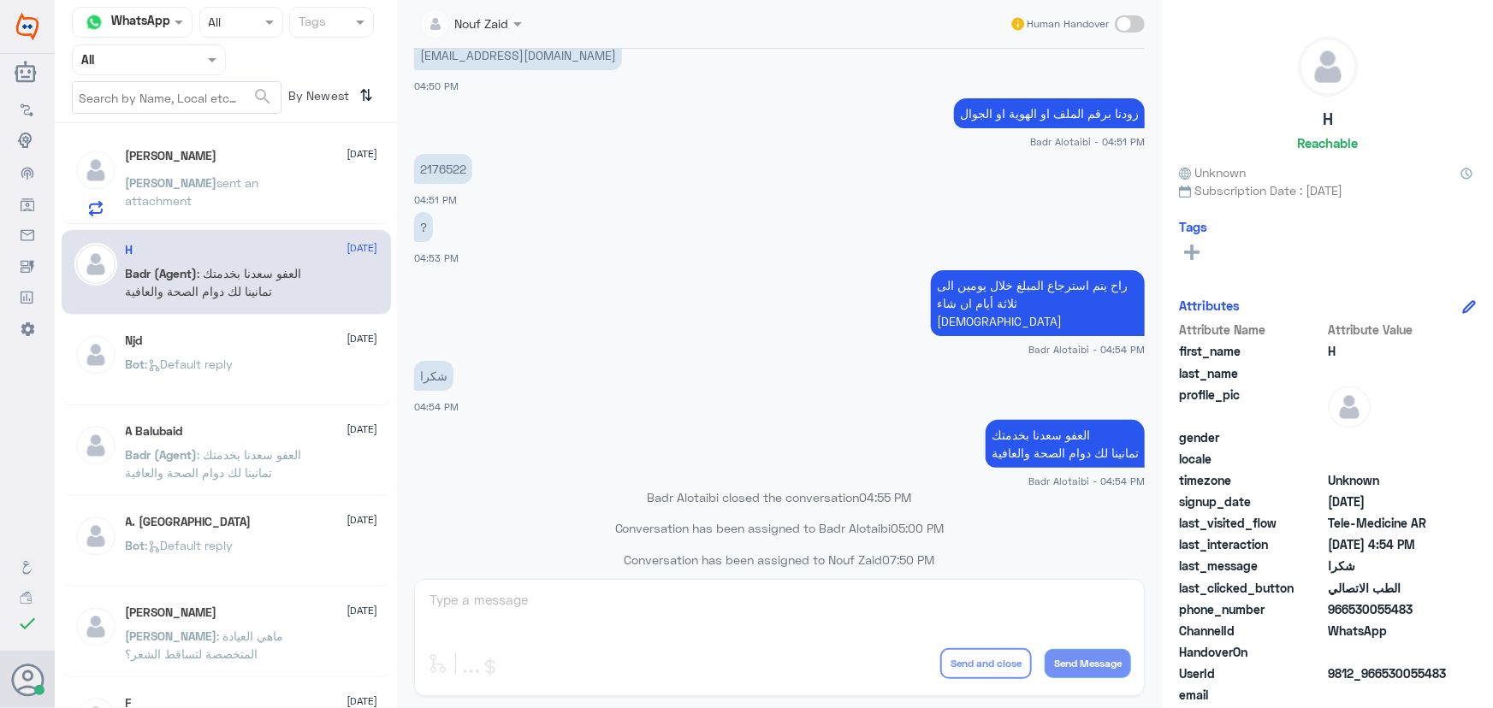
click at [230, 196] on p "عبدالله sent an attachment" at bounding box center [222, 195] width 192 height 43
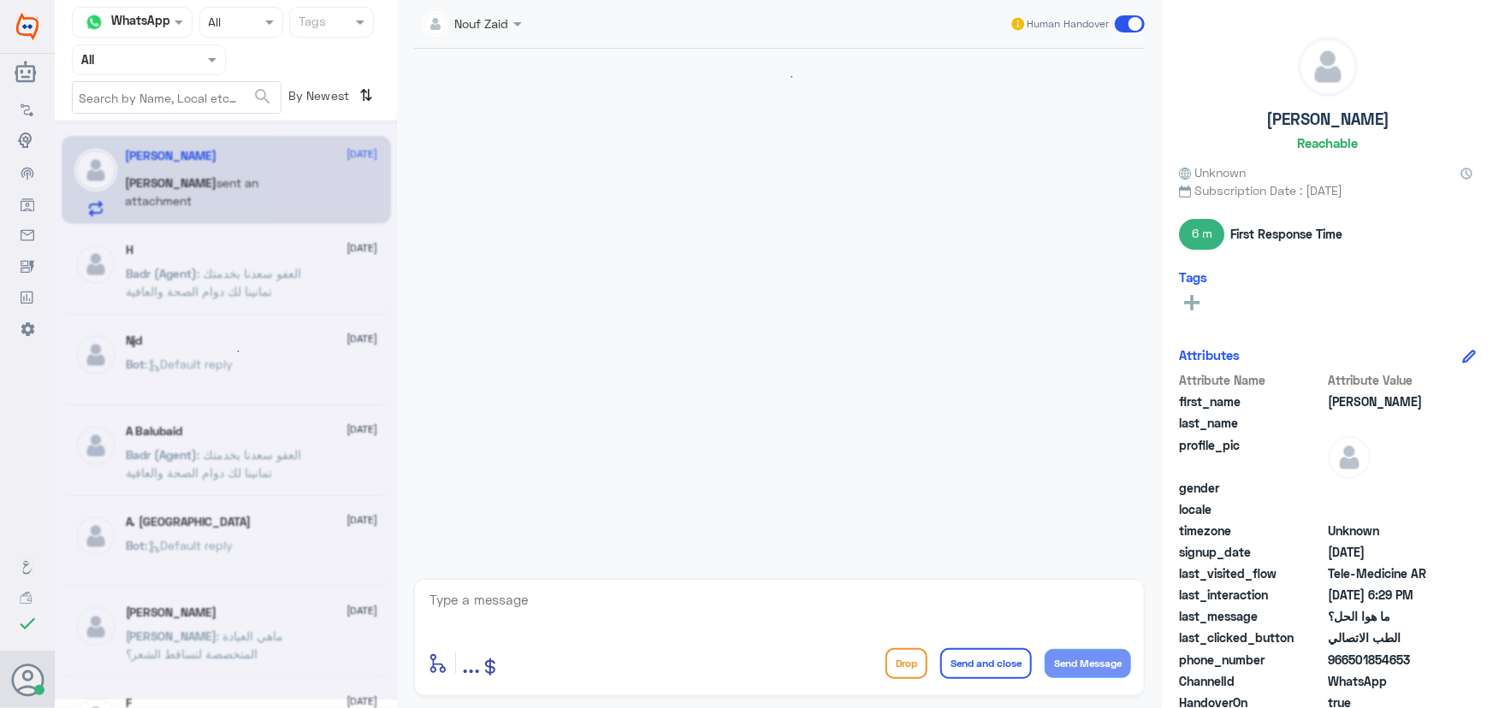
scroll to position [1341, 0]
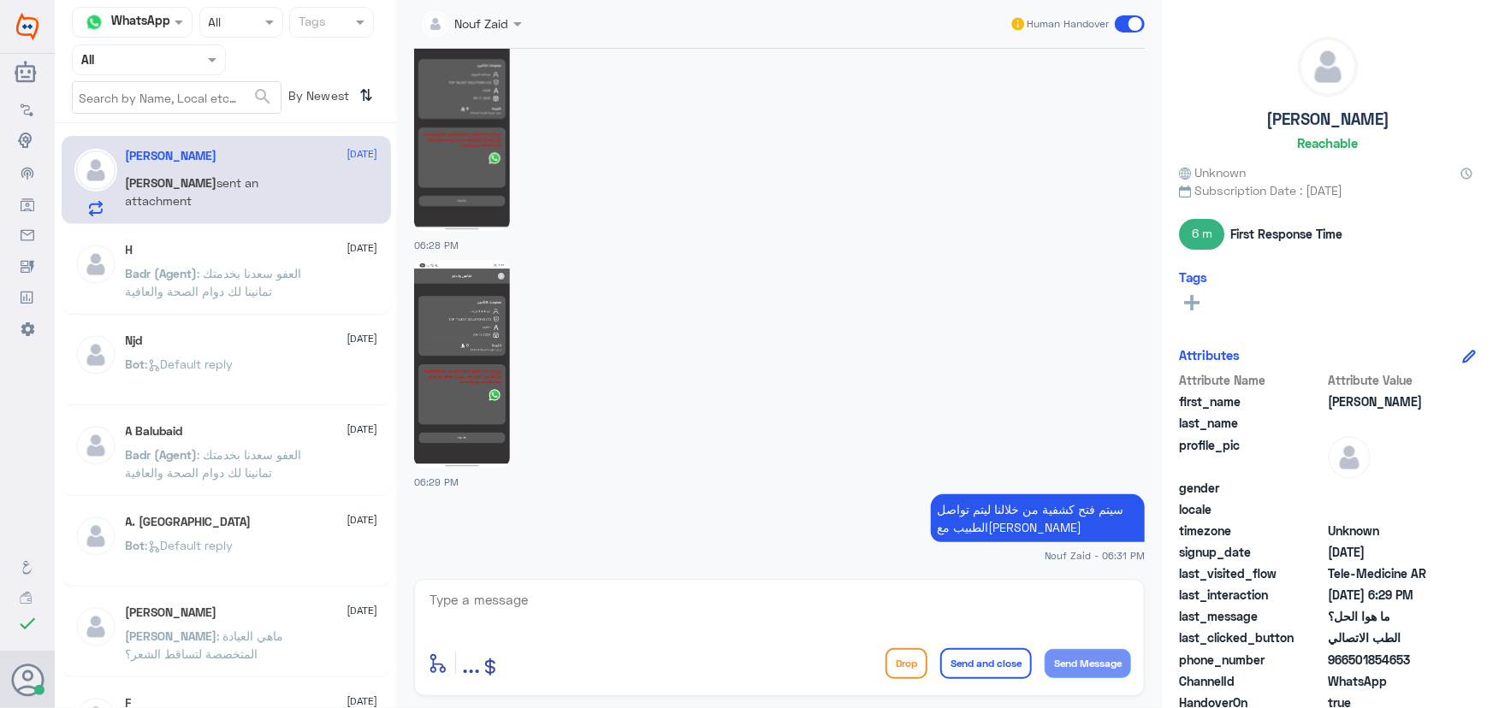
click at [257, 257] on div "H 10 August" at bounding box center [252, 250] width 252 height 15
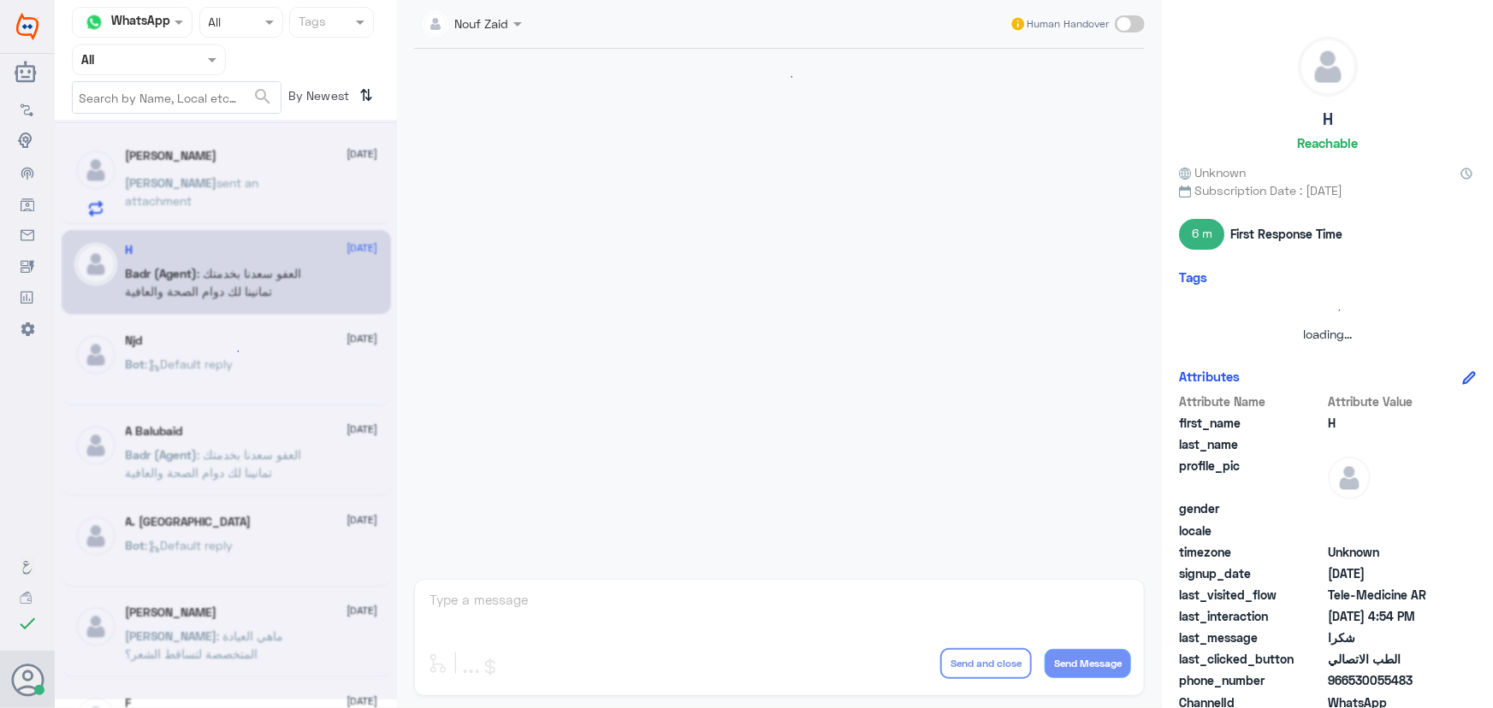
scroll to position [814, 0]
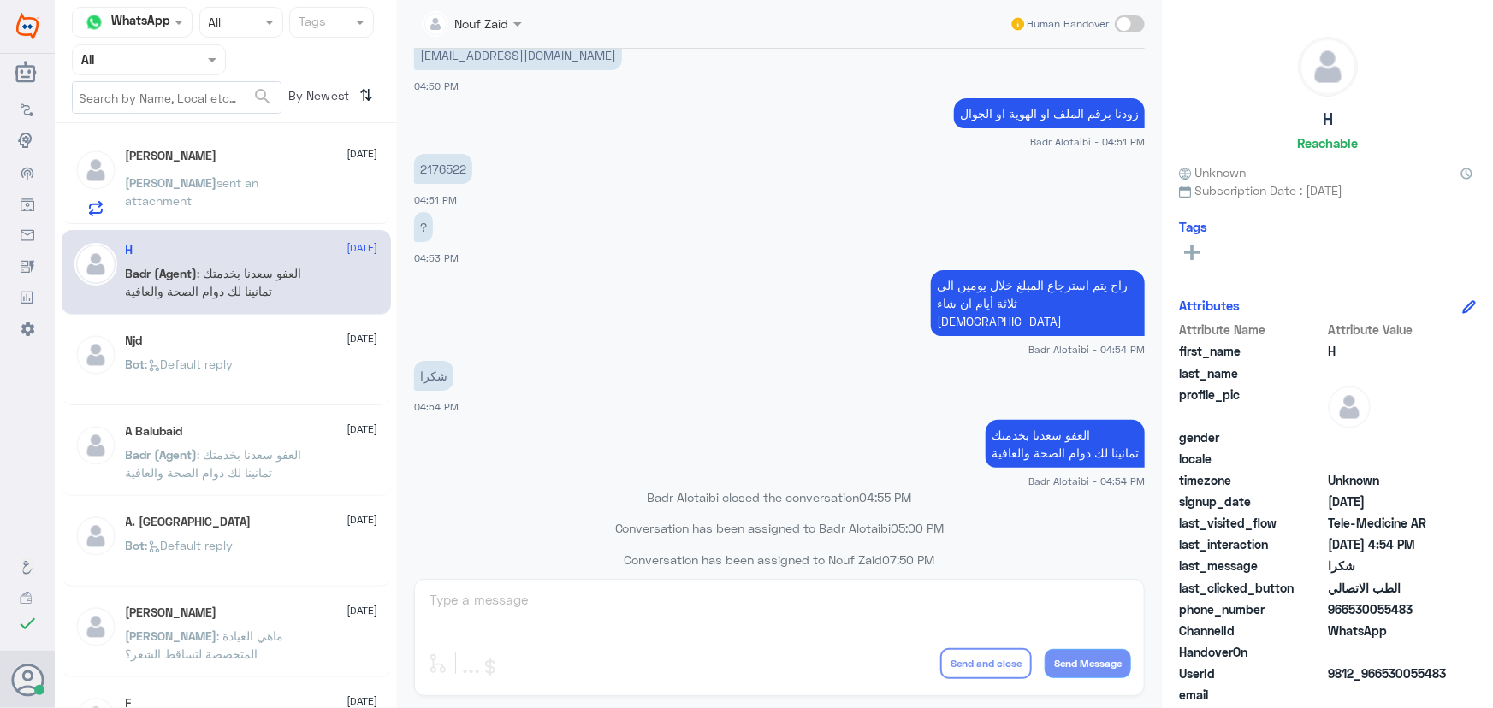
click at [235, 210] on p "عبدالله sent an attachment" at bounding box center [222, 195] width 192 height 43
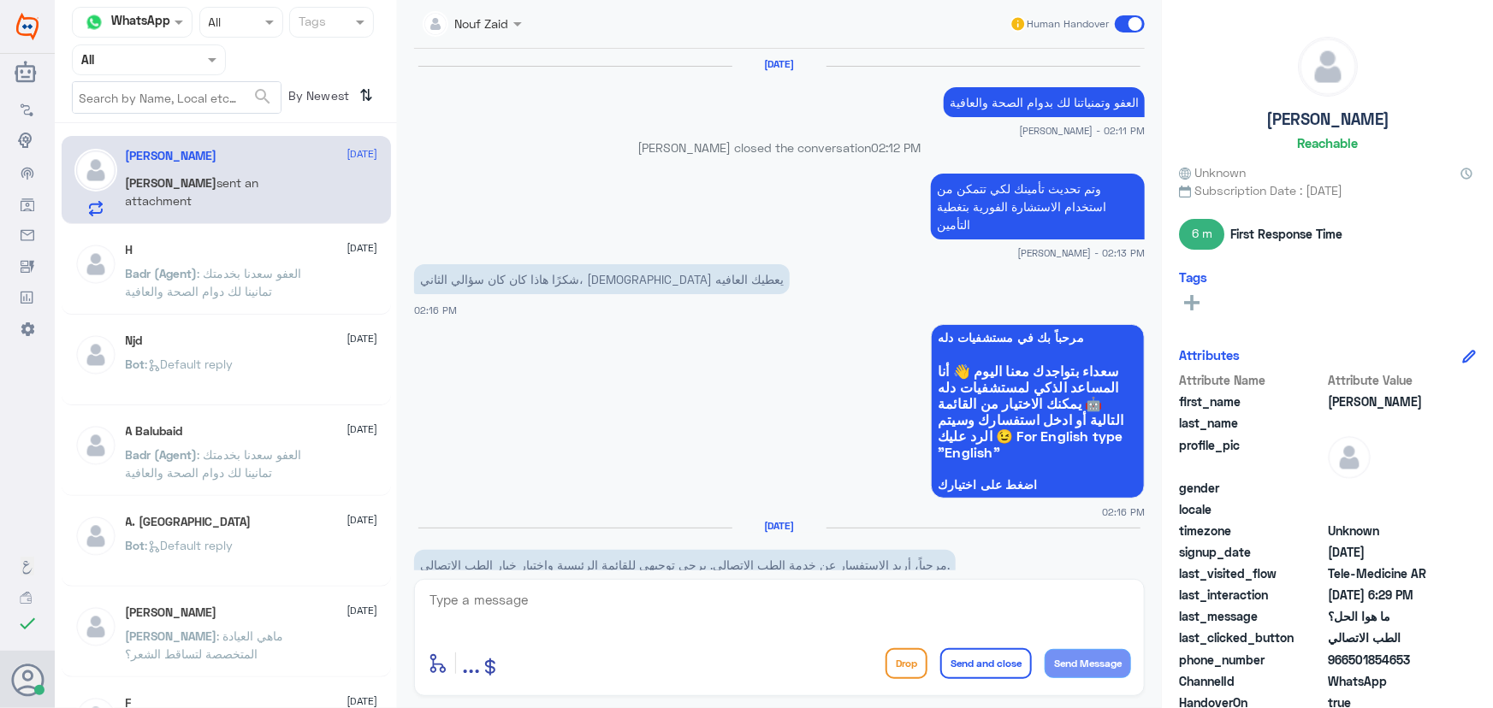
scroll to position [1341, 0]
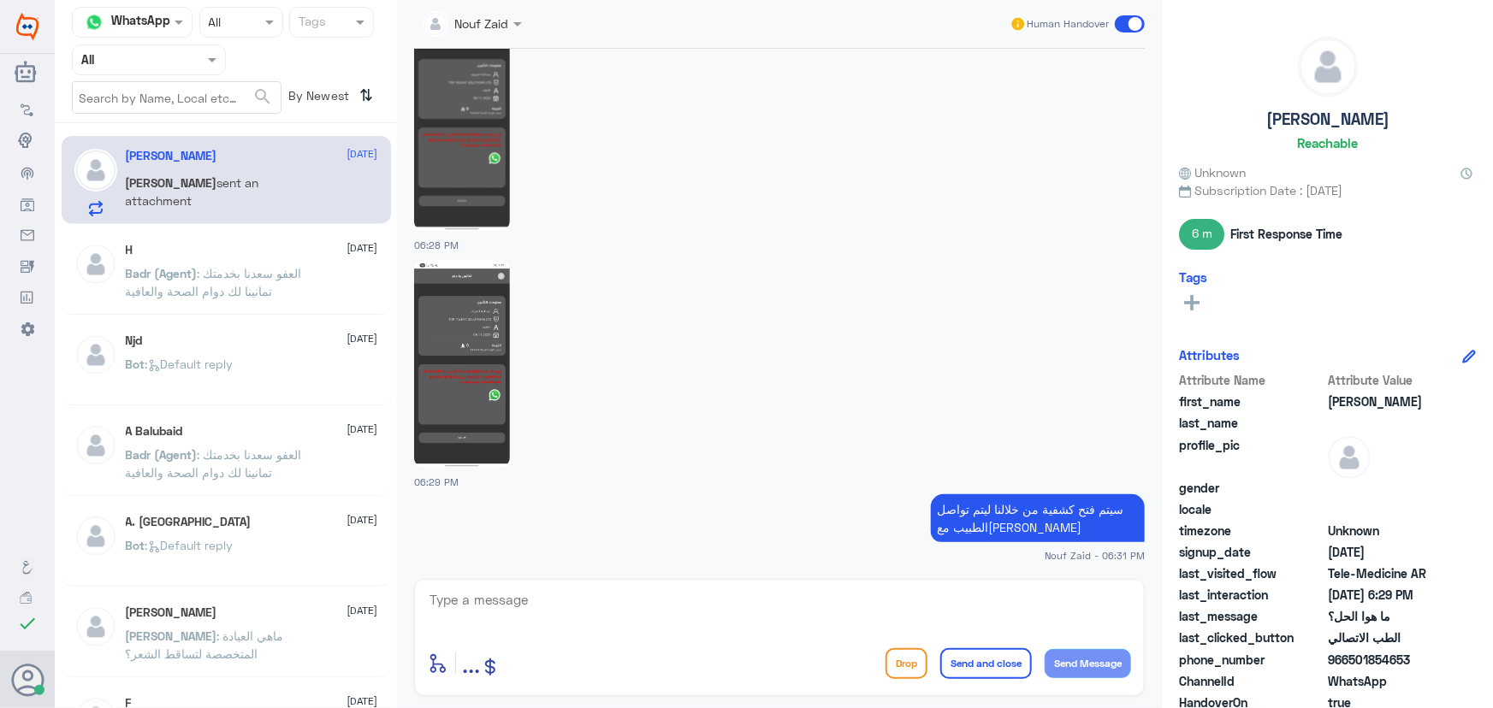
click at [599, 370] on div at bounding box center [779, 363] width 731 height 210
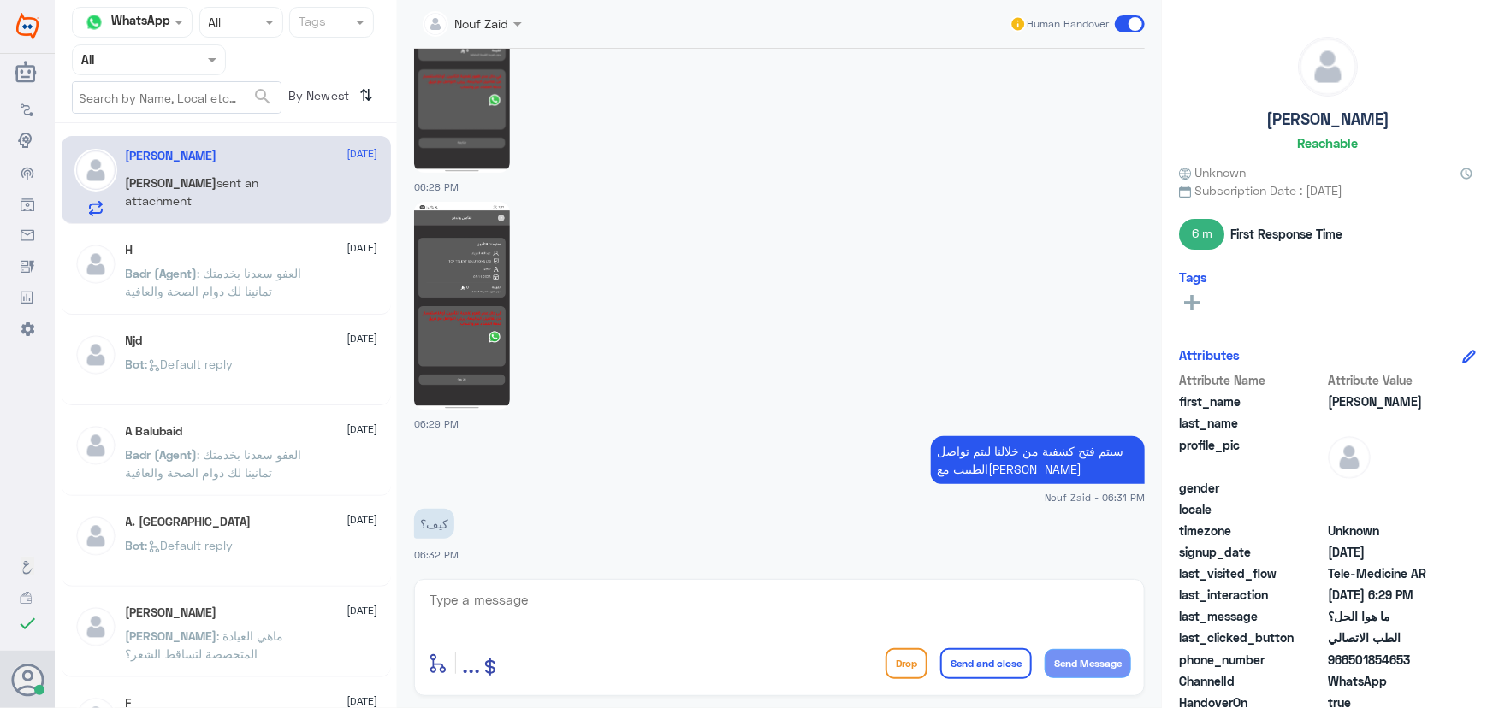
click at [582, 614] on textarea at bounding box center [779, 610] width 703 height 42
drag, startPoint x: 674, startPoint y: 602, endPoint x: 724, endPoint y: 542, distance: 78.4
click at [675, 597] on textarea at bounding box center [779, 610] width 703 height 42
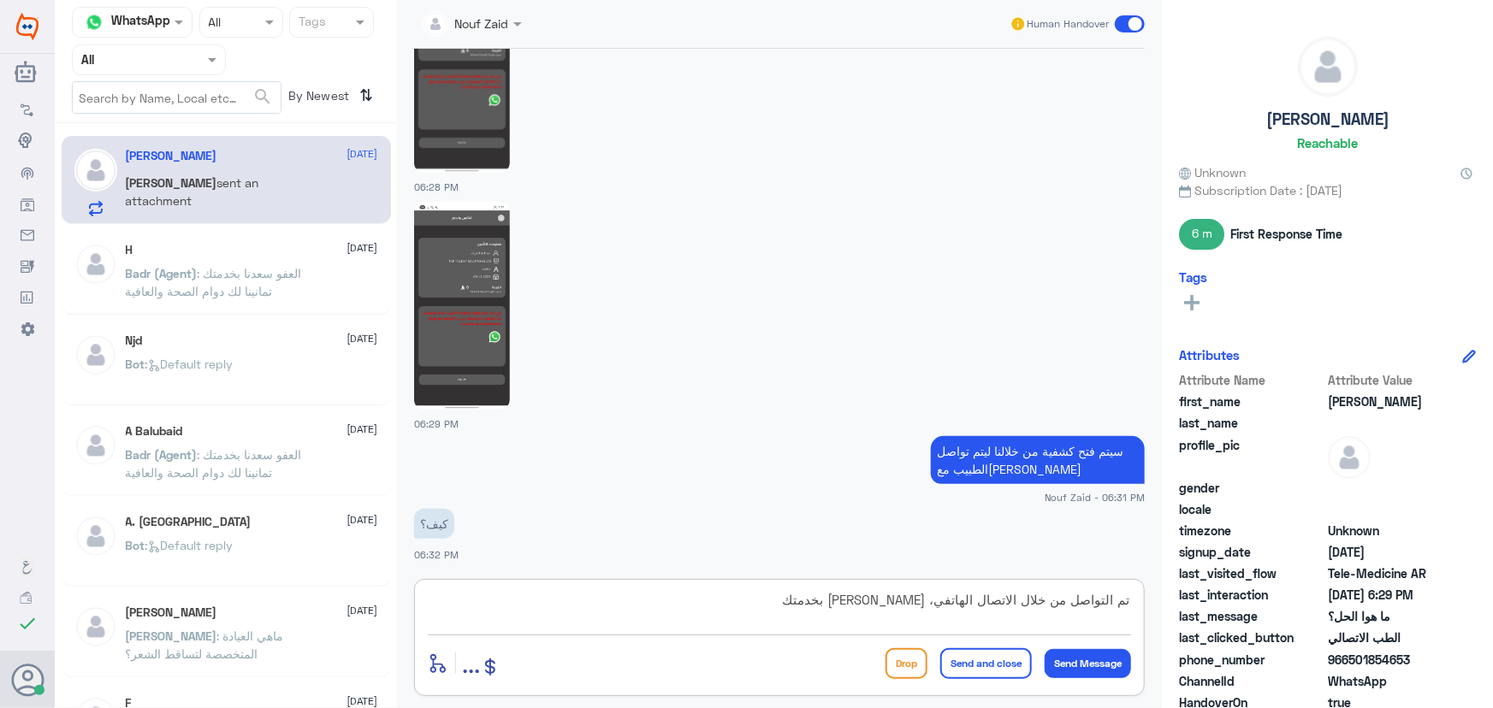
type textarea "تم التواصل من خلال الاتصال الهاتفي، سعدنا بخدمتك"
click at [977, 667] on button "Send and close" at bounding box center [986, 663] width 92 height 31
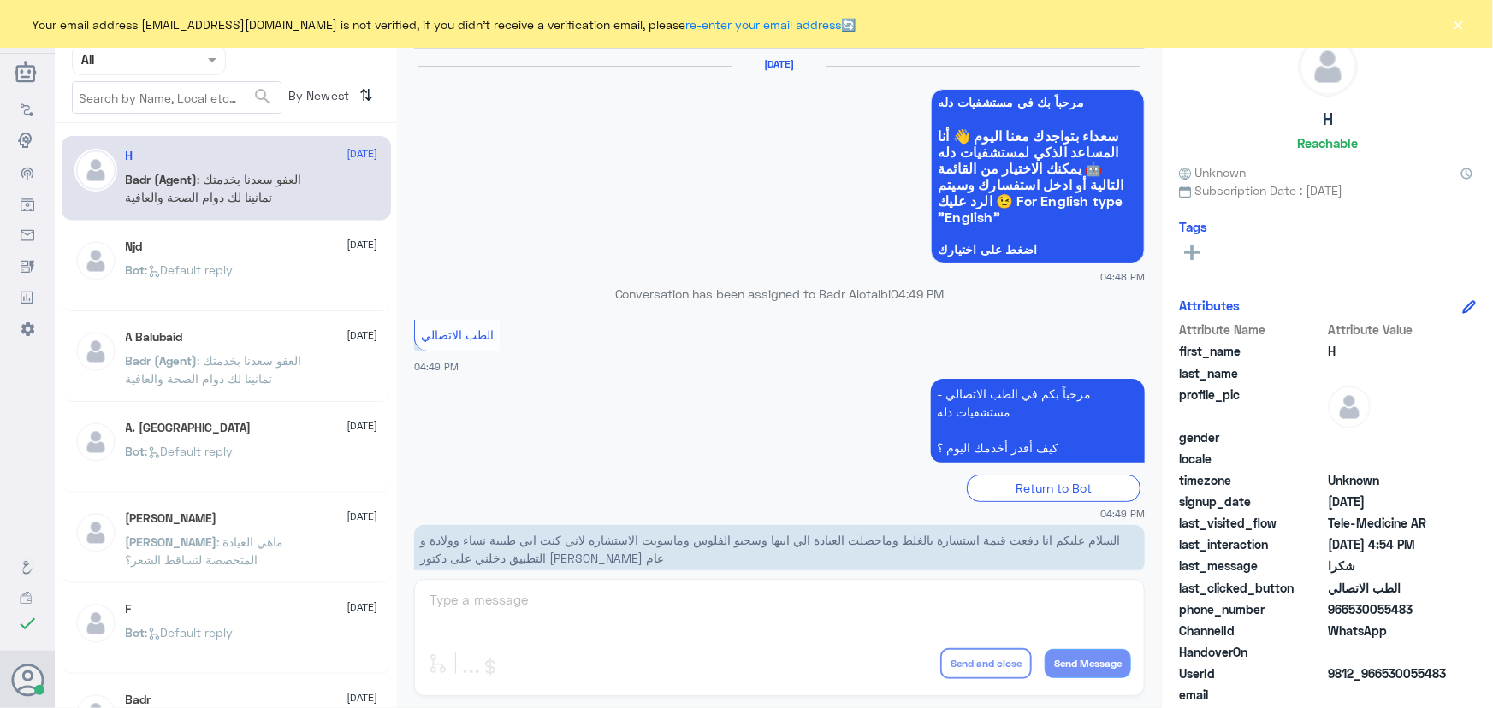
scroll to position [814, 0]
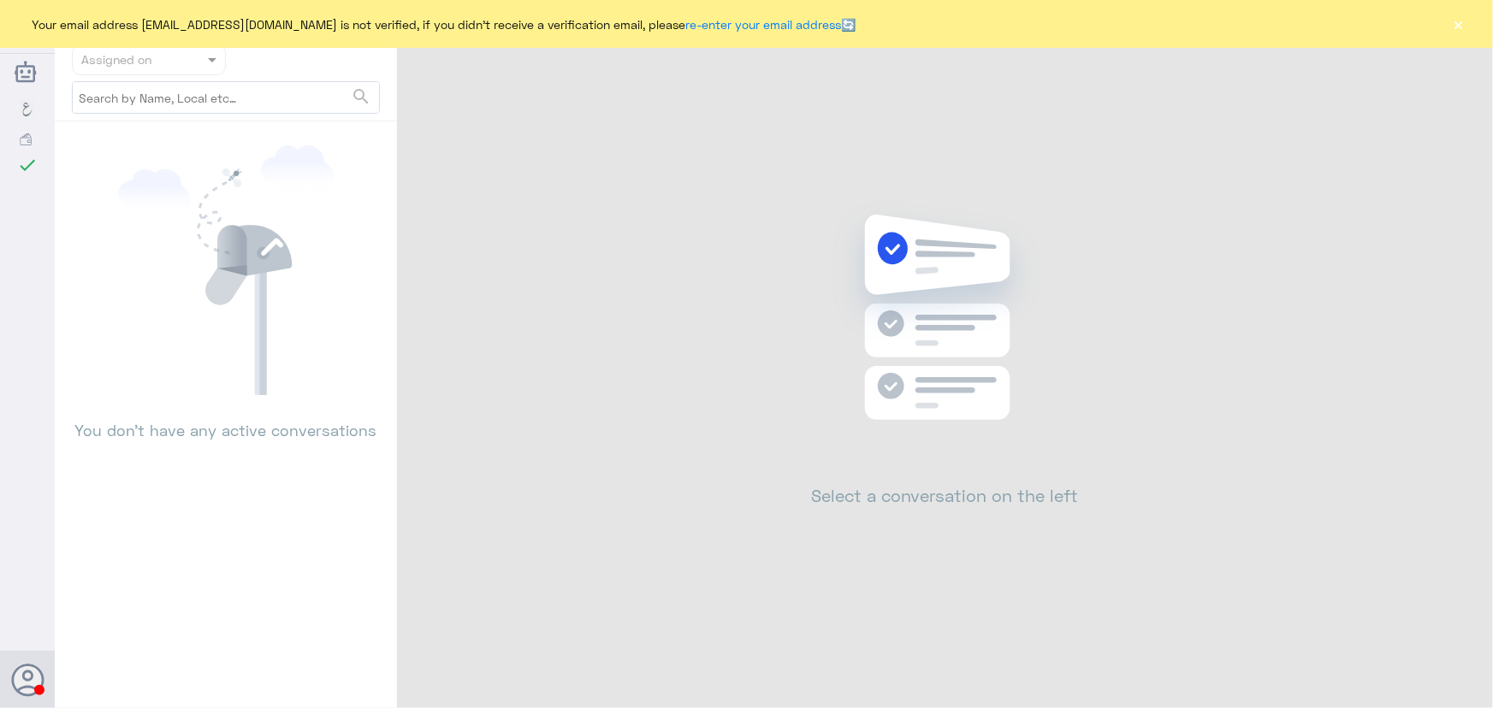
click at [1454, 38] on div "Your email address n_zaid@DallahHealth.com is not verified, if you didn't recei…" at bounding box center [746, 24] width 1493 height 48
click at [1454, 33] on button "×" at bounding box center [1458, 23] width 17 height 17
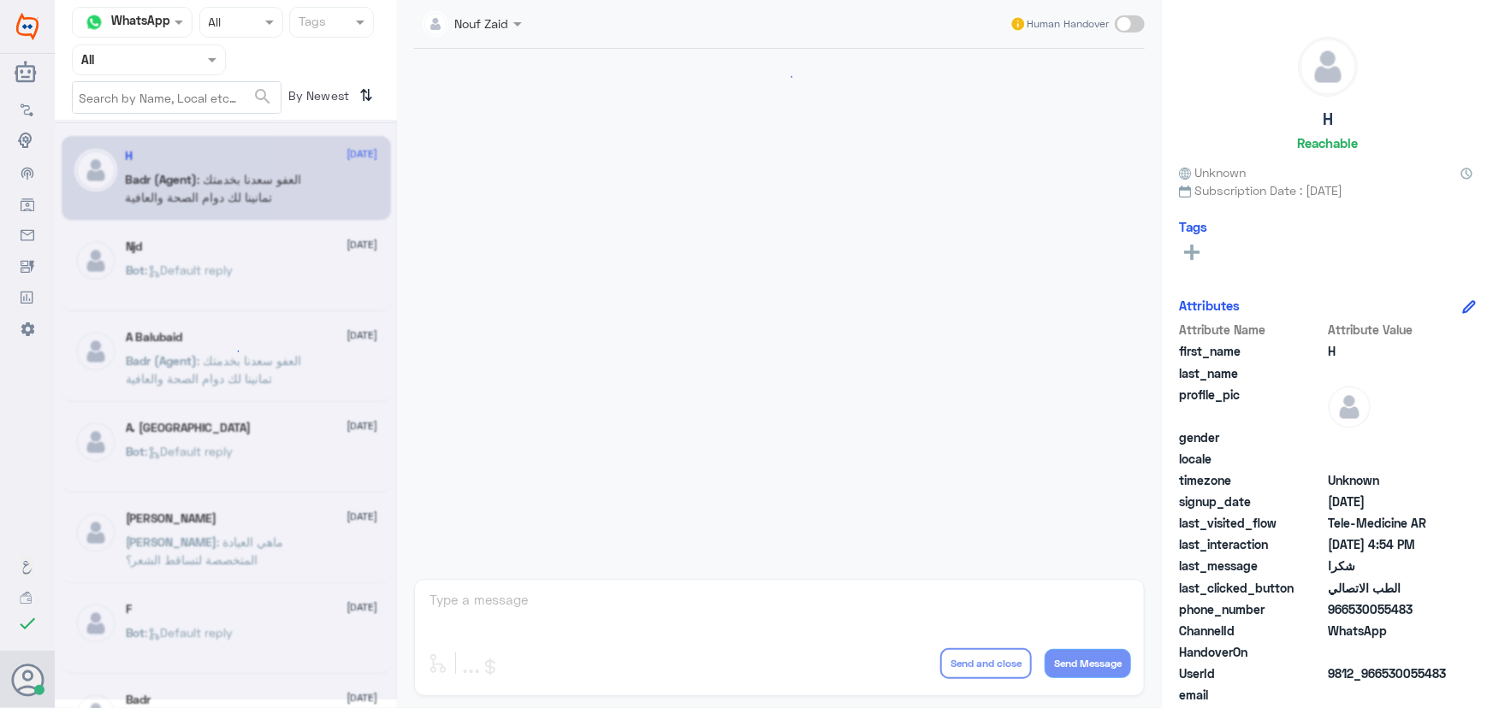
scroll to position [814, 0]
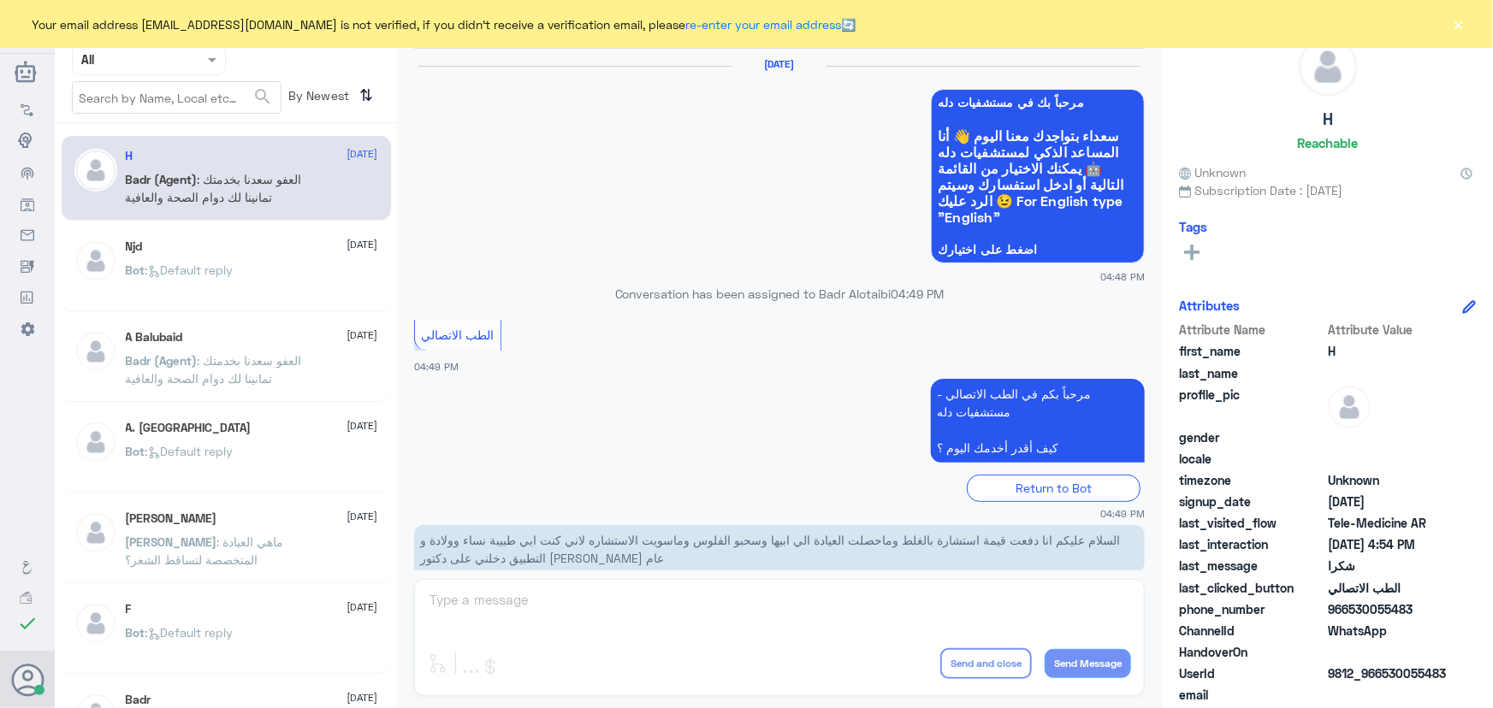
scroll to position [814, 0]
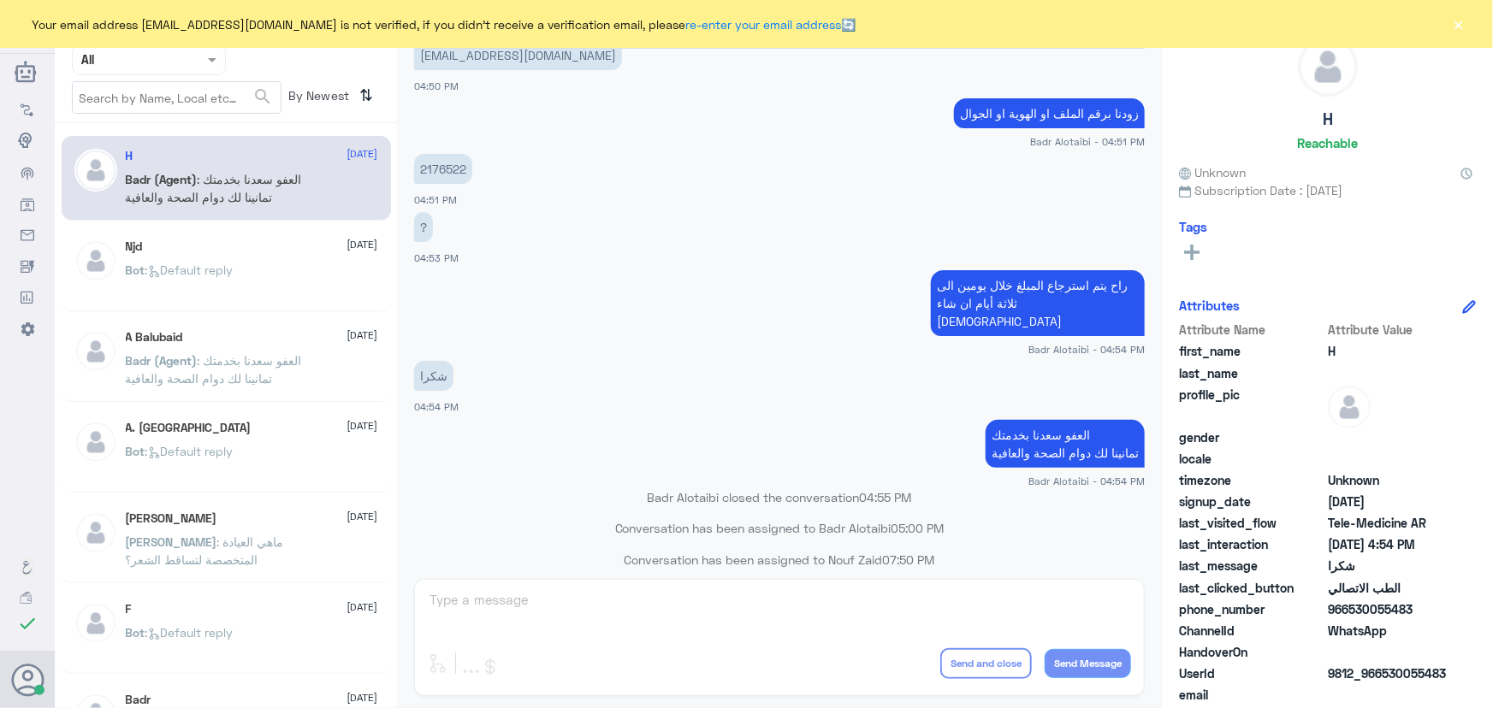
click at [1460, 25] on button "×" at bounding box center [1458, 23] width 17 height 17
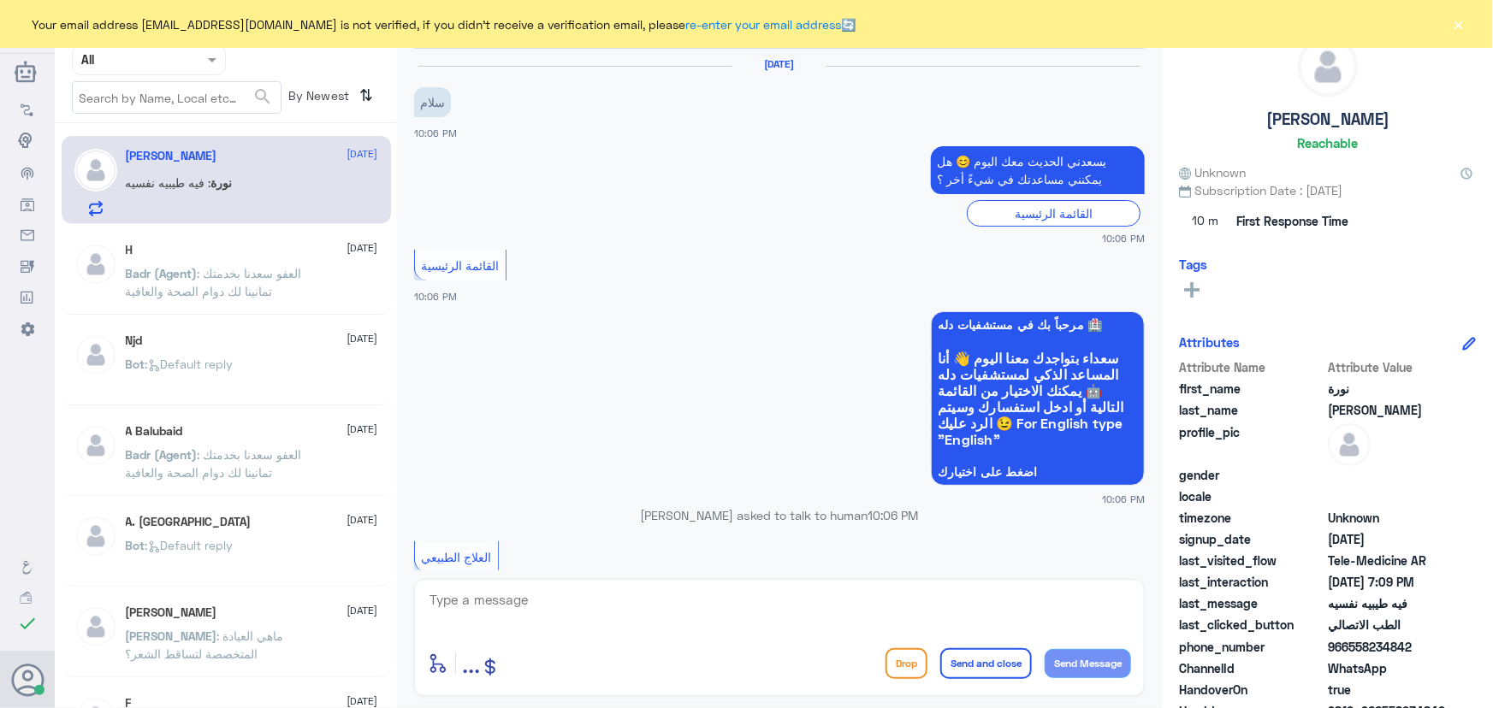
scroll to position [1086, 0]
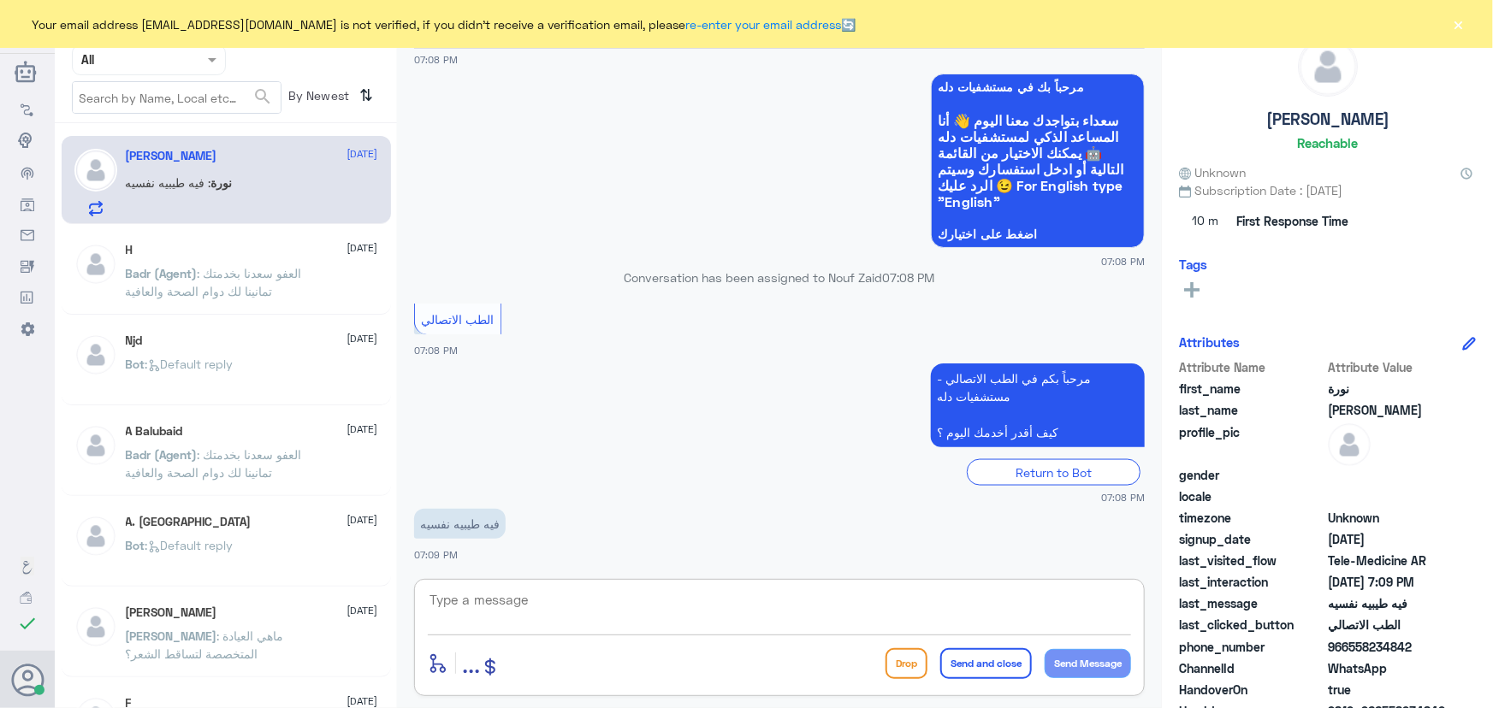
click at [680, 615] on textarea at bounding box center [779, 610] width 703 height 42
paste textarea "مرحباً معك نوف من الطب الاتصالي"
type textarea "مرحباً معك نوف من الطب الاتصالي"
click at [1088, 672] on button "Send Message" at bounding box center [1088, 663] width 86 height 29
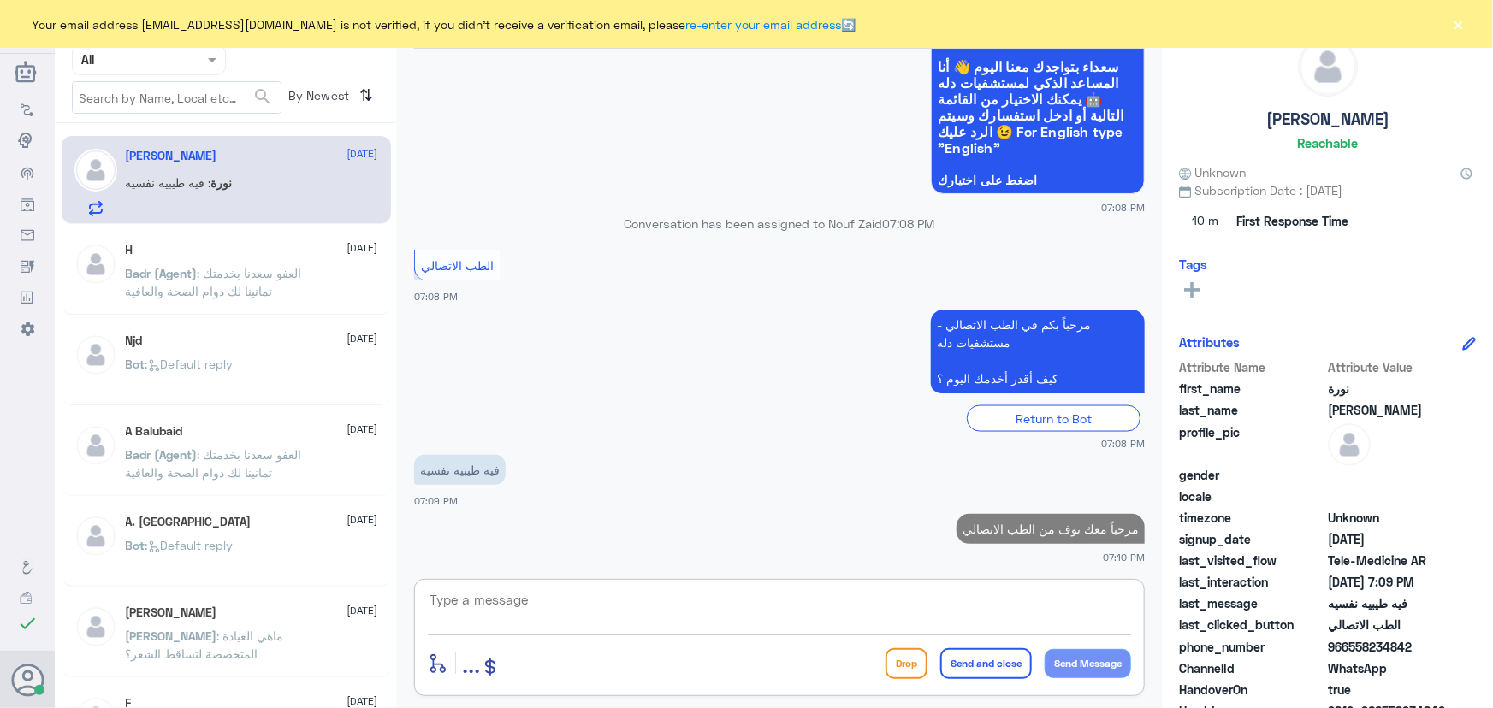
click at [764, 601] on textarea at bounding box center [779, 610] width 703 height 42
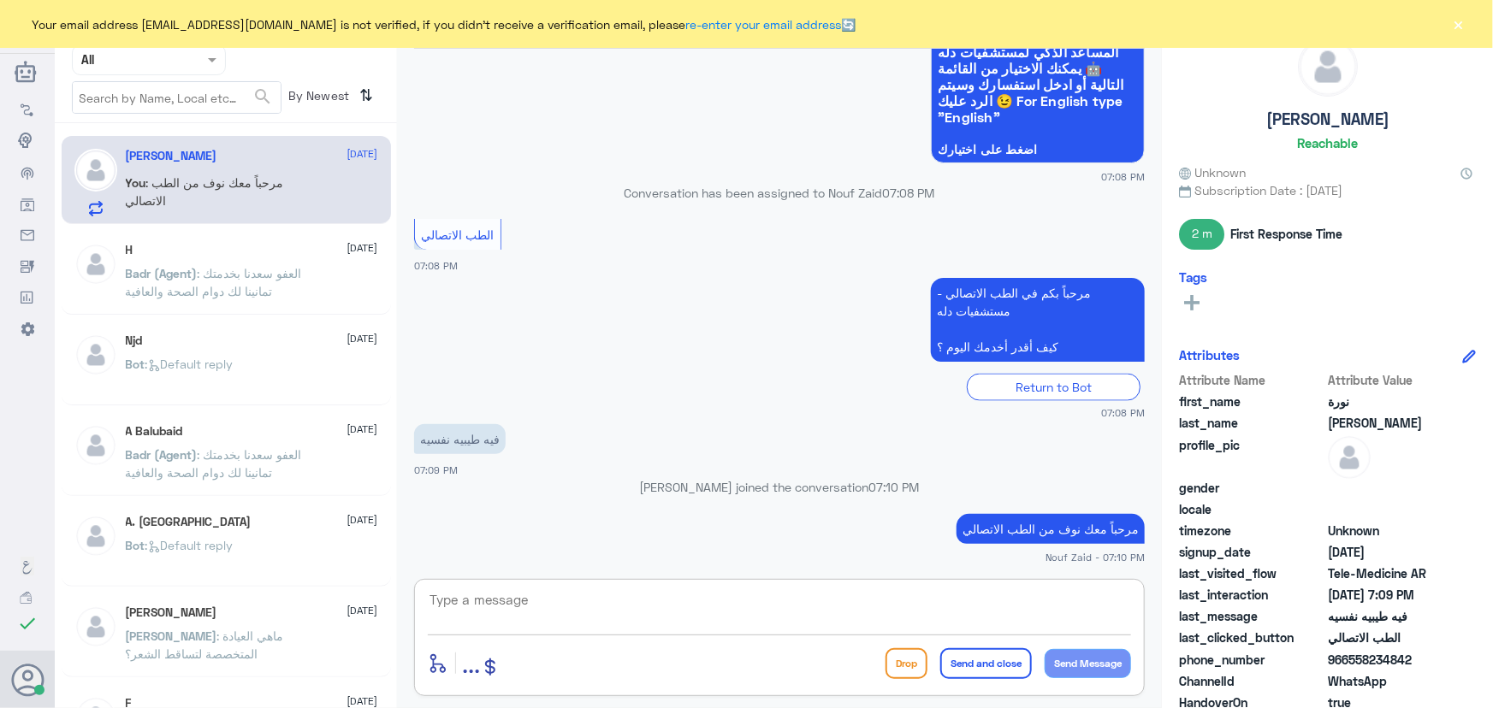
drag, startPoint x: 800, startPoint y: 601, endPoint x: 791, endPoint y: 596, distance: 10.0
click at [795, 601] on textarea at bounding box center [779, 610] width 703 height 42
type textarea "d"
click at [1129, 600] on textarea "يمكنك الإطلاع على العيادات وحجز المواعيد من خلال التطبيق" at bounding box center [779, 610] width 703 height 42
paste textarea "هنا الطب الاتصالي لكل مايخص الاستشارة الفورية من خلال التطبيق، يمكنك الاستفسار …"
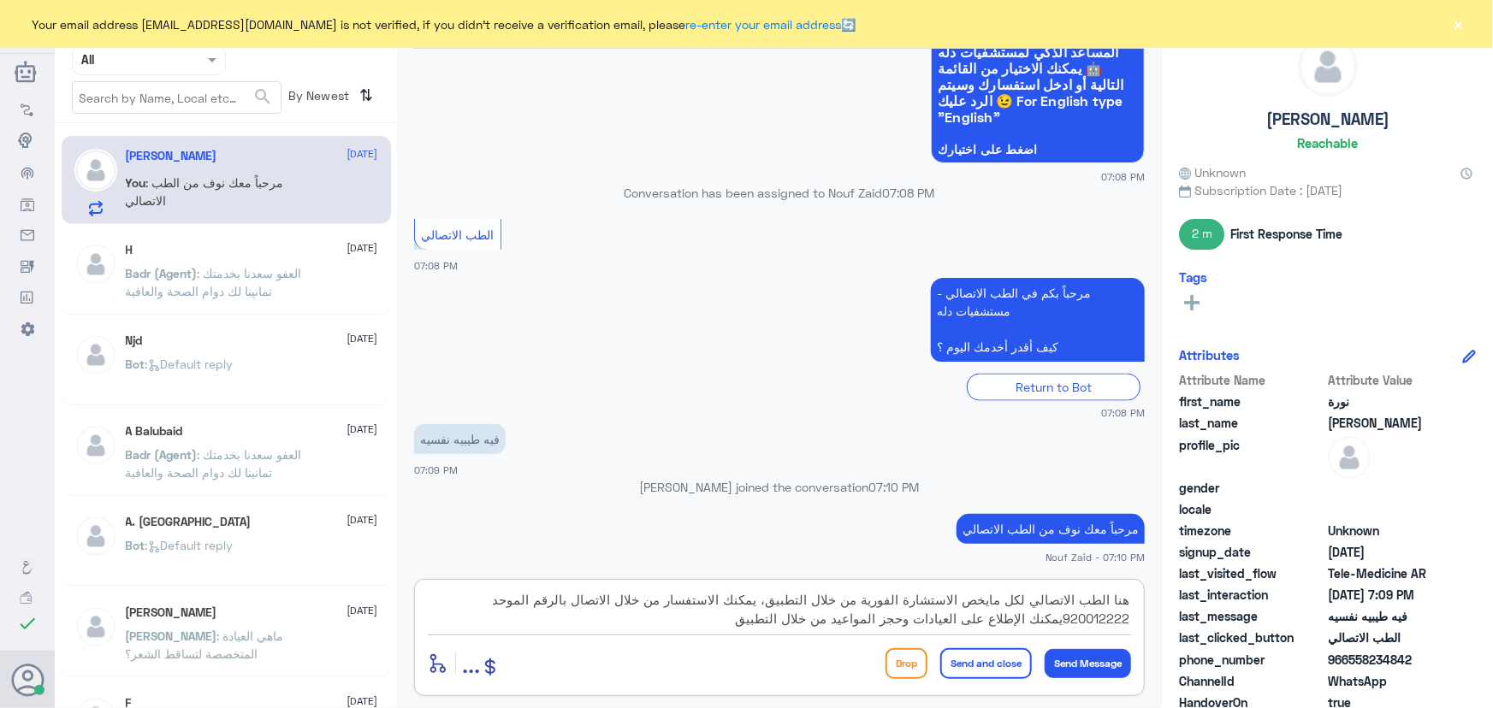
drag, startPoint x: 1066, startPoint y: 619, endPoint x: 770, endPoint y: 590, distance: 297.4
click at [770, 590] on textarea "هنا الطب الاتصالي لكل مايخص الاستشارة الفورية من خلال التطبيق، يمكنك الاستفسار …" at bounding box center [779, 610] width 703 height 42
click at [432, 600] on textarea "هنا الطب الاتصالي لكل مايخص الاستشارة الفورية من خلال التطبيق، يمكنك الإطلاع عل…" at bounding box center [779, 610] width 703 height 42
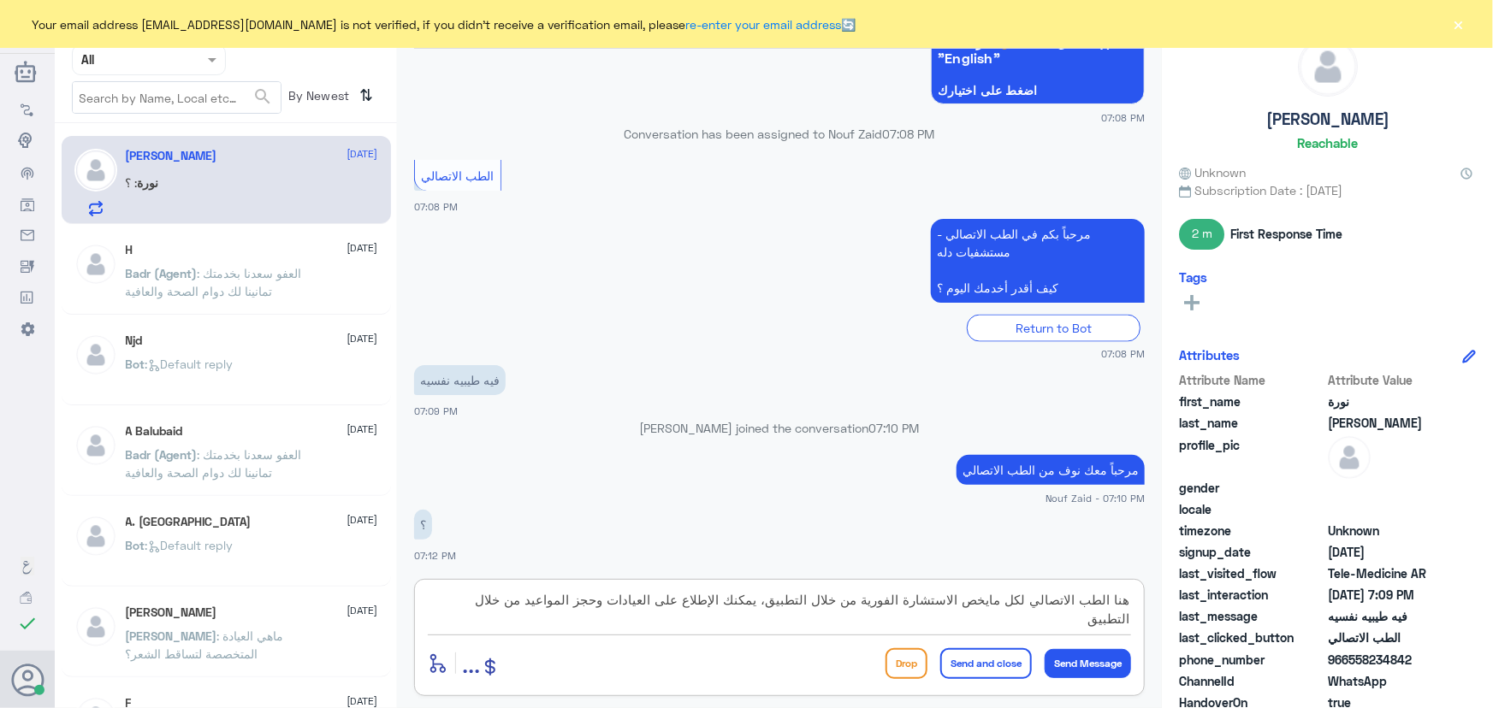
type textarea "هنا الطب الاتصالي لكل مايخص الاستشارة الفورية من خلال التطبيق، يمكنك الإطلاع عل…"
click at [963, 672] on button "Send and close" at bounding box center [986, 663] width 92 height 31
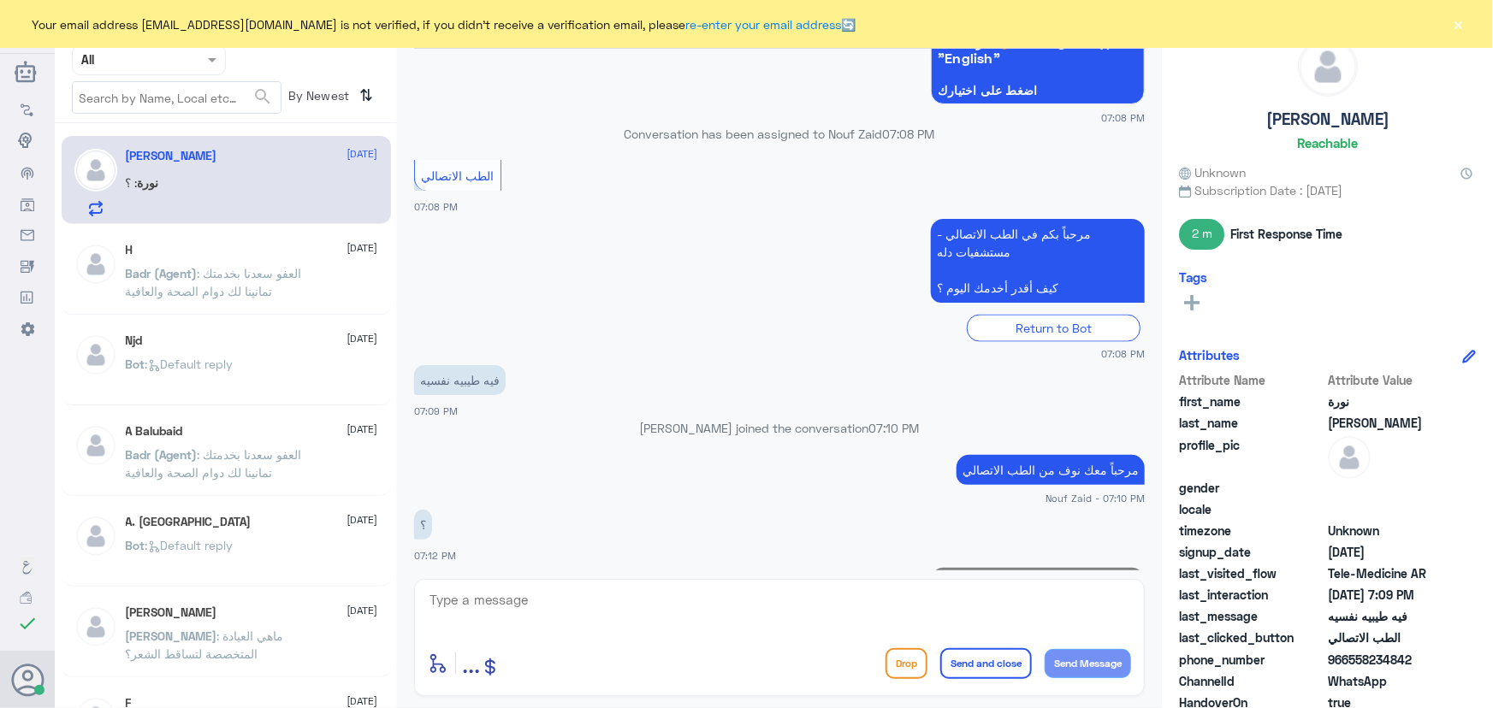
scroll to position [1307, 0]
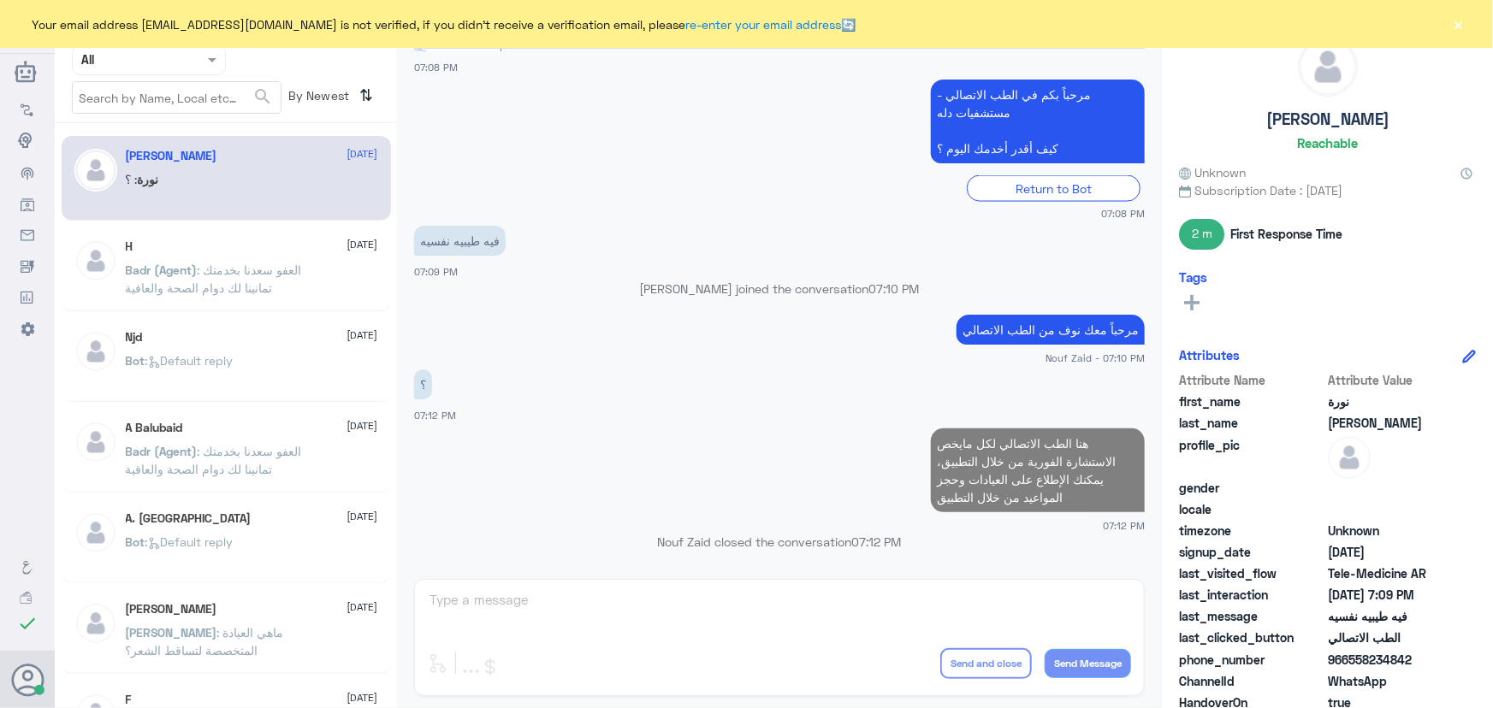
click at [1462, 27] on button "×" at bounding box center [1458, 23] width 17 height 17
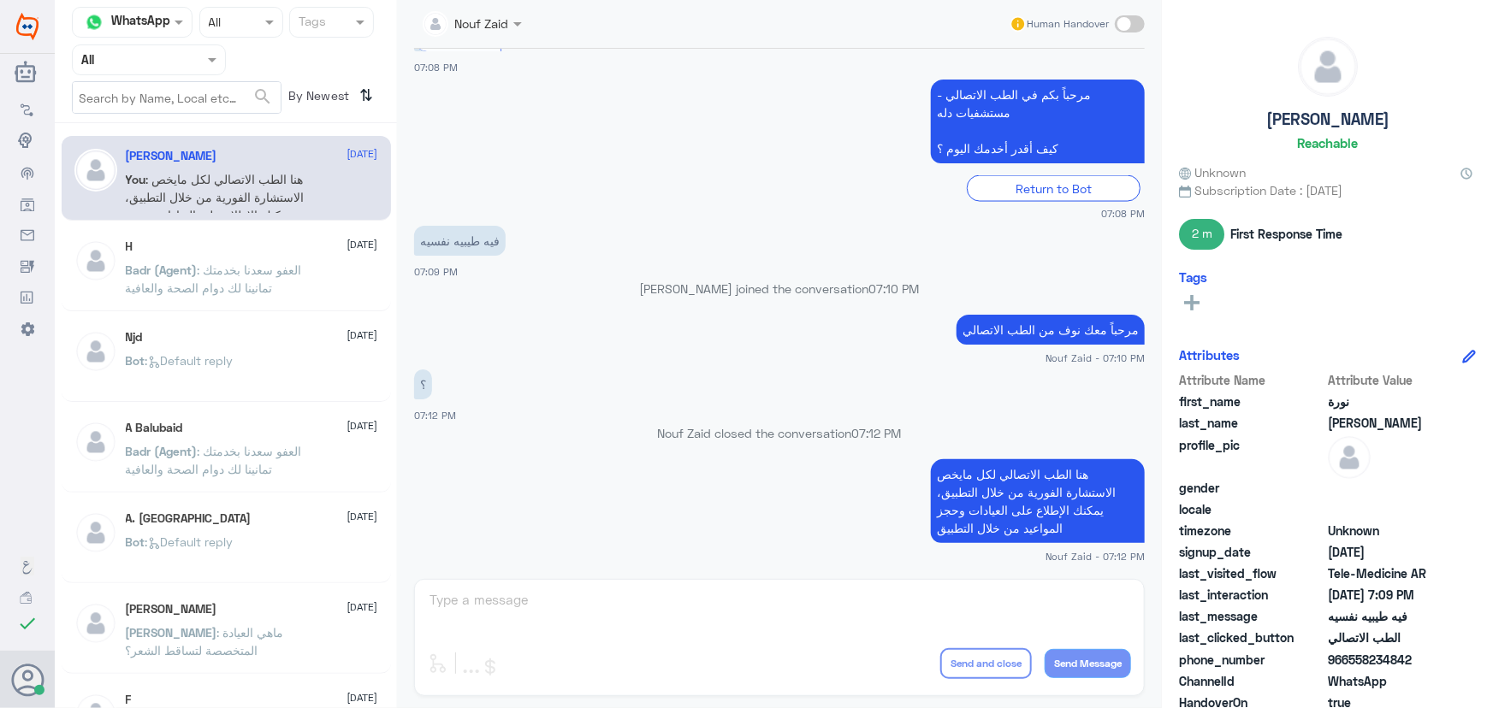
scroll to position [1566, 0]
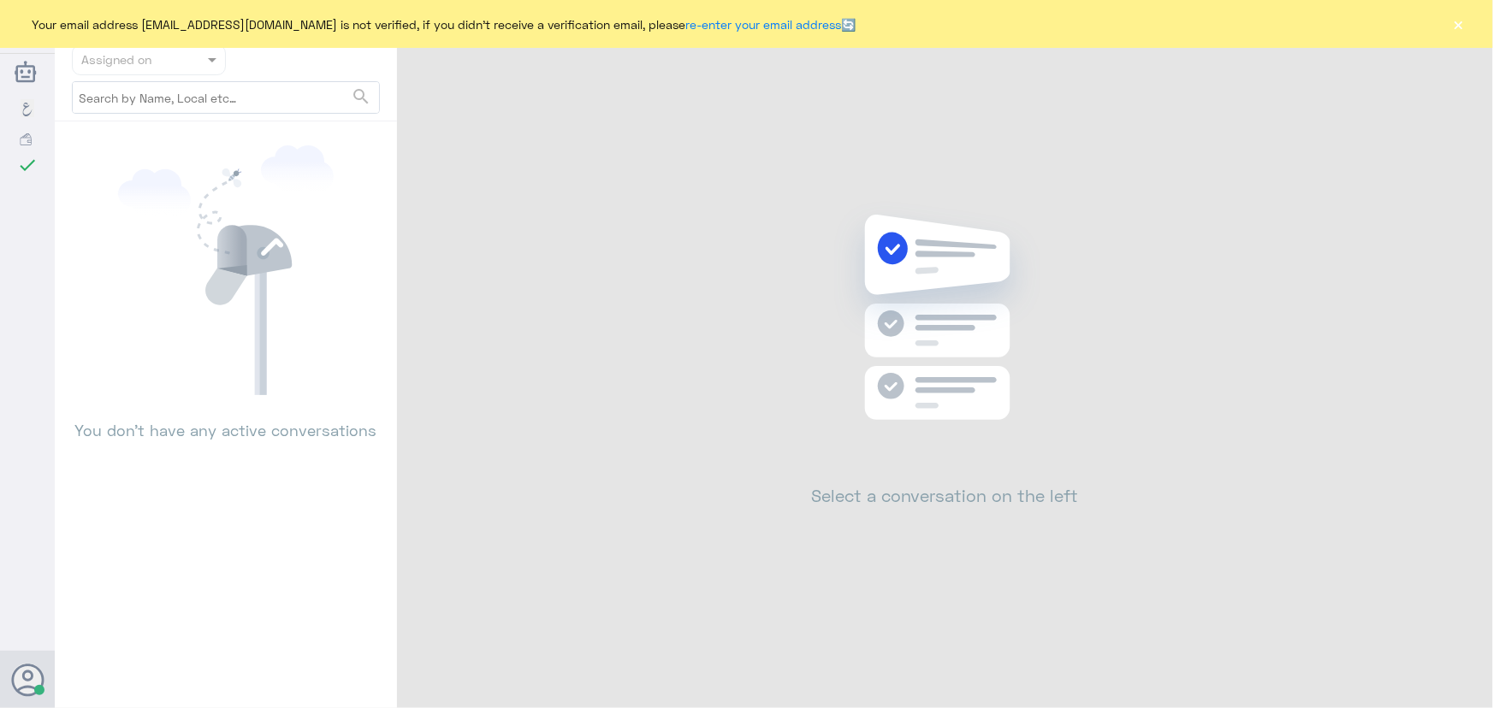
drag, startPoint x: 1446, startPoint y: 25, endPoint x: 1460, endPoint y: 26, distance: 14.6
click at [1454, 26] on div "Your email address n_zaid@DallahHealth.com is not verified, if you didn't recei…" at bounding box center [746, 24] width 1493 height 48
click at [1460, 26] on button "×" at bounding box center [1458, 23] width 17 height 17
